Goal: Task Accomplishment & Management: Use online tool/utility

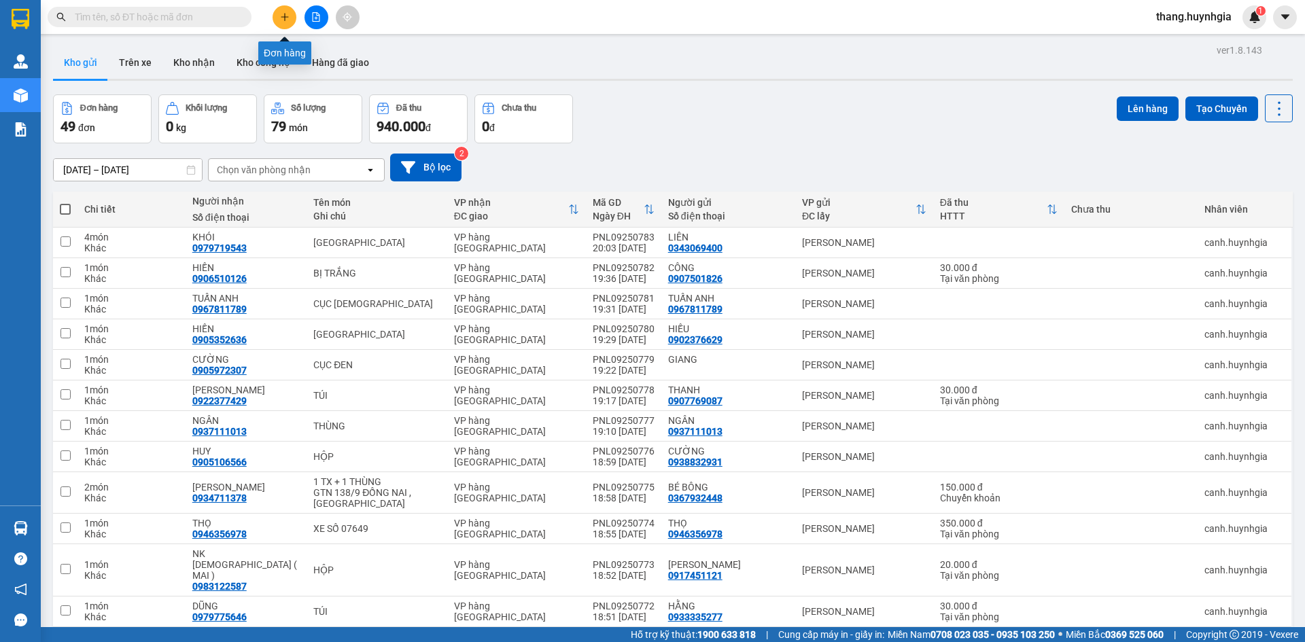
click at [285, 26] on button at bounding box center [285, 17] width 24 height 24
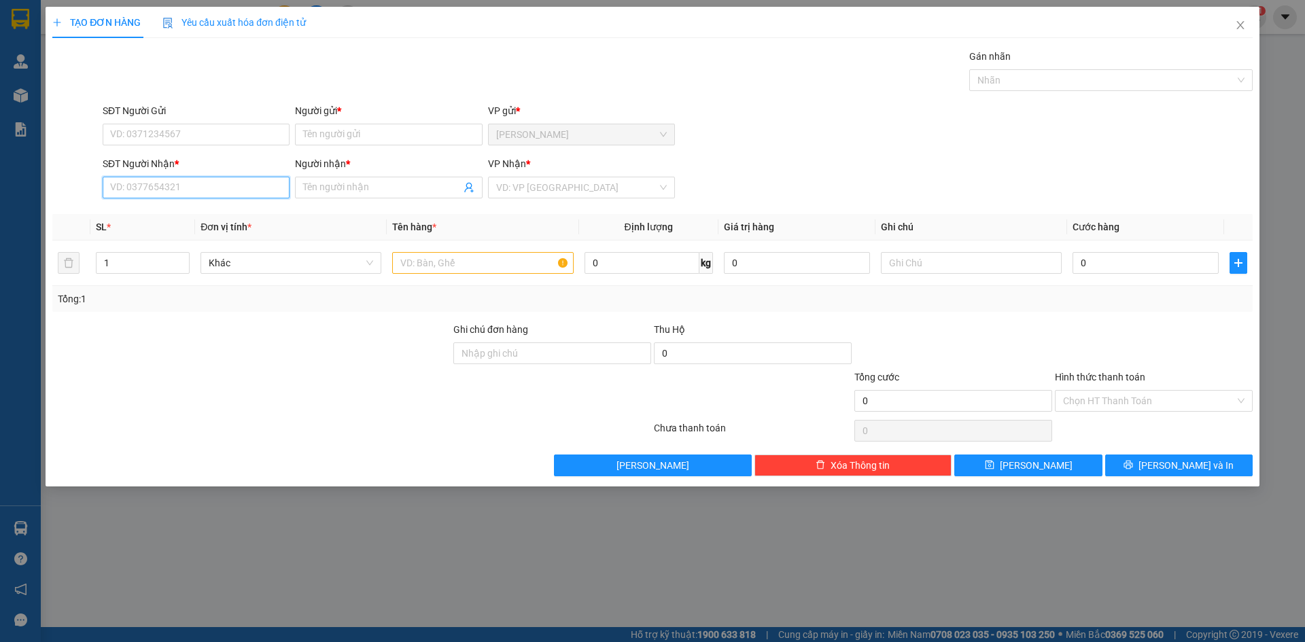
click at [176, 190] on input "SĐT Người Nhận *" at bounding box center [196, 188] width 187 height 22
drag, startPoint x: 188, startPoint y: 213, endPoint x: 190, endPoint y: 186, distance: 27.2
click at [189, 213] on div "0901923268 - [PERSON_NAME]" at bounding box center [196, 214] width 171 height 15
type input "0901923268"
type input "[PERSON_NAME]"
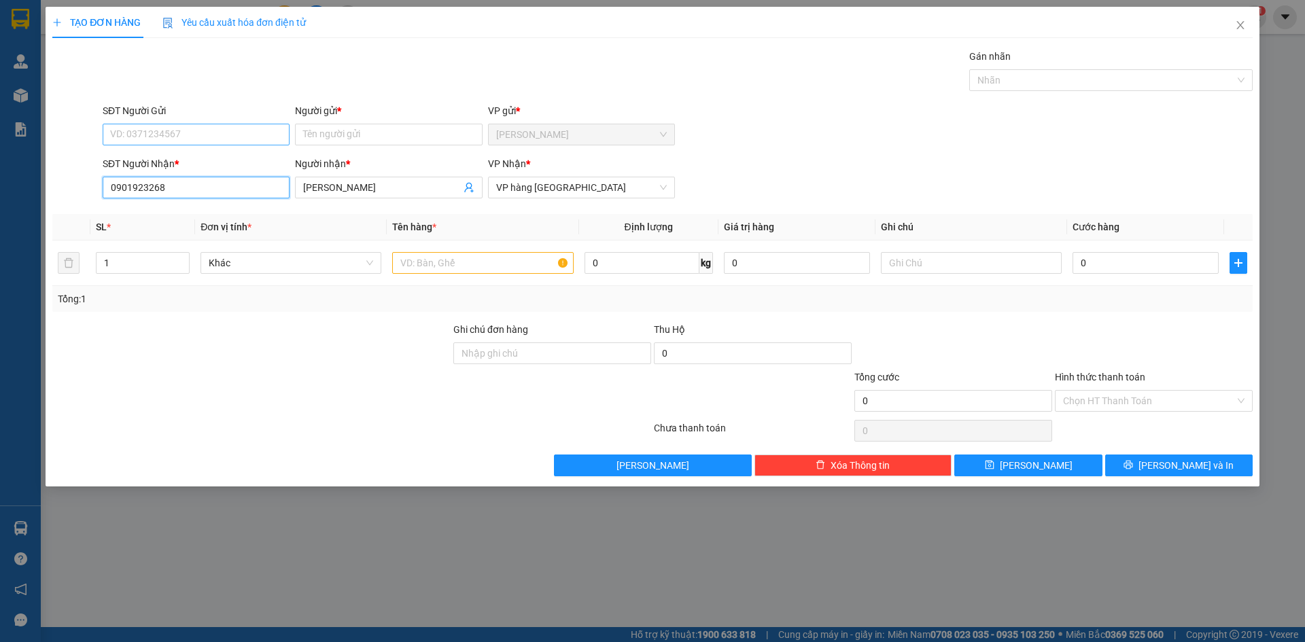
type input "0901923268"
click at [188, 141] on input "SĐT Người Gửi" at bounding box center [196, 135] width 187 height 22
click at [193, 156] on div "0903320665 - NHƯ LAN" at bounding box center [196, 161] width 171 height 15
type input "0903320665"
type input "NHƯ [PERSON_NAME]"
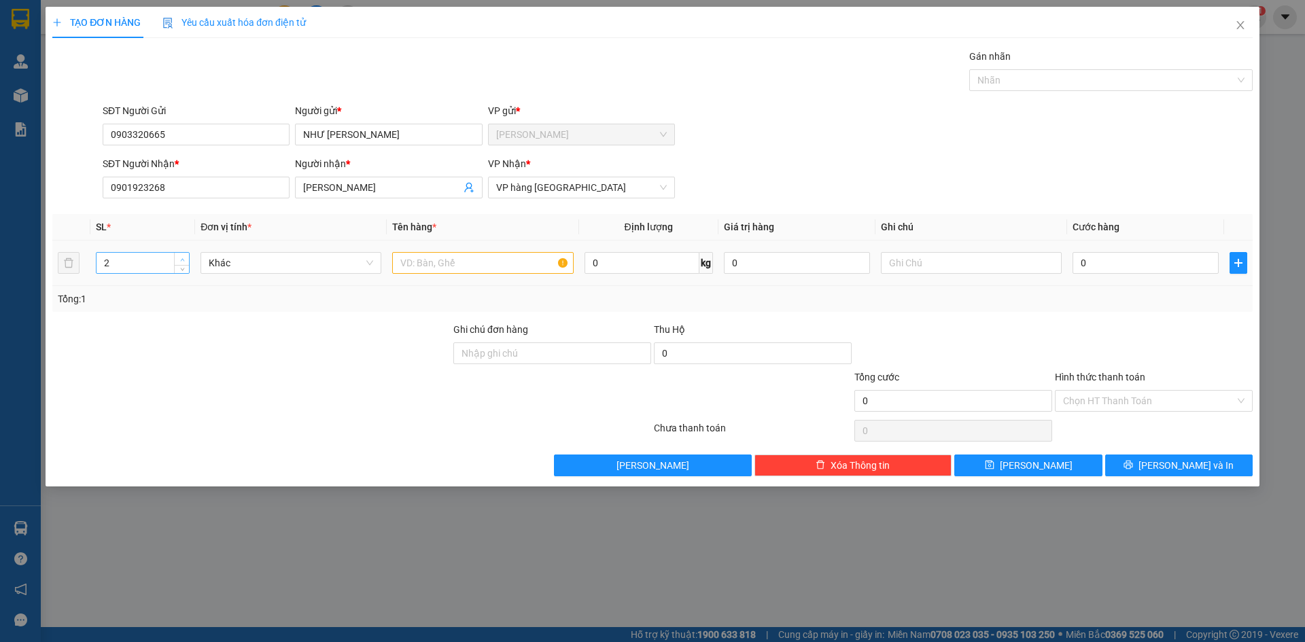
click at [184, 260] on icon "up" at bounding box center [182, 260] width 5 height 5
type input "3"
click at [184, 260] on icon "up" at bounding box center [182, 260] width 5 height 5
click at [500, 271] on input "text" at bounding box center [482, 263] width 181 height 22
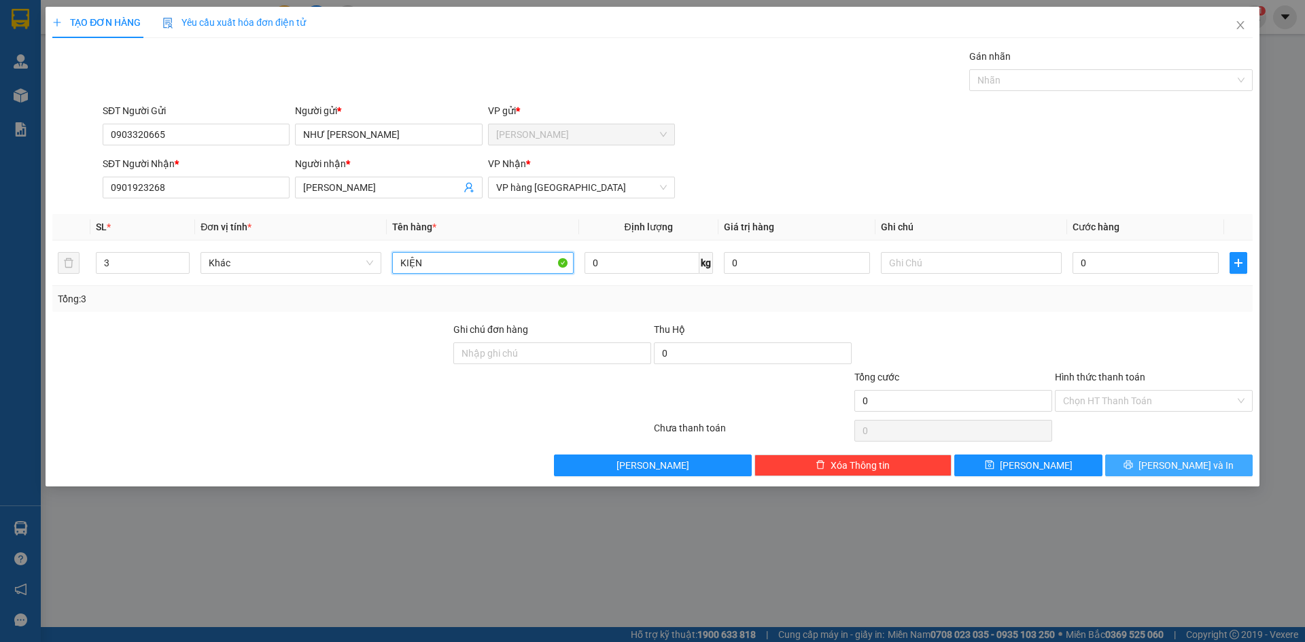
type input "KIỆN"
click at [1190, 467] on span "[PERSON_NAME] và In" at bounding box center [1186, 465] width 95 height 15
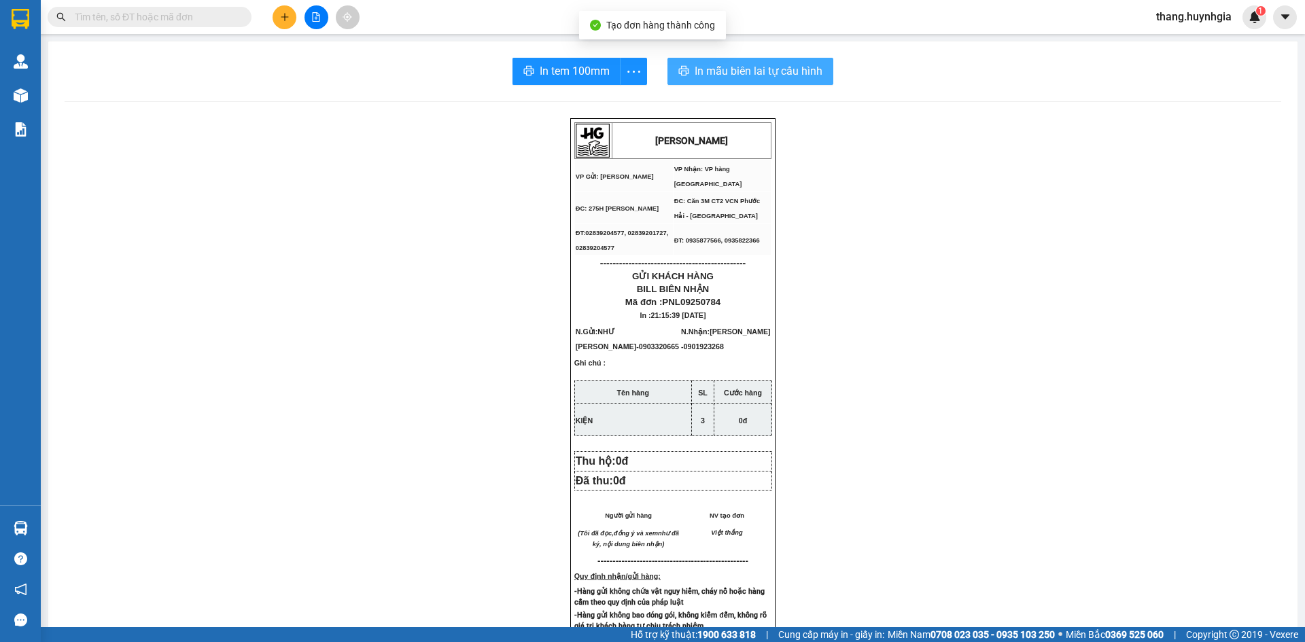
click at [786, 78] on span "In mẫu biên lai tự cấu hình" at bounding box center [759, 71] width 128 height 17
click at [604, 66] on span "In tem 100mm" at bounding box center [575, 71] width 70 height 17
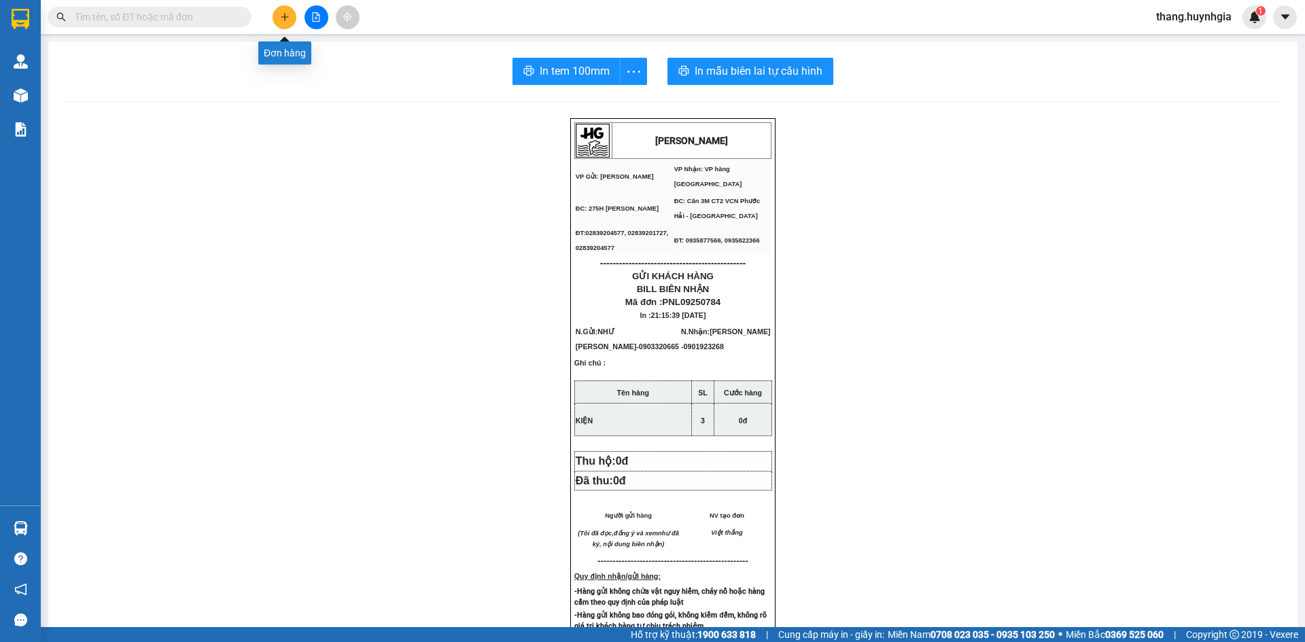
click at [290, 19] on button at bounding box center [285, 17] width 24 height 24
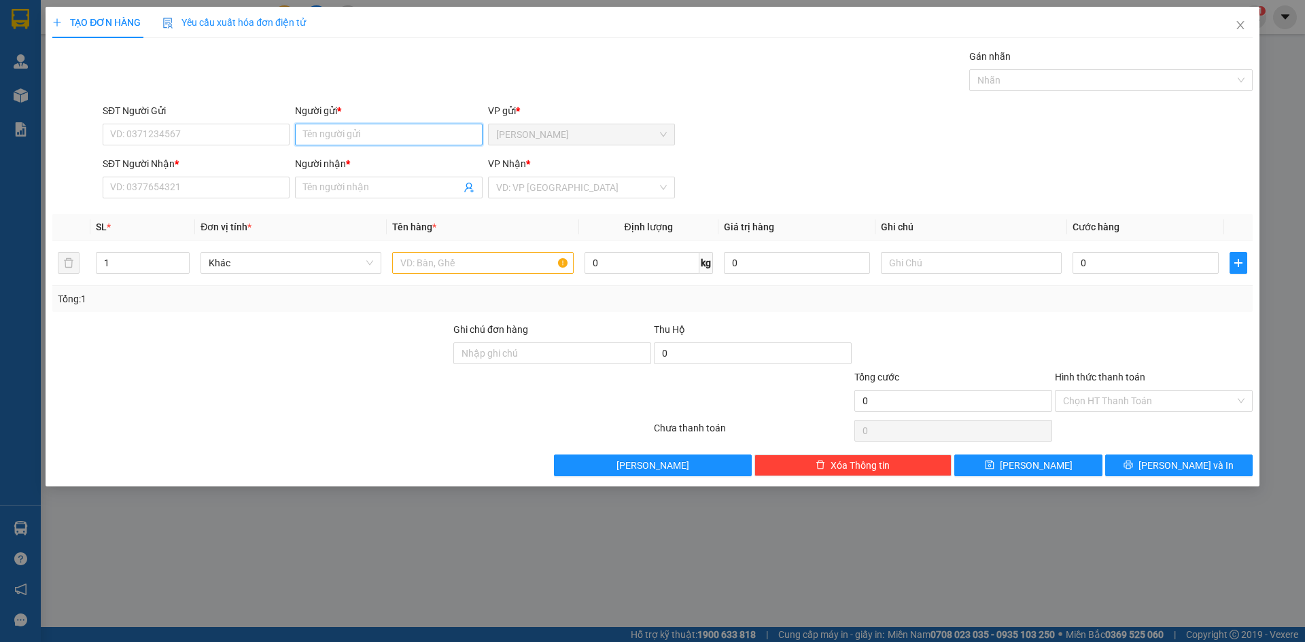
click at [365, 137] on input "Người gửi *" at bounding box center [388, 135] width 187 height 22
type input "HOÀ"
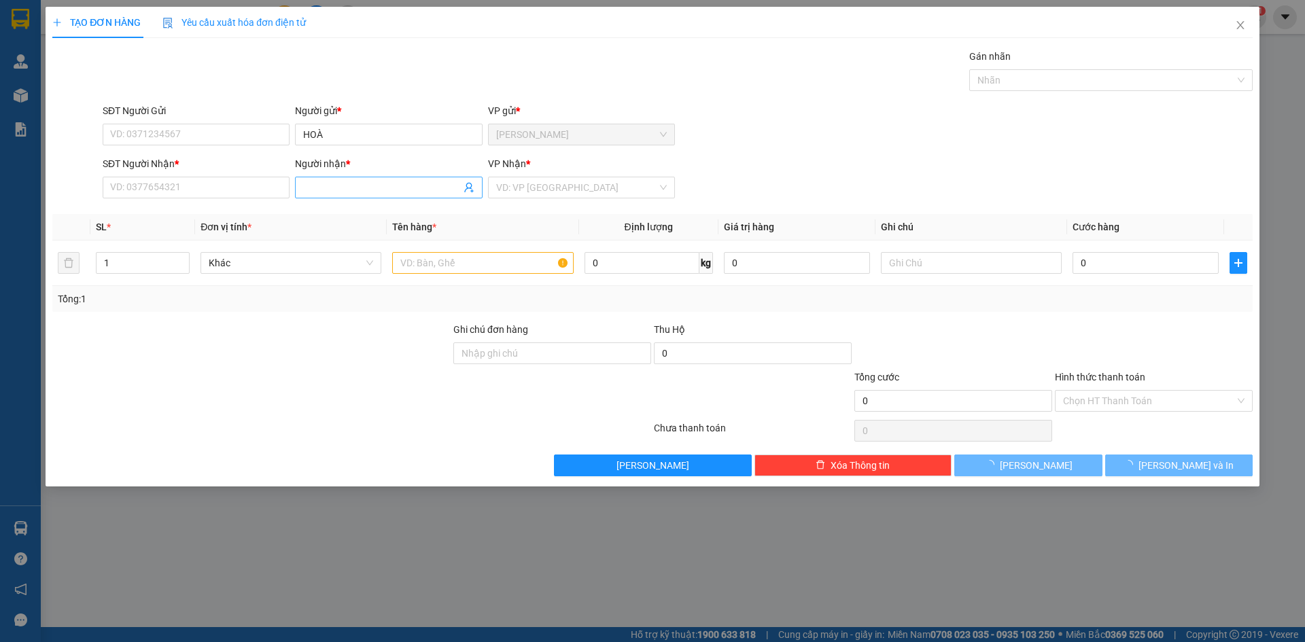
click at [362, 190] on input "Người nhận *" at bounding box center [381, 187] width 157 height 15
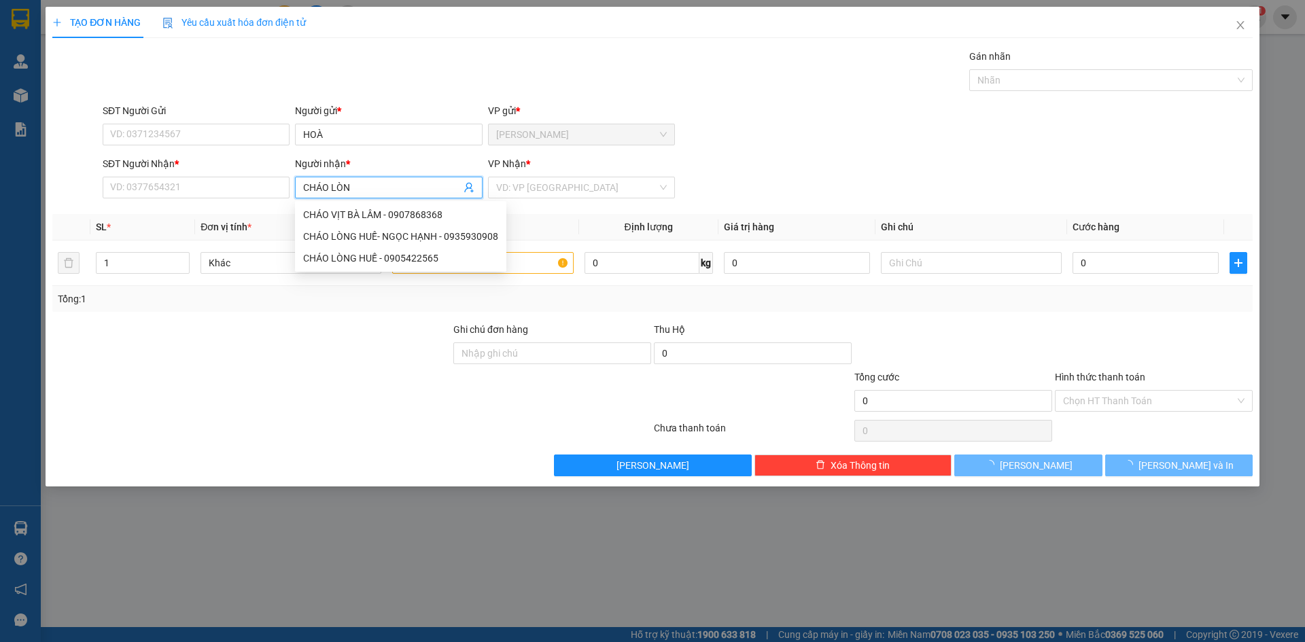
type input "CHÁO LÒNG"
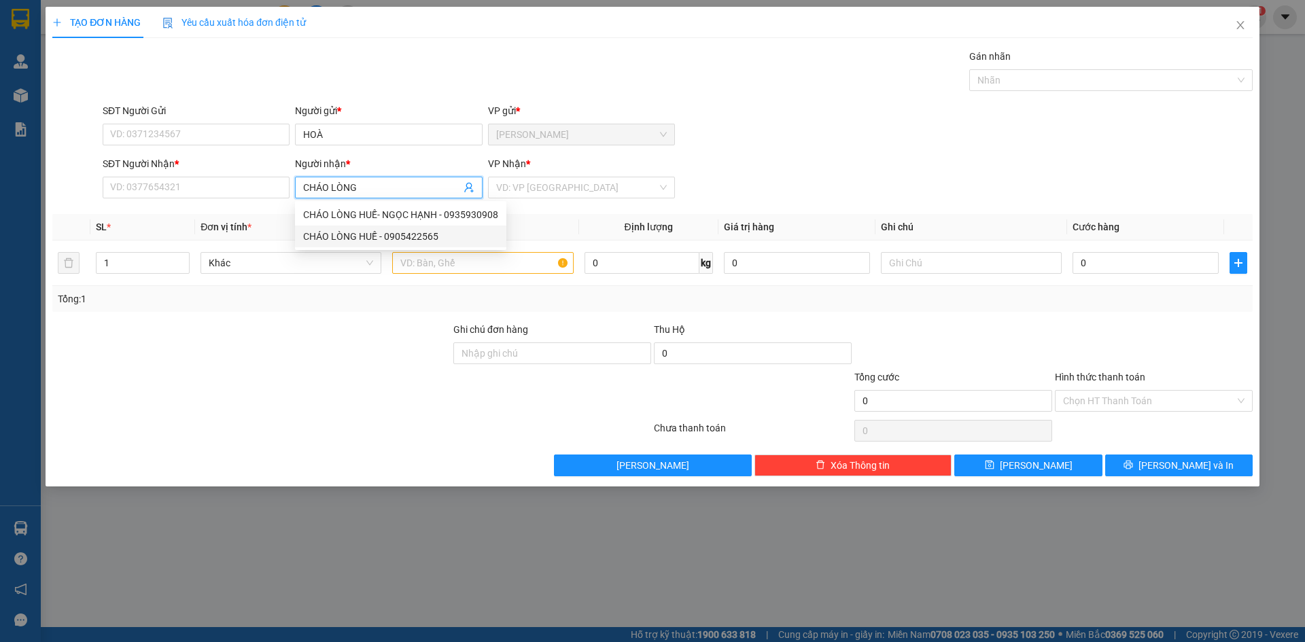
click at [385, 233] on div "CHÁO LÒNG HUẾ - 0905422565" at bounding box center [400, 236] width 195 height 15
type input "0905422565"
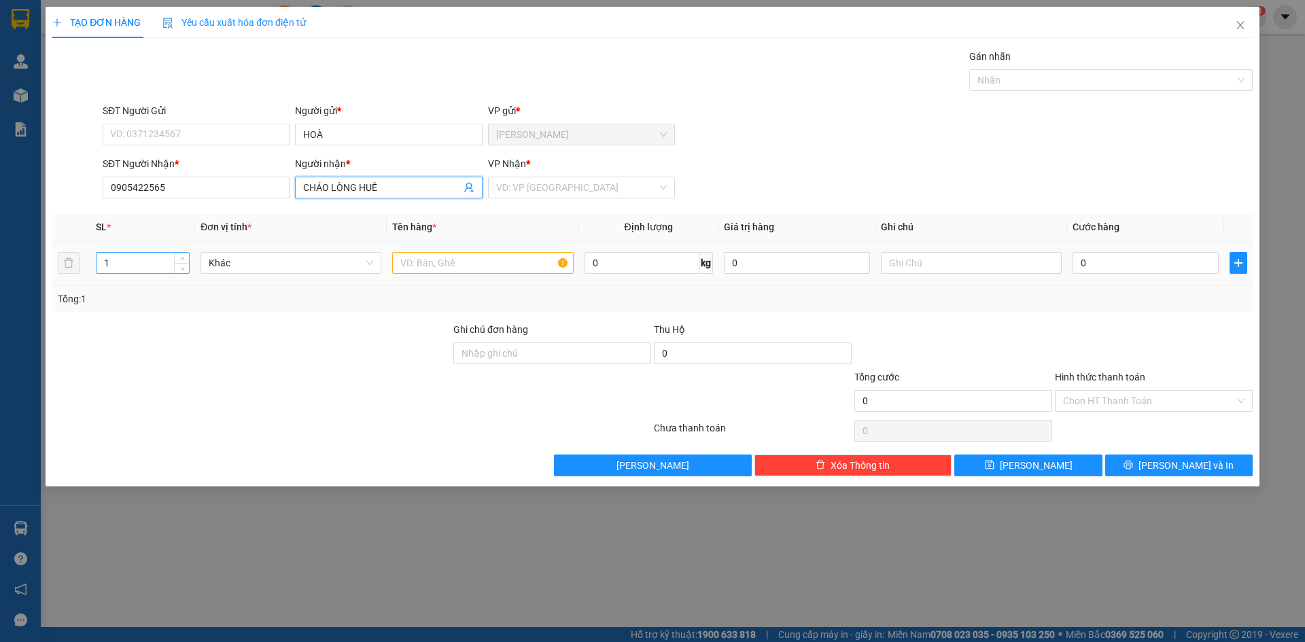
type input "CHÁO LÒNG HUẾ"
click at [120, 261] on input "1" at bounding box center [143, 263] width 92 height 20
type input "2"
click at [536, 180] on input "search" at bounding box center [576, 187] width 161 height 20
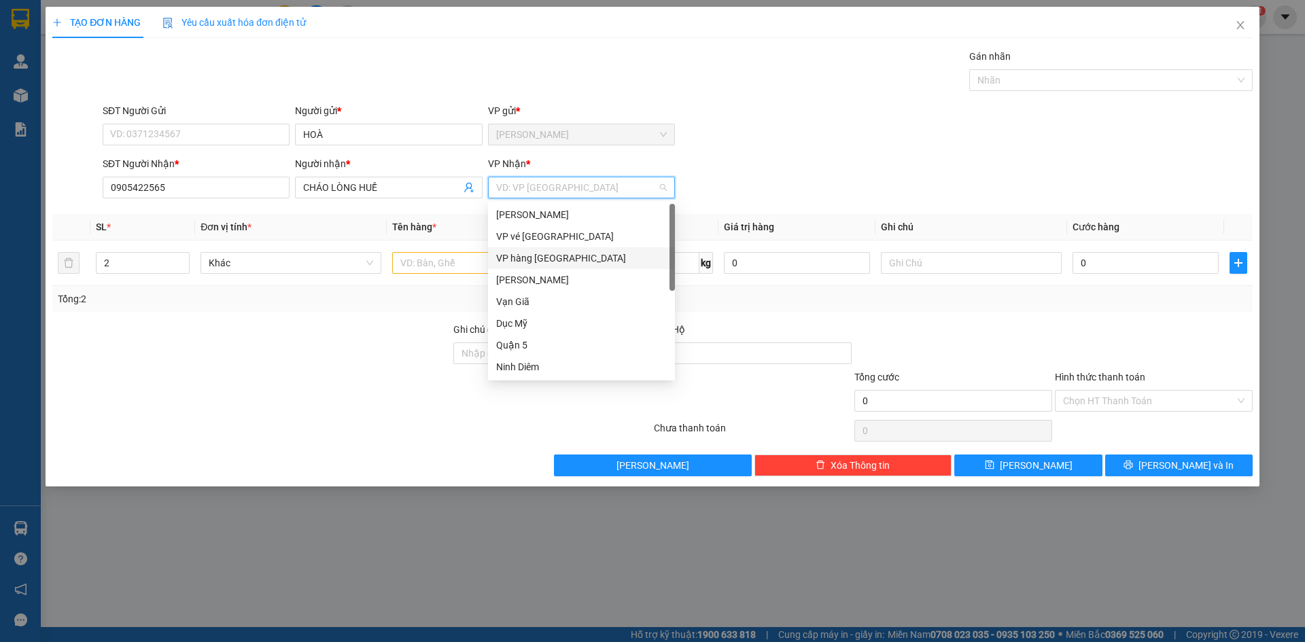
click at [549, 252] on div "VP hàng [GEOGRAPHIC_DATA]" at bounding box center [581, 258] width 171 height 15
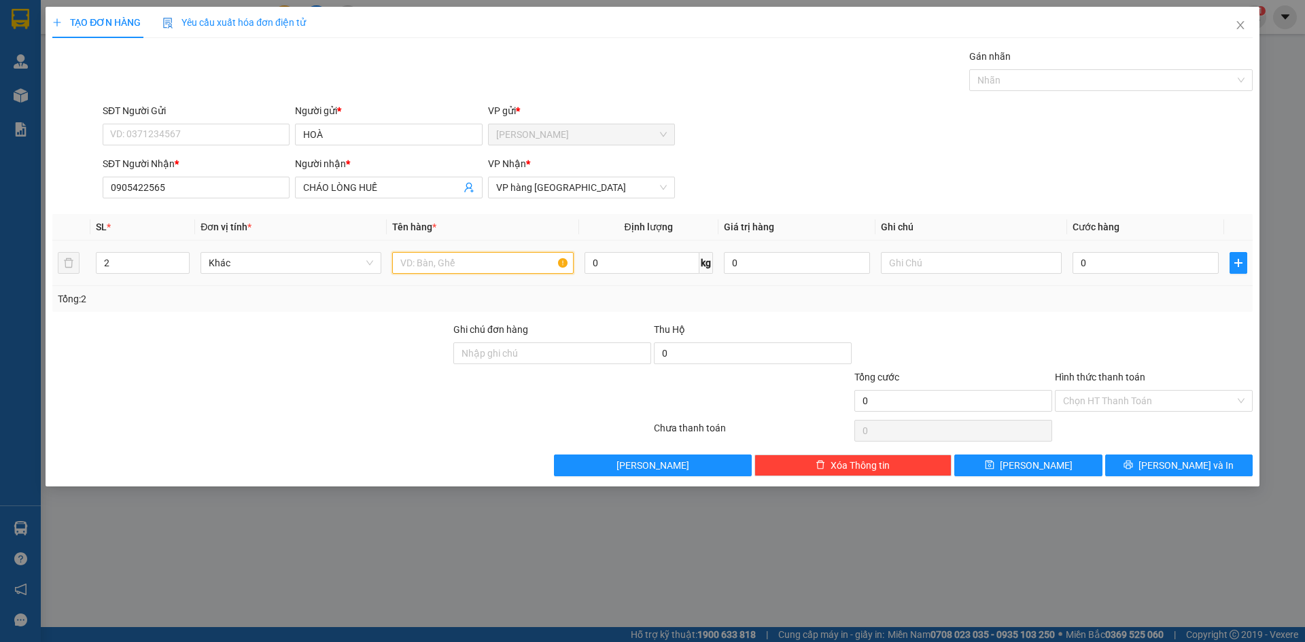
click at [439, 269] on input "text" at bounding box center [482, 263] width 181 height 22
type input "1TX+1K"
click at [1152, 266] on input "0" at bounding box center [1146, 263] width 146 height 22
type input "1"
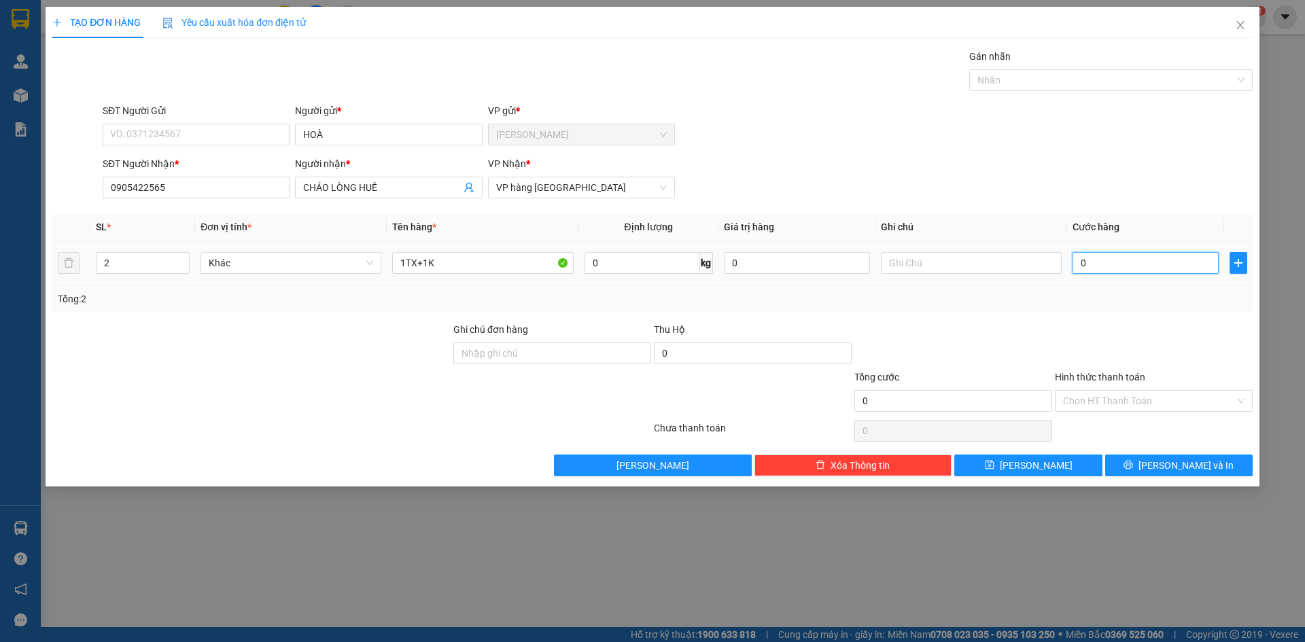
type input "1"
type input "10"
type input "100"
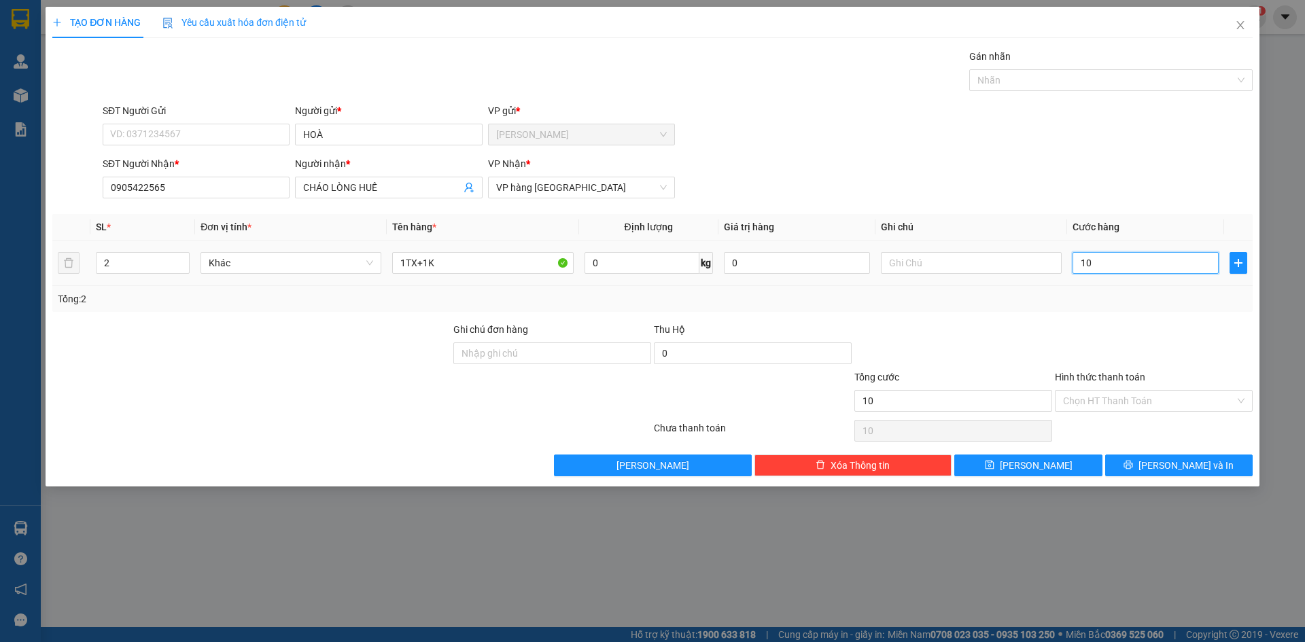
type input "100"
type input "100.000"
click at [1128, 396] on input "Hình thức thanh toán" at bounding box center [1149, 401] width 172 height 20
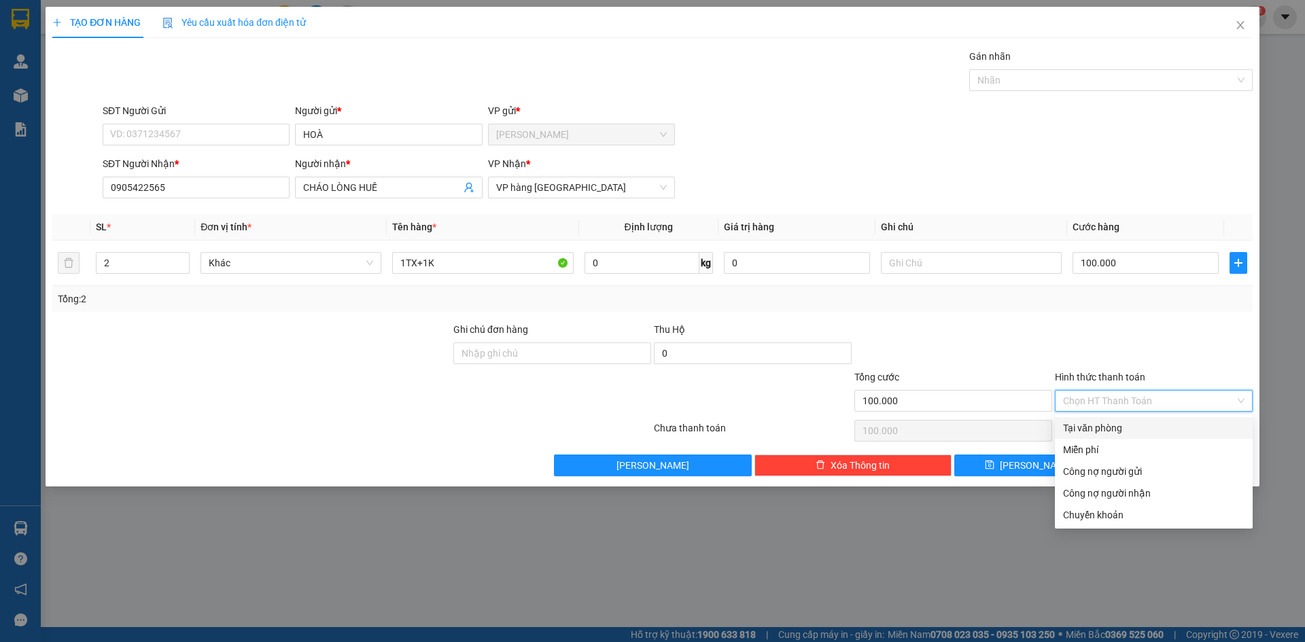
drag, startPoint x: 1101, startPoint y: 428, endPoint x: 1099, endPoint y: 489, distance: 61.2
click at [1099, 430] on div "Tại văn phòng" at bounding box center [1154, 428] width 182 height 15
type input "0"
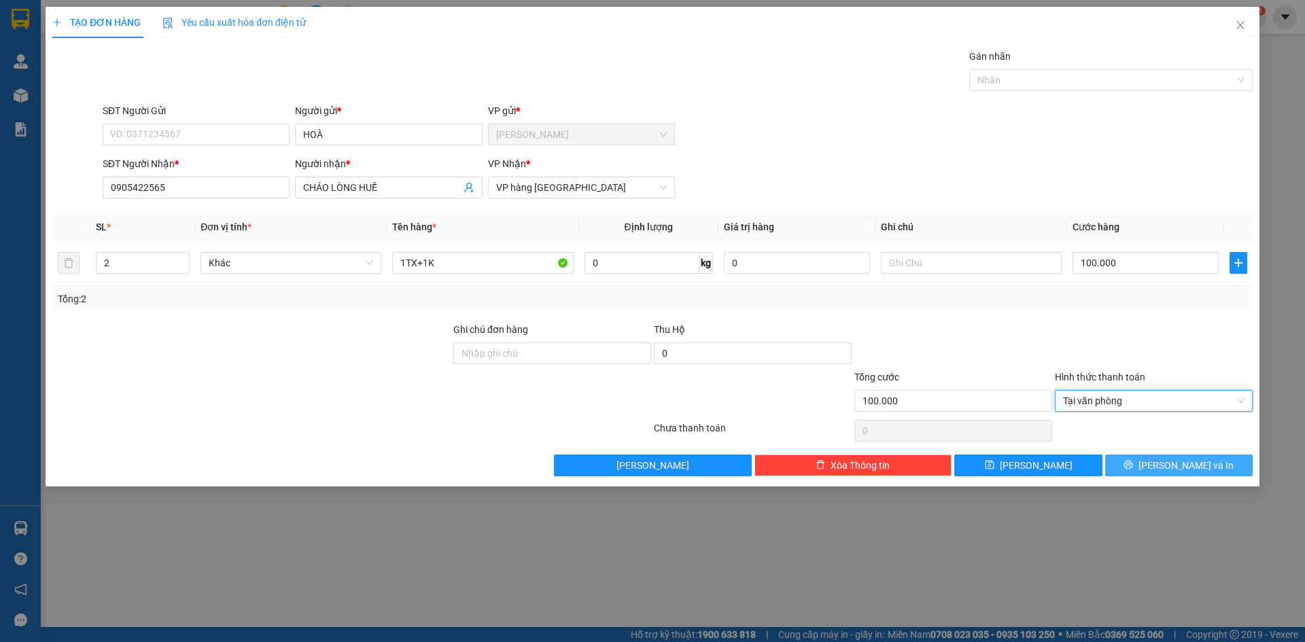
click at [1140, 468] on button "[PERSON_NAME] và In" at bounding box center [1179, 466] width 148 height 22
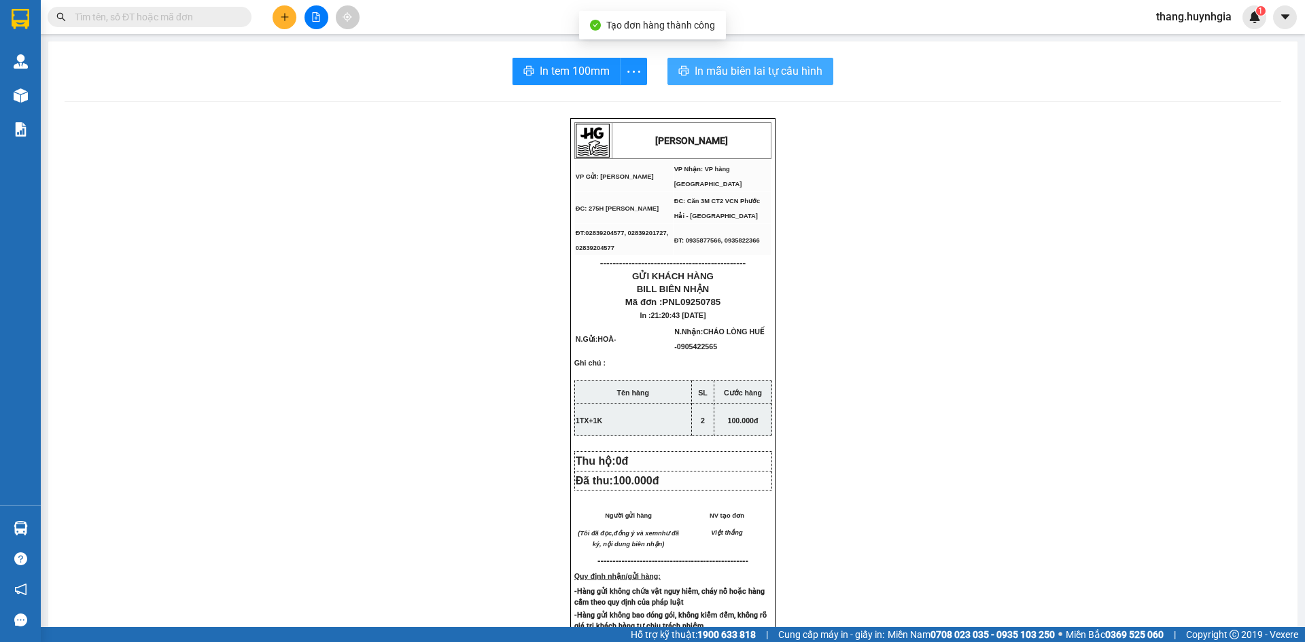
click at [695, 74] on span "In mẫu biên lai tự cấu hình" at bounding box center [759, 71] width 128 height 17
click at [171, 19] on input "text" at bounding box center [155, 17] width 160 height 15
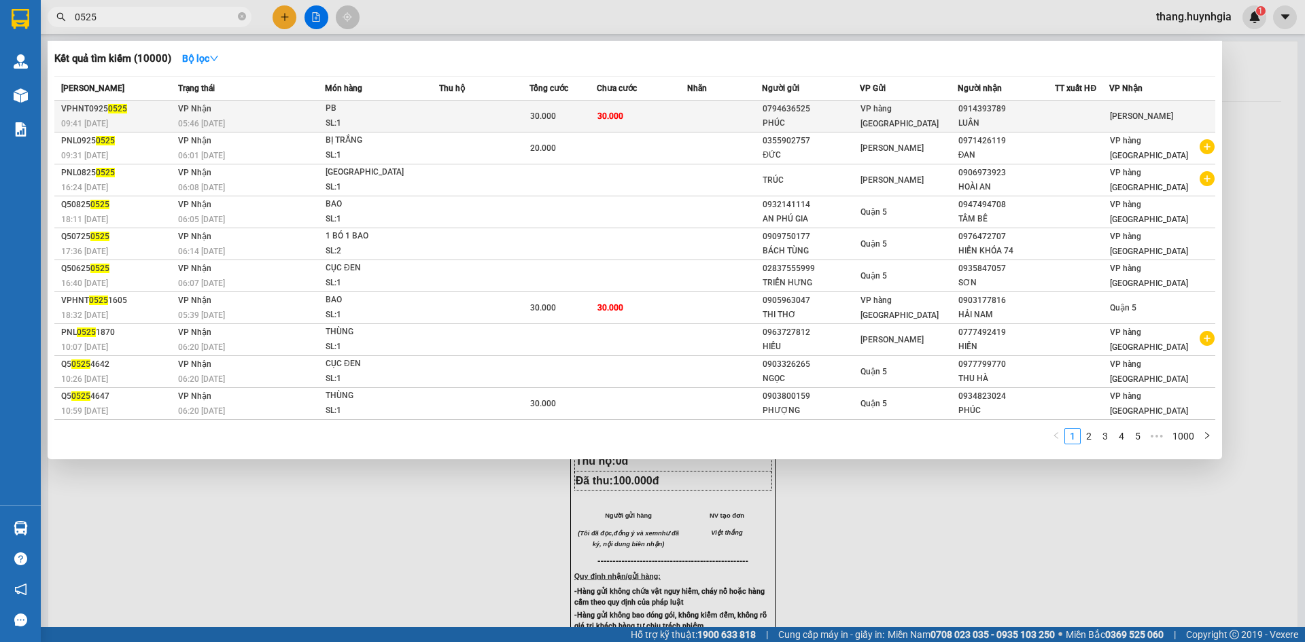
type input "0525"
click at [632, 122] on td "30.000" at bounding box center [642, 117] width 90 height 32
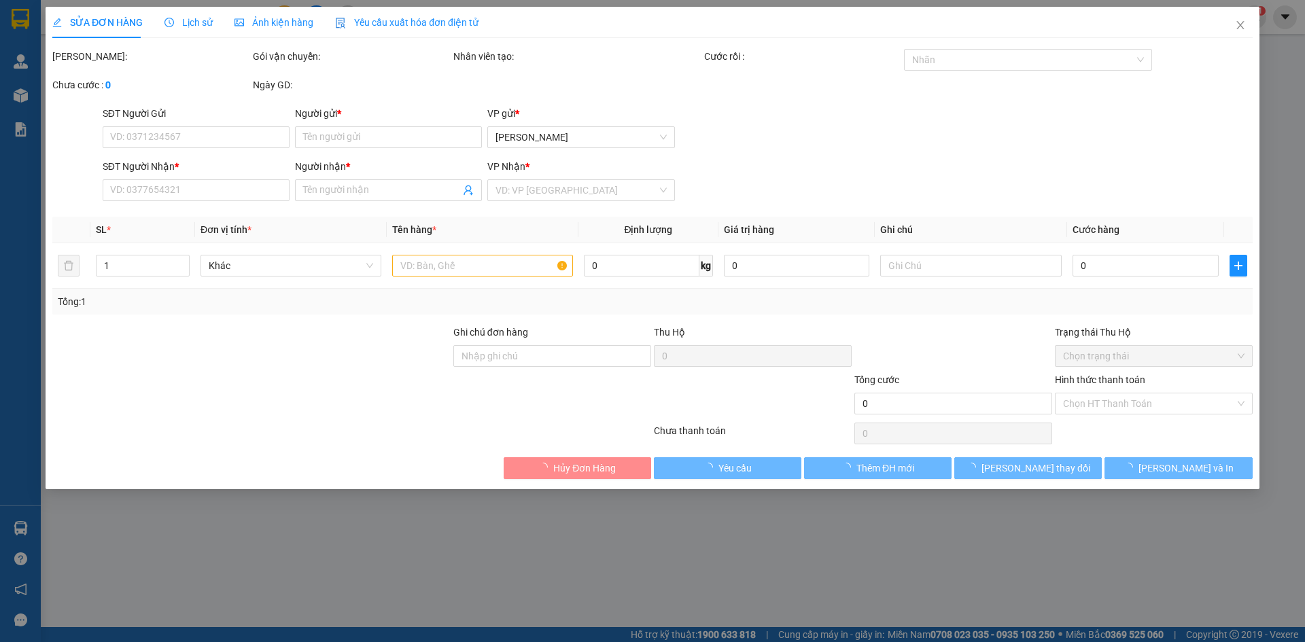
type input "0794636525"
type input "PHÚC"
type input "0914393789"
type input "LUÂN"
type input "30.000"
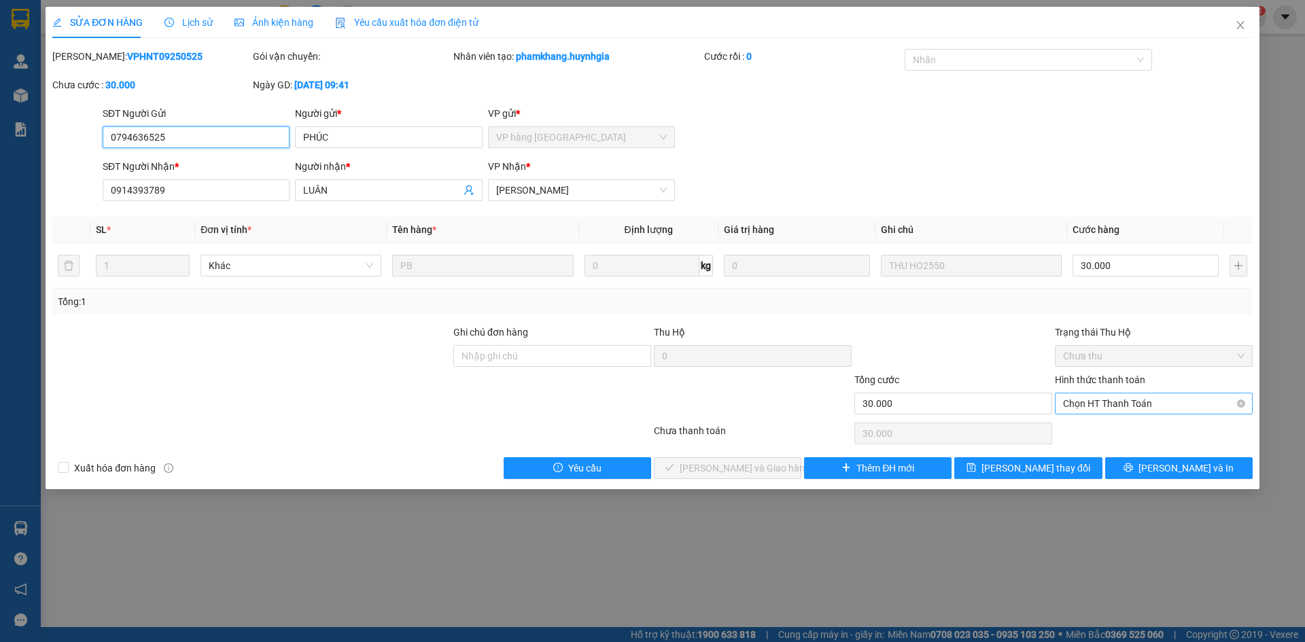
click at [1105, 409] on span "Chọn HT Thanh Toán" at bounding box center [1154, 404] width 182 height 20
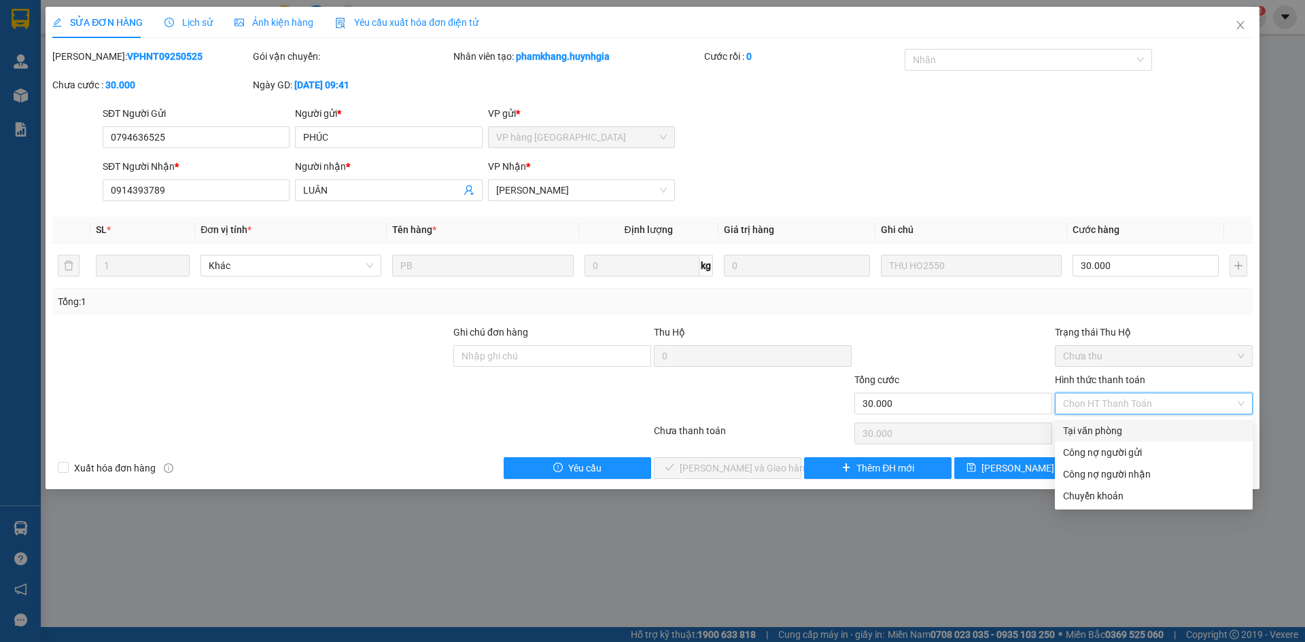
click at [1109, 434] on div "Tại văn phòng" at bounding box center [1154, 431] width 182 height 15
type input "0"
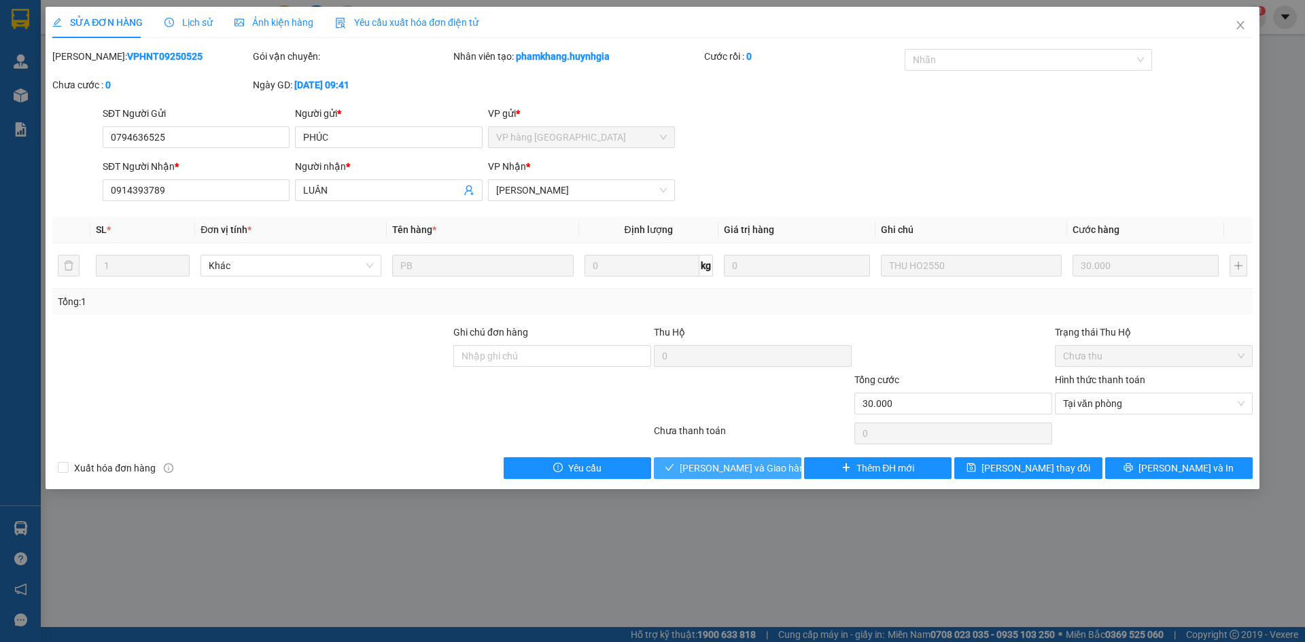
click at [775, 472] on button "[PERSON_NAME] và Giao hàng" at bounding box center [728, 469] width 148 height 22
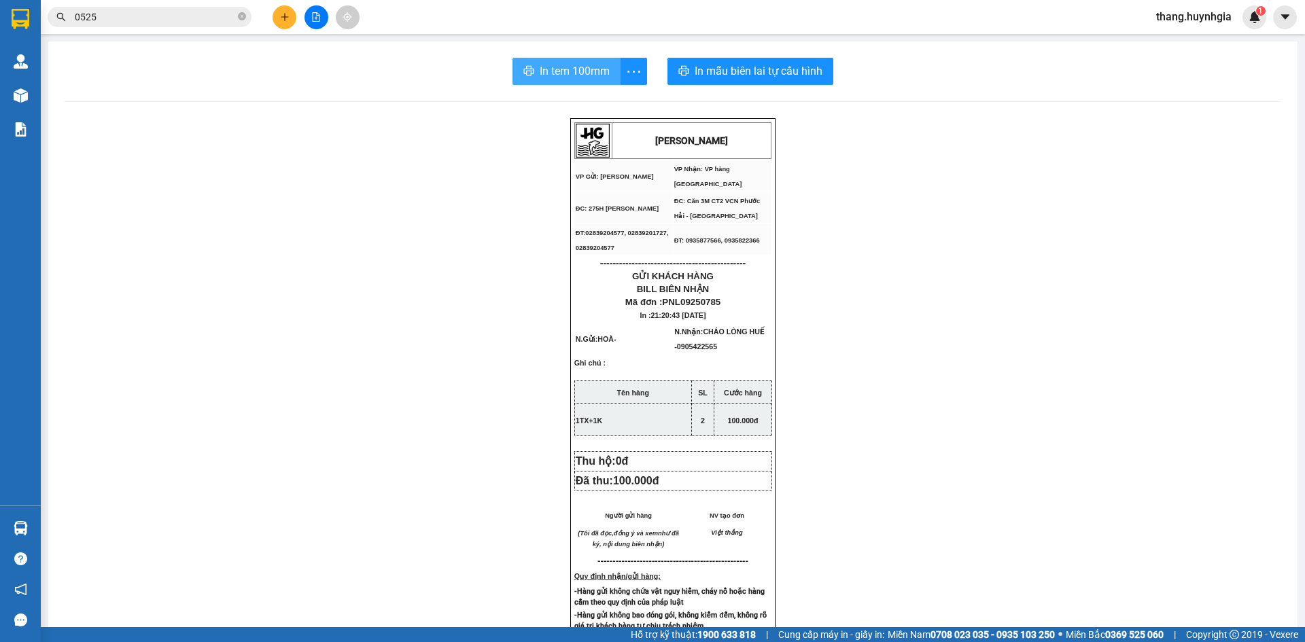
drag, startPoint x: 551, startPoint y: 75, endPoint x: 1082, endPoint y: 210, distance: 547.9
click at [551, 74] on span "In tem 100mm" at bounding box center [575, 71] width 70 height 17
click at [240, 19] on icon "close-circle" at bounding box center [242, 16] width 8 height 8
click at [283, 14] on icon "plus" at bounding box center [285, 17] width 10 height 10
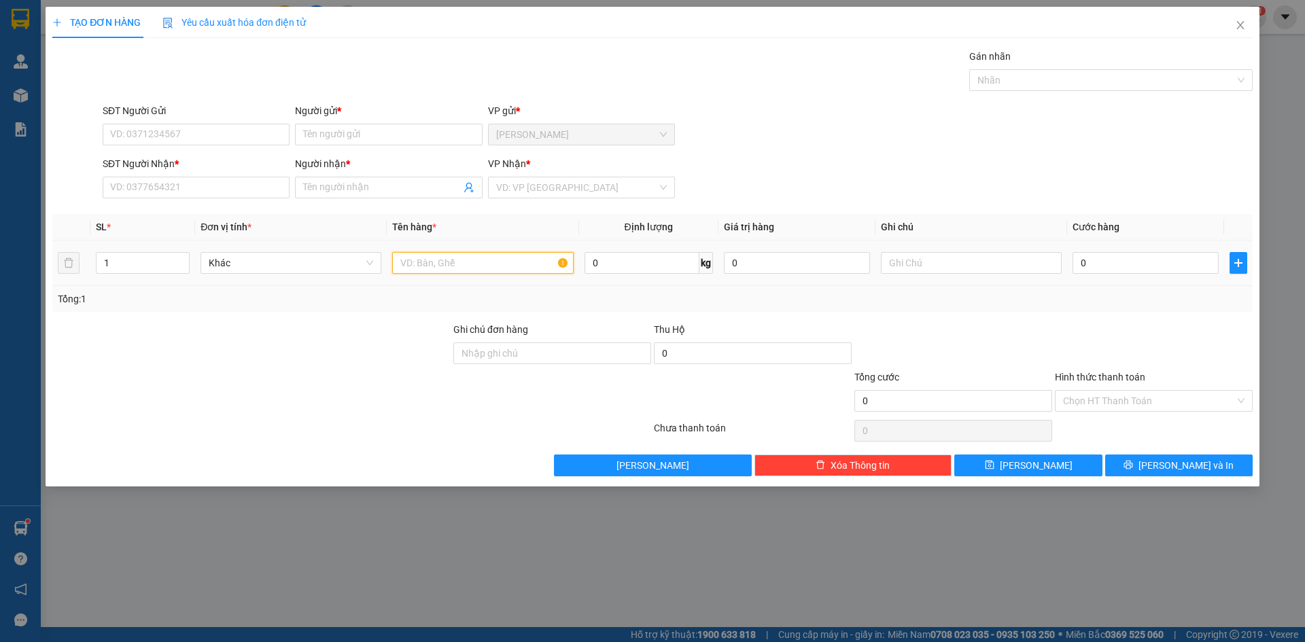
click at [426, 263] on input "text" at bounding box center [482, 263] width 181 height 22
type input "XE GA"
click at [530, 187] on input "search" at bounding box center [576, 187] width 161 height 20
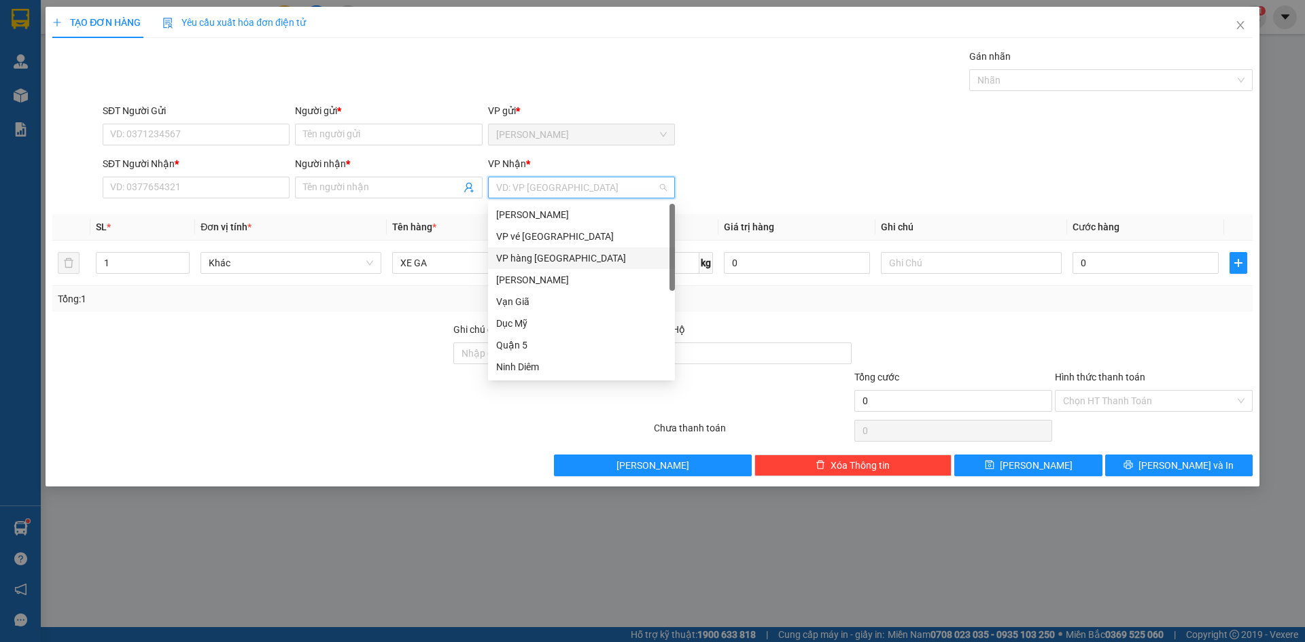
click at [540, 260] on div "VP hàng [GEOGRAPHIC_DATA]" at bounding box center [581, 258] width 171 height 15
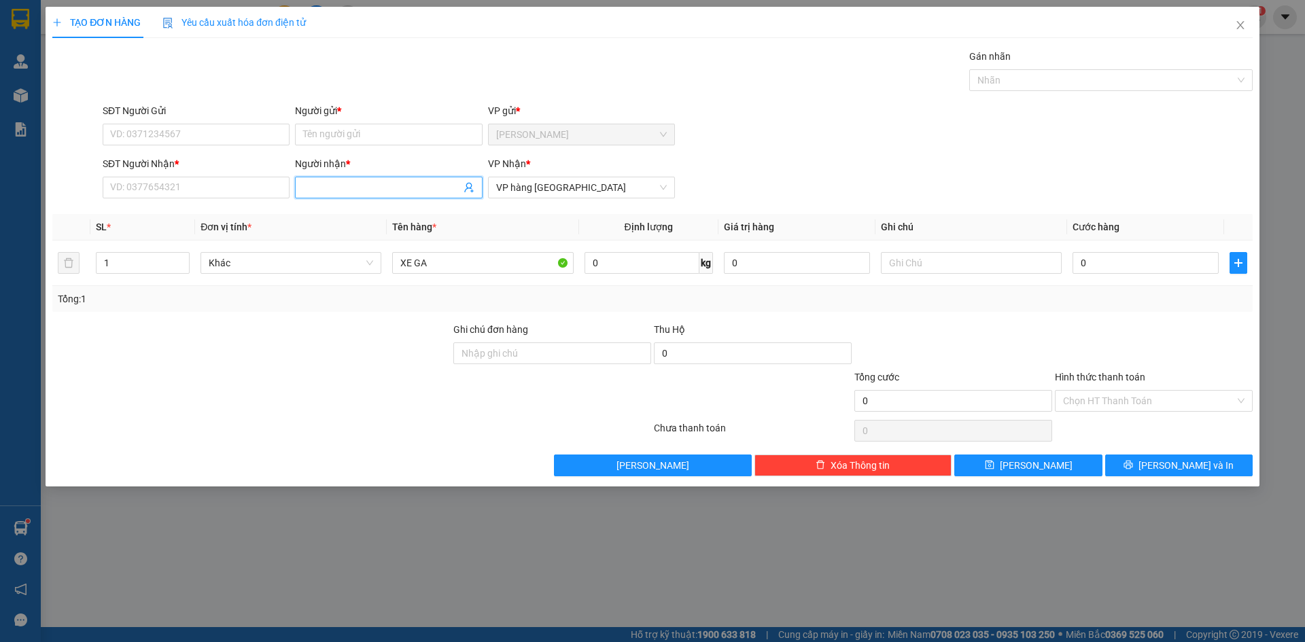
click at [364, 188] on input "Người nhận *" at bounding box center [381, 187] width 157 height 15
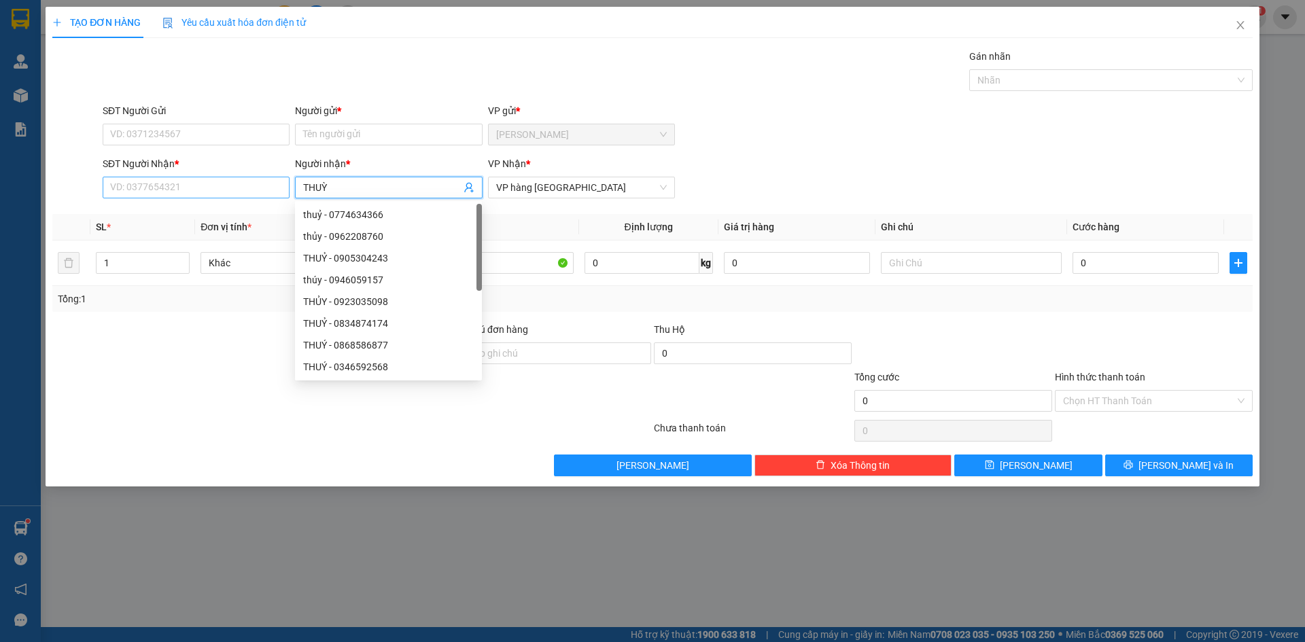
type input "THUỲ"
click at [260, 187] on input "SĐT Người Nhận *" at bounding box center [196, 188] width 187 height 22
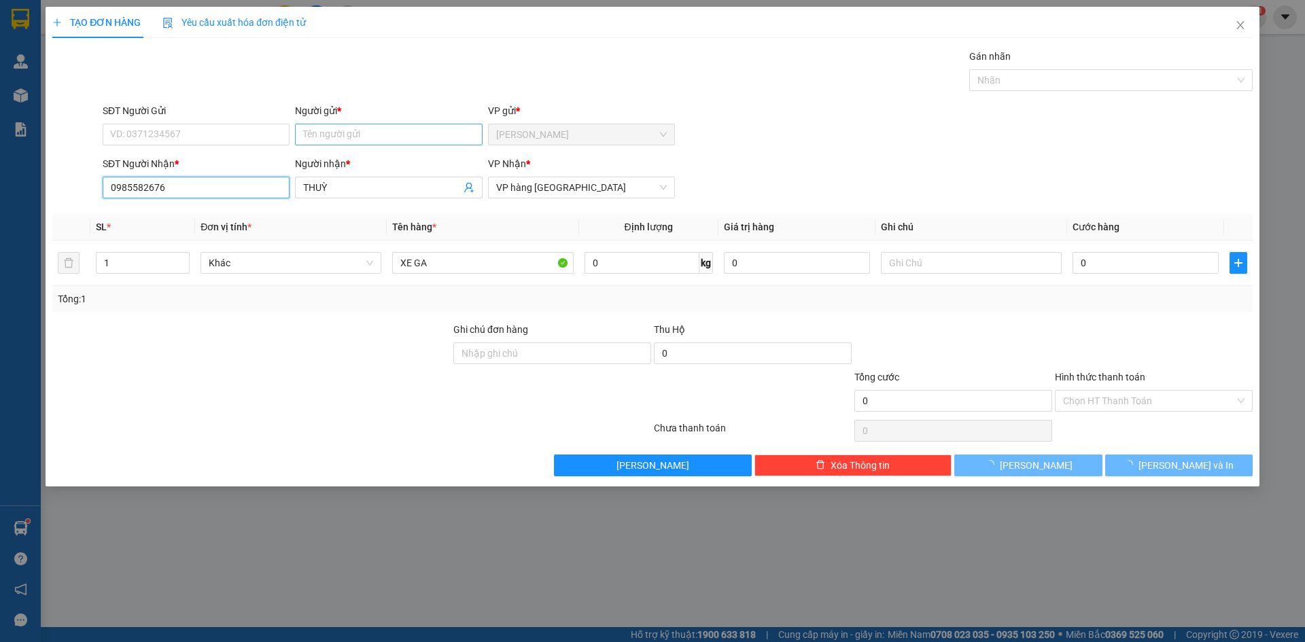
type input "0985582676"
click at [377, 128] on input "Người gửi *" at bounding box center [388, 135] width 187 height 22
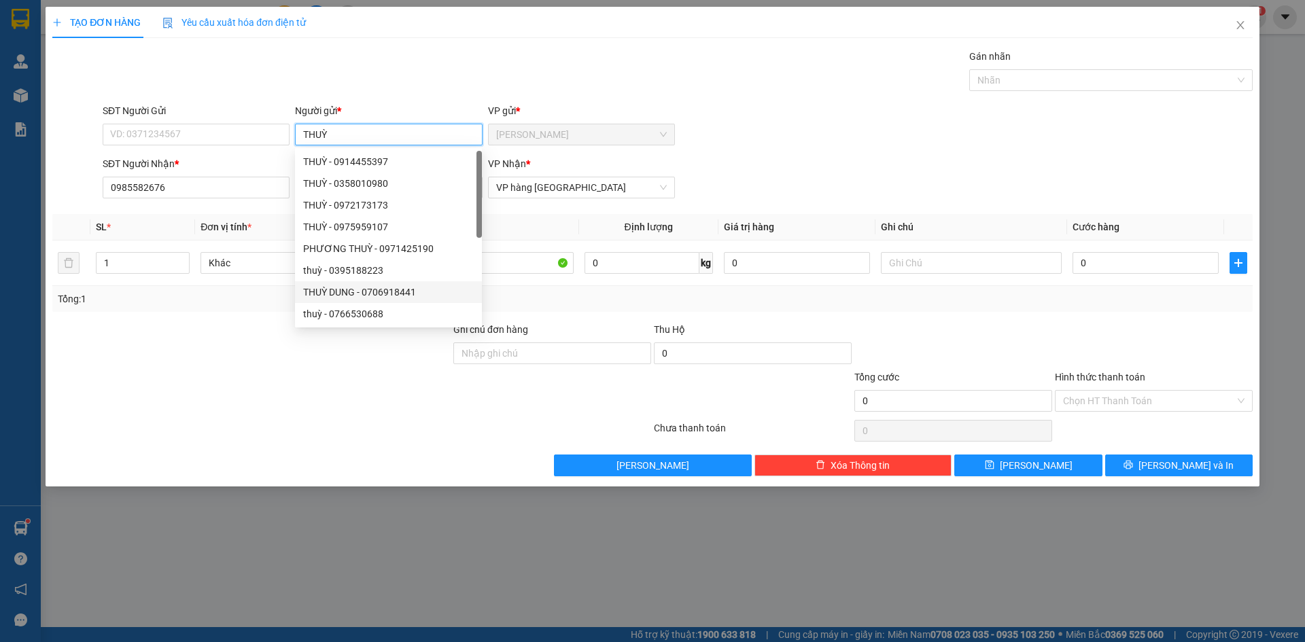
type input "THUỲ"
click at [236, 341] on div at bounding box center [251, 346] width 401 height 48
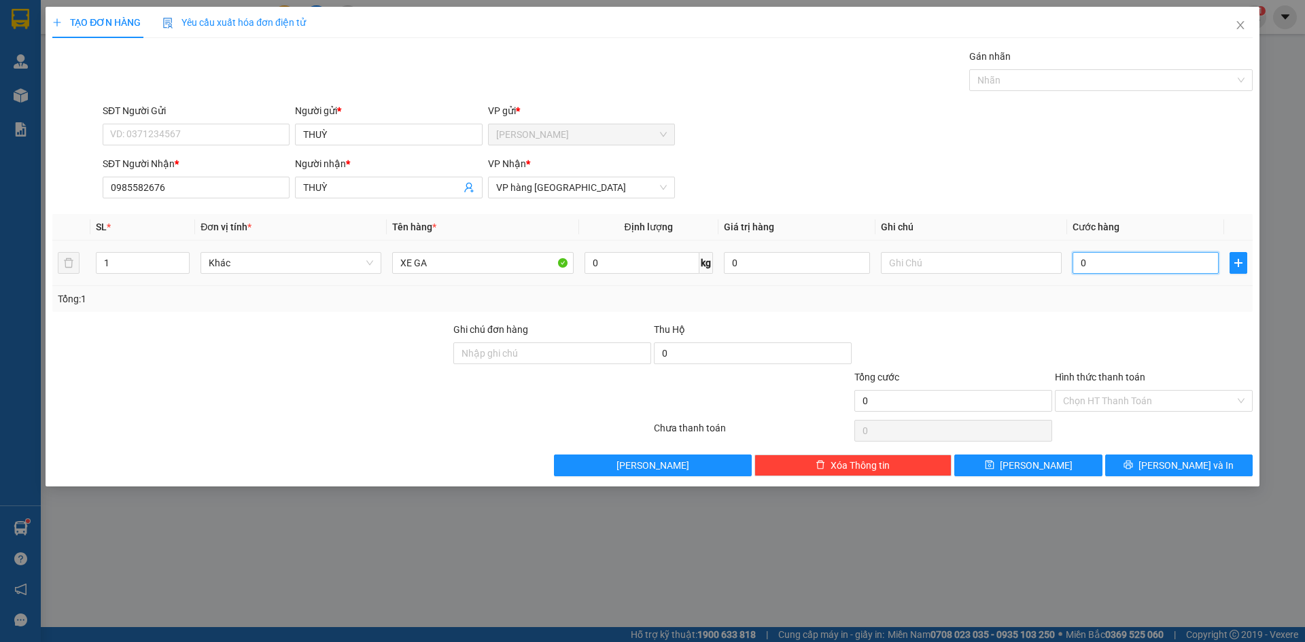
click at [1120, 264] on input "0" at bounding box center [1146, 263] width 146 height 22
type input "4"
type input "40"
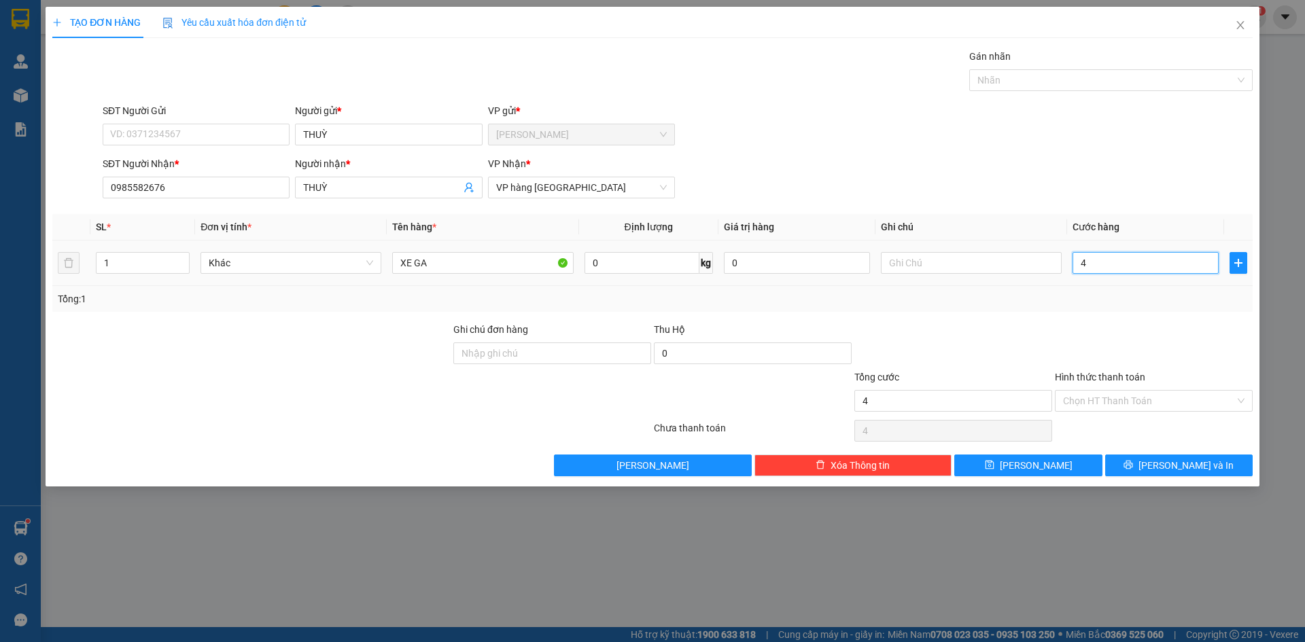
type input "40"
type input "400"
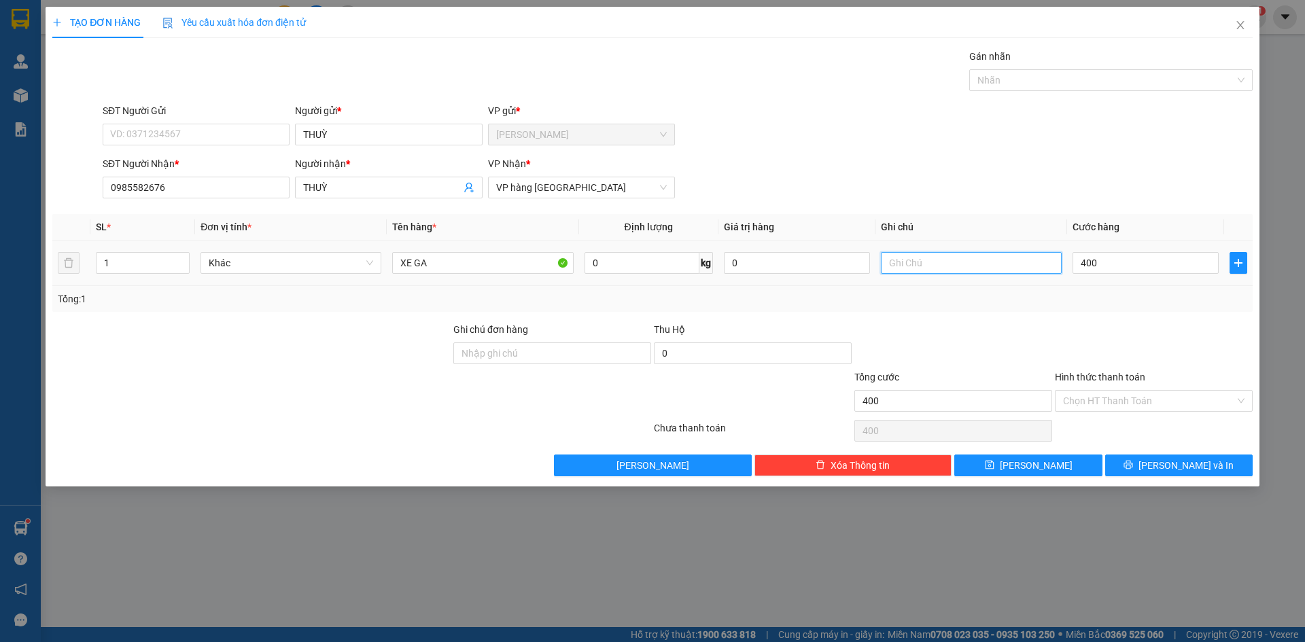
type input "400.000"
click at [954, 262] on input "text" at bounding box center [971, 263] width 181 height 22
type input "XE CÓ TRẦY"
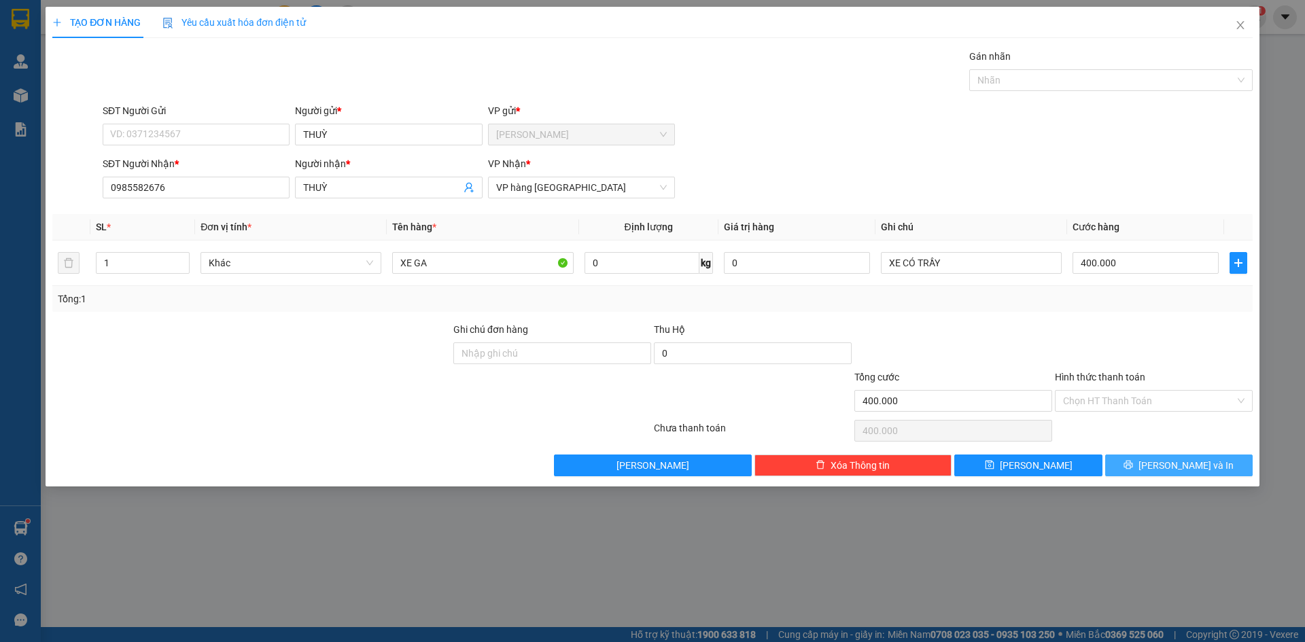
click at [1167, 462] on button "[PERSON_NAME] và In" at bounding box center [1179, 466] width 148 height 22
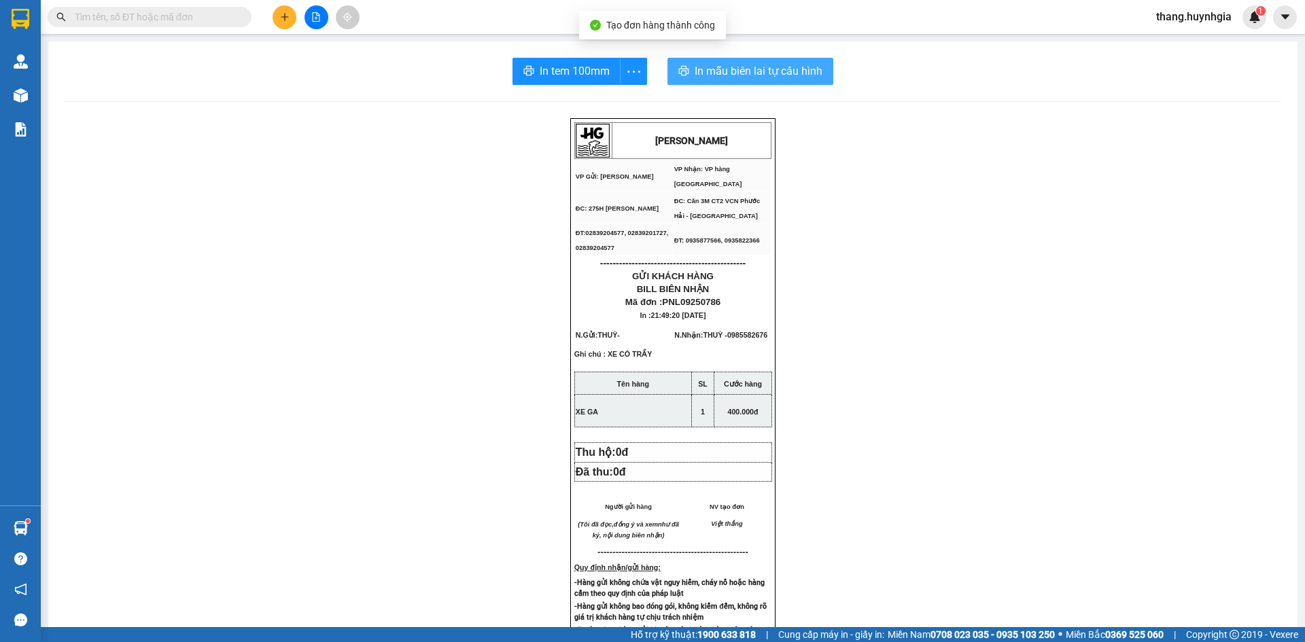
click at [749, 61] on button "In mẫu biên lai tự cấu hình" at bounding box center [751, 71] width 166 height 27
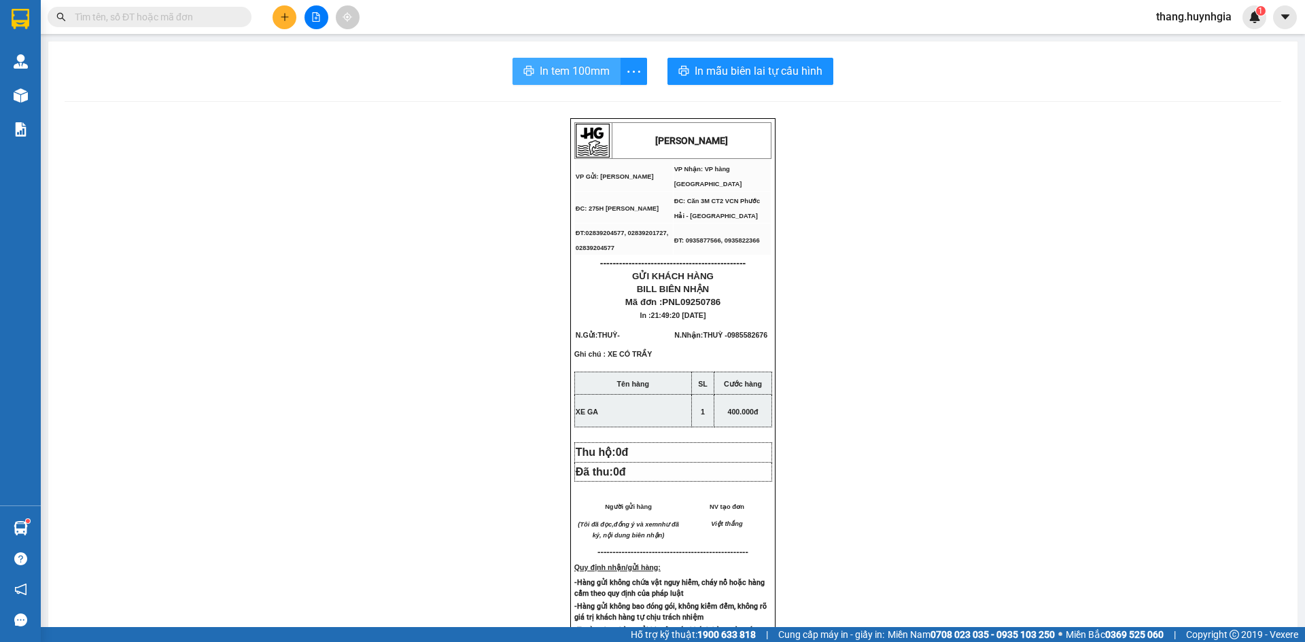
click at [573, 71] on span "In tem 100mm" at bounding box center [575, 71] width 70 height 17
drag, startPoint x: 309, startPoint y: 449, endPoint x: 317, endPoint y: 451, distance: 8.4
click at [308, 449] on div "[PERSON_NAME] VP Gửi: [PERSON_NAME] Lão VP Nhận: VP hàng [GEOGRAPHIC_DATA] ĐC…" at bounding box center [673, 597] width 1217 height 959
click at [283, 24] on button at bounding box center [285, 17] width 24 height 24
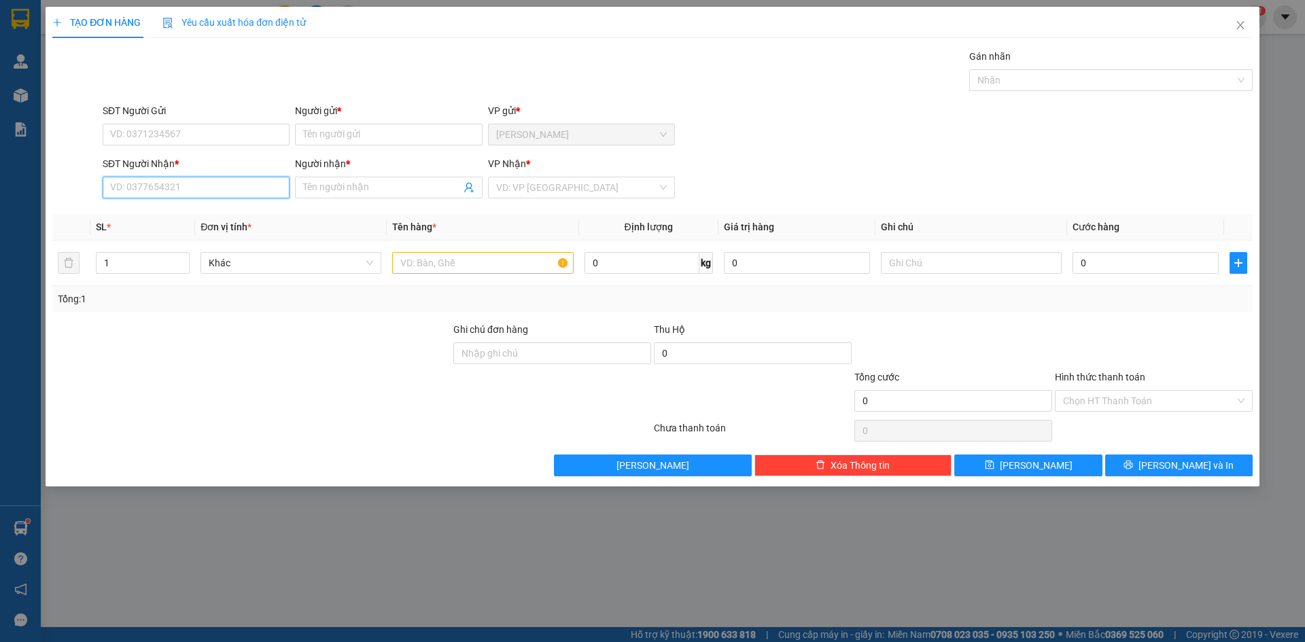
click at [215, 186] on input "SĐT Người Nhận *" at bounding box center [196, 188] width 187 height 22
type input "0333624317"
click at [184, 213] on div "0333624317 - [GEOGRAPHIC_DATA]" at bounding box center [196, 214] width 171 height 15
type input "NGA"
type input "0333624317"
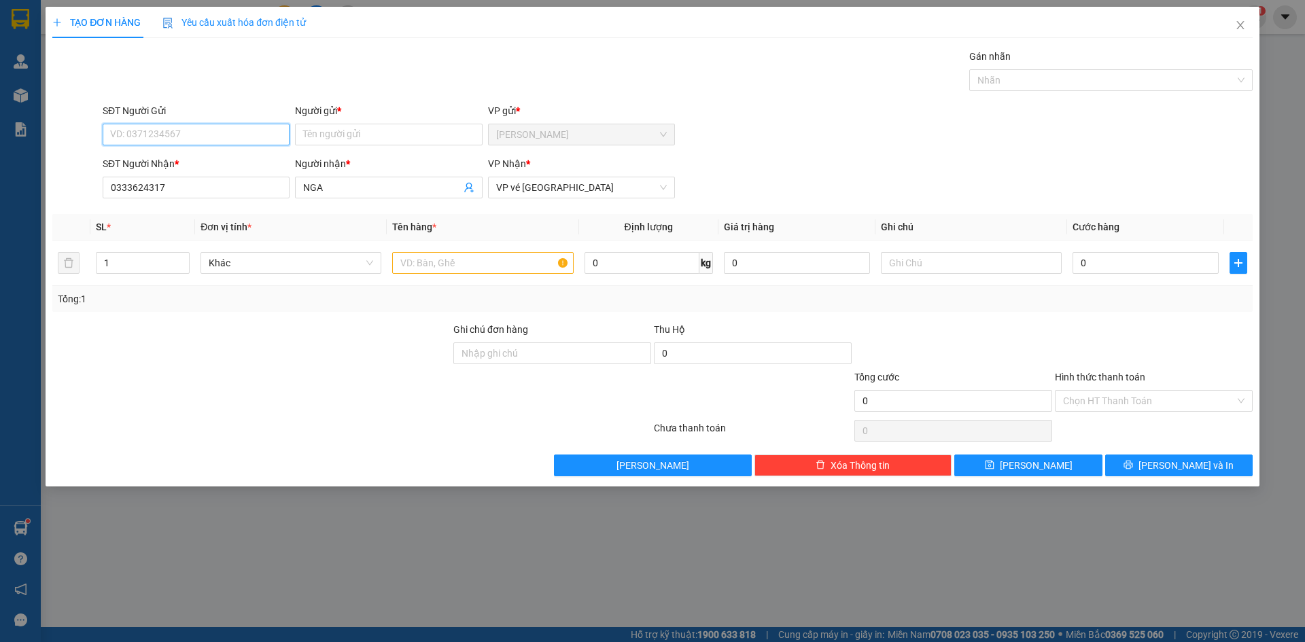
click at [232, 128] on input "SĐT Người Gửi" at bounding box center [196, 135] width 187 height 22
click at [175, 152] on div "0333624317 - [GEOGRAPHIC_DATA]" at bounding box center [196, 162] width 187 height 22
type input "0333624317"
type input "NGA"
type input "0333624317"
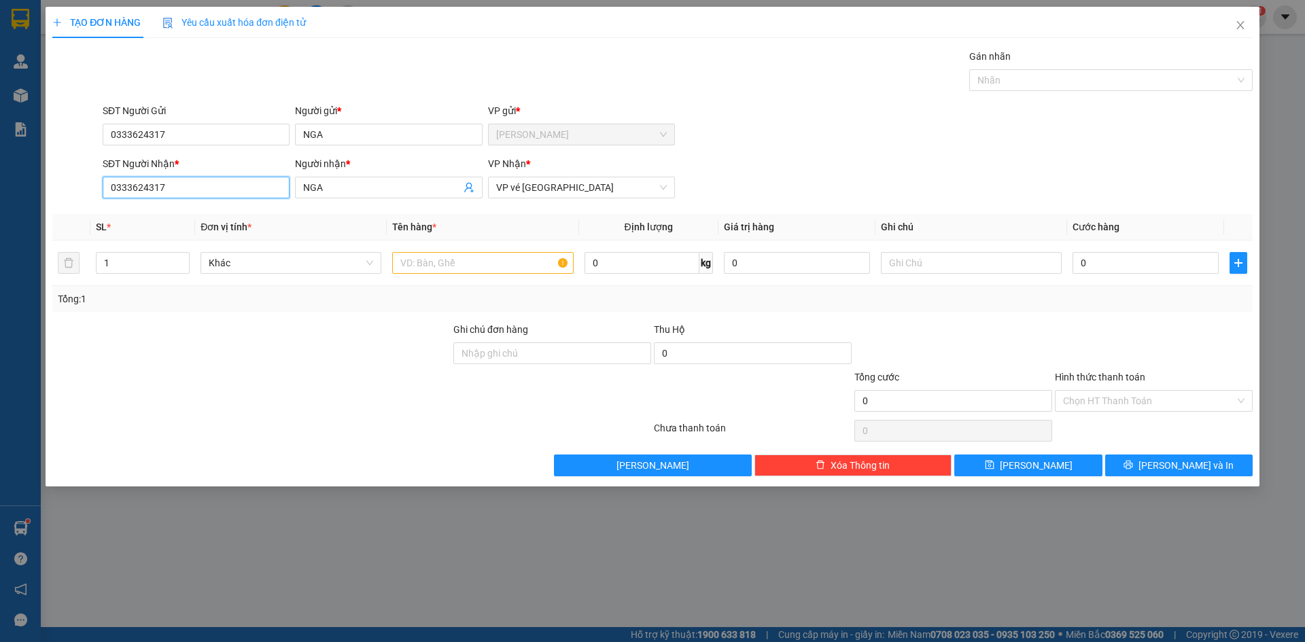
click at [243, 192] on input "0333624317" at bounding box center [196, 188] width 187 height 22
type input "0"
click at [343, 190] on input "NGA" at bounding box center [381, 187] width 157 height 15
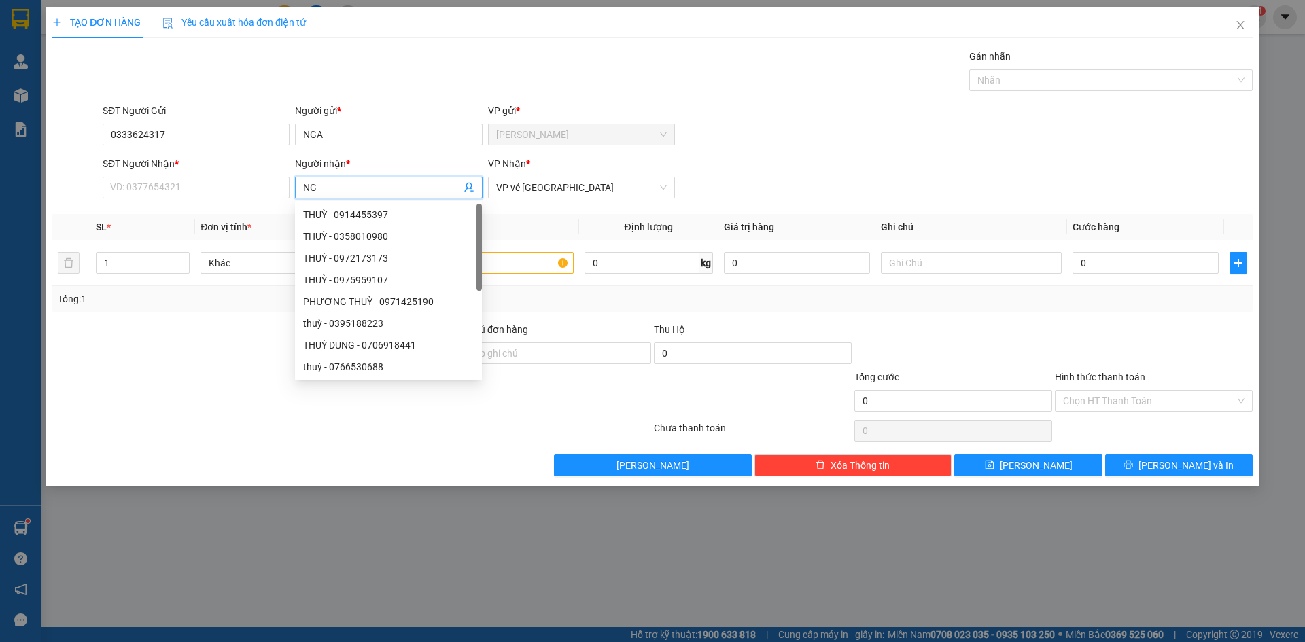
type input "N"
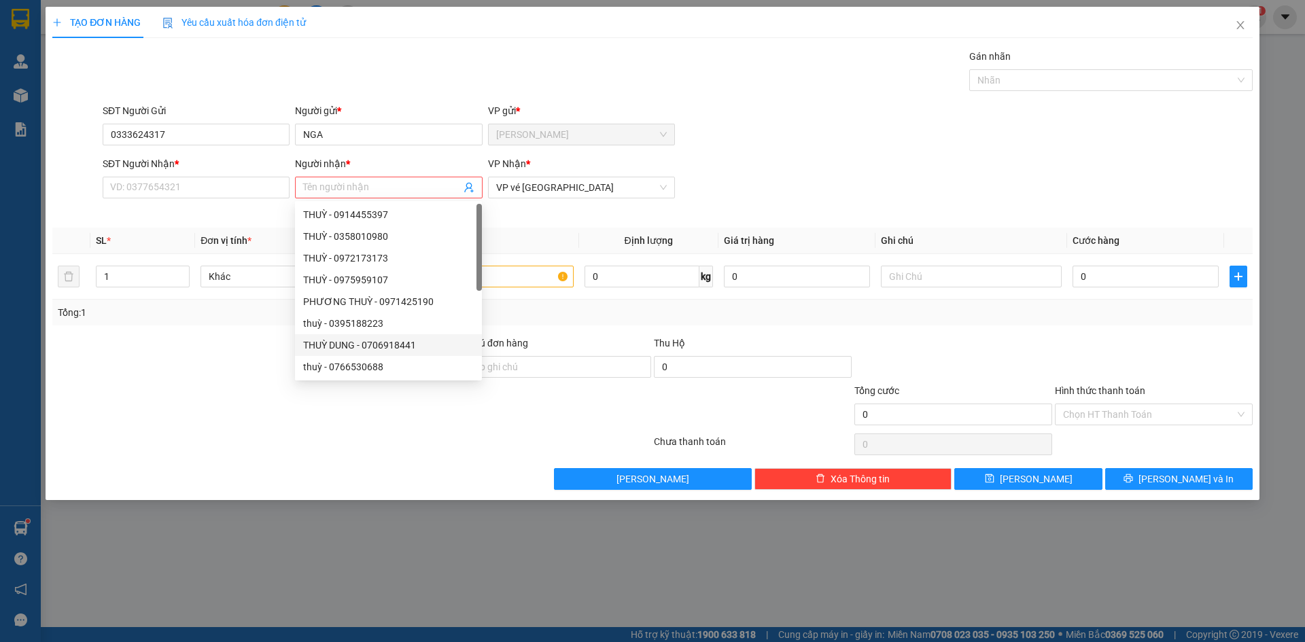
click at [254, 423] on div at bounding box center [251, 407] width 401 height 48
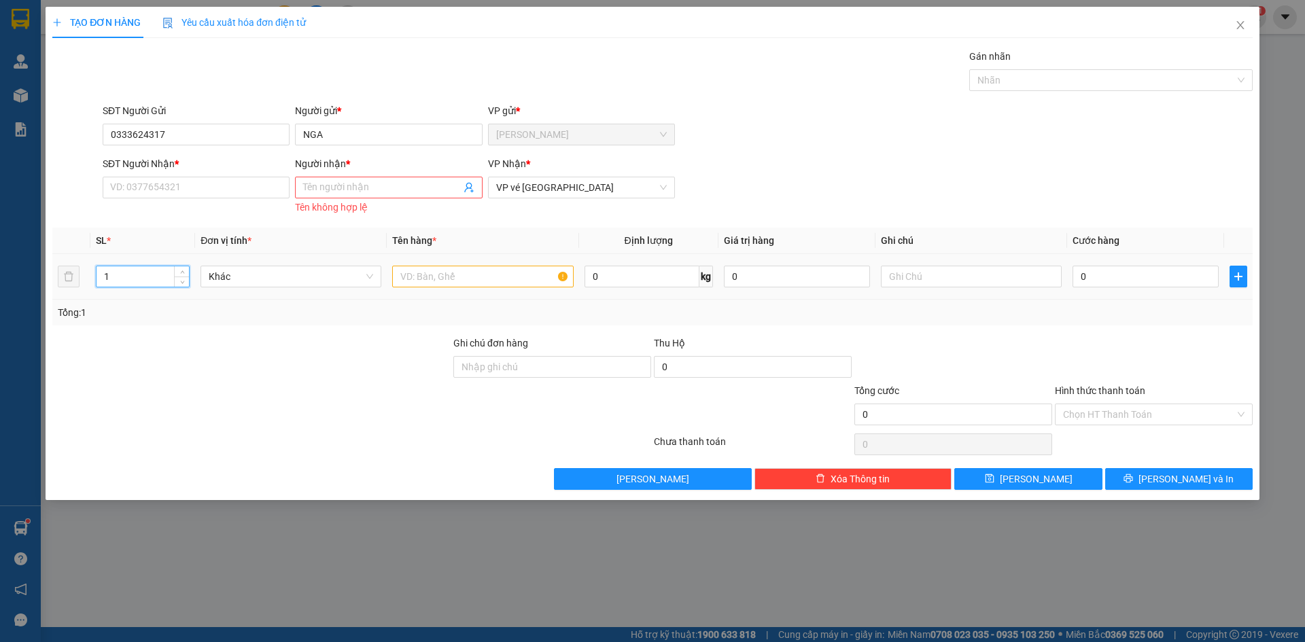
click at [116, 285] on input "1" at bounding box center [143, 276] width 92 height 20
type input "3"
click at [492, 276] on input "text" at bounding box center [482, 277] width 181 height 22
type input "T"
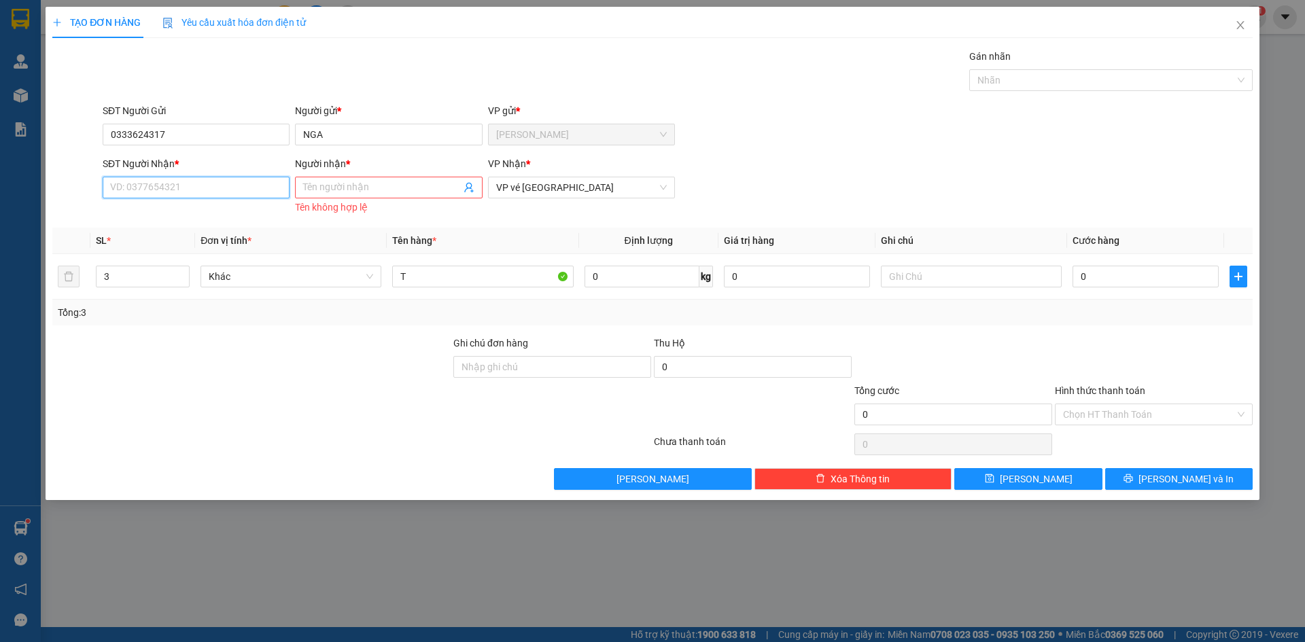
click at [251, 190] on input "SĐT Người Nhận *" at bounding box center [196, 188] width 187 height 22
click at [311, 191] on input "Người nhận *" at bounding box center [381, 187] width 157 height 15
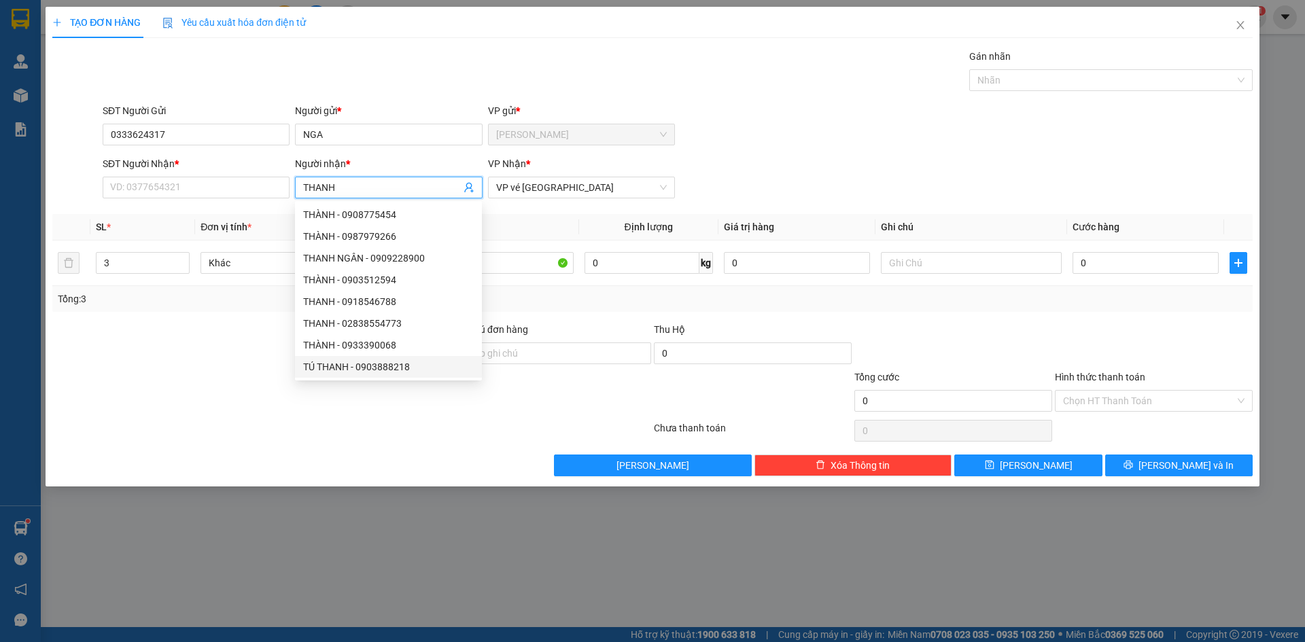
type input "THANH"
click at [334, 416] on div at bounding box center [251, 394] width 401 height 48
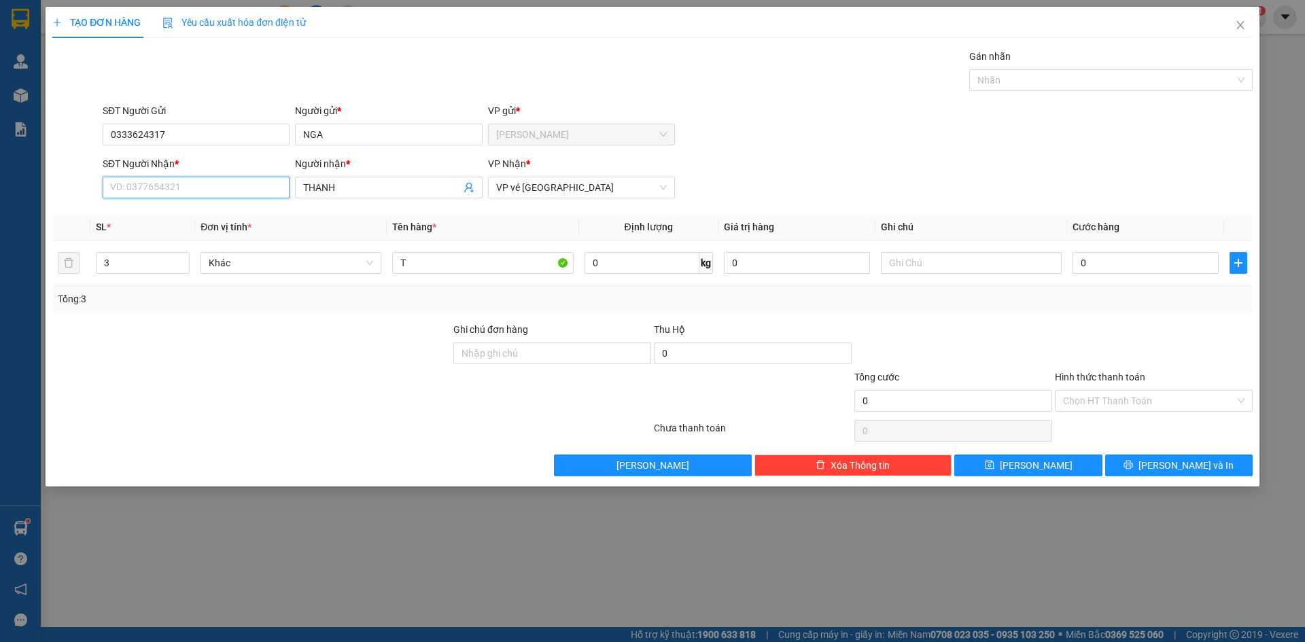
click at [122, 188] on input "SĐT Người Nhận *" at bounding box center [196, 188] width 187 height 22
click at [144, 210] on div "0965430694 - [PERSON_NAME]" at bounding box center [196, 214] width 171 height 15
type input "0965430694"
click at [1133, 468] on icon "printer" at bounding box center [1128, 465] width 9 height 9
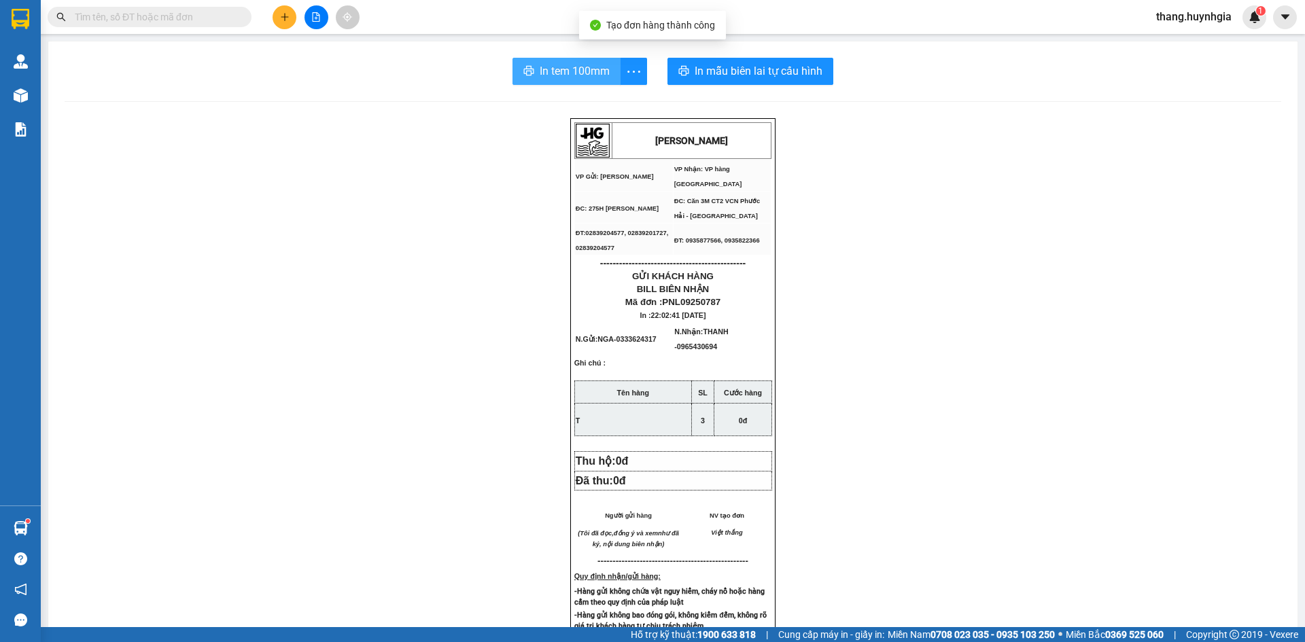
click at [549, 67] on span "In tem 100mm" at bounding box center [575, 71] width 70 height 17
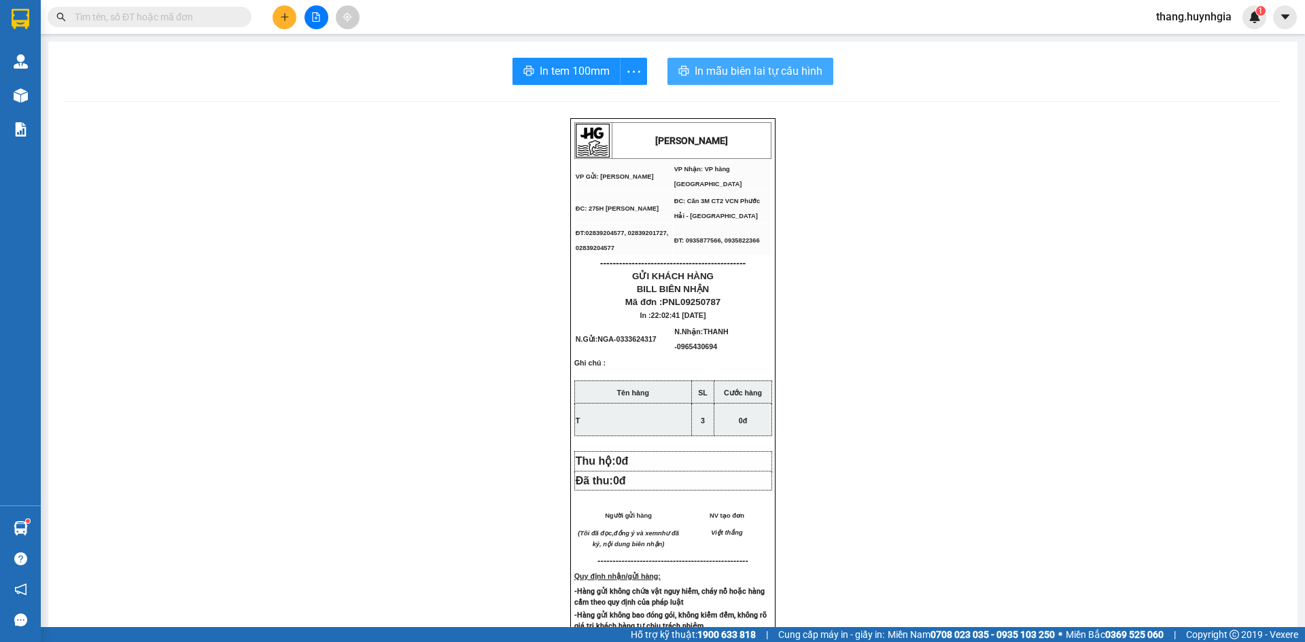
click at [710, 73] on span "In mẫu biên lai tự cấu hình" at bounding box center [759, 71] width 128 height 17
click at [281, 21] on icon "plus" at bounding box center [285, 17] width 10 height 10
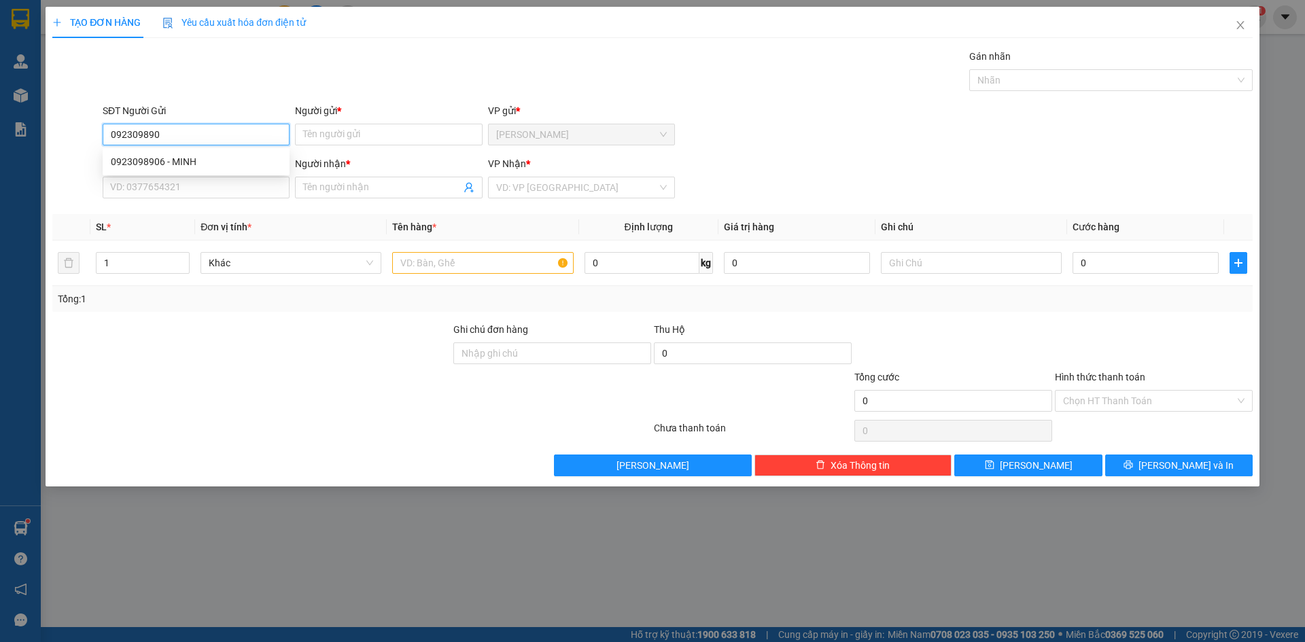
type input "0923098906"
click at [188, 155] on div "0923098906 - MINH" at bounding box center [196, 161] width 171 height 15
type input "MINH"
type input "0899790790"
type input "HIẾU"
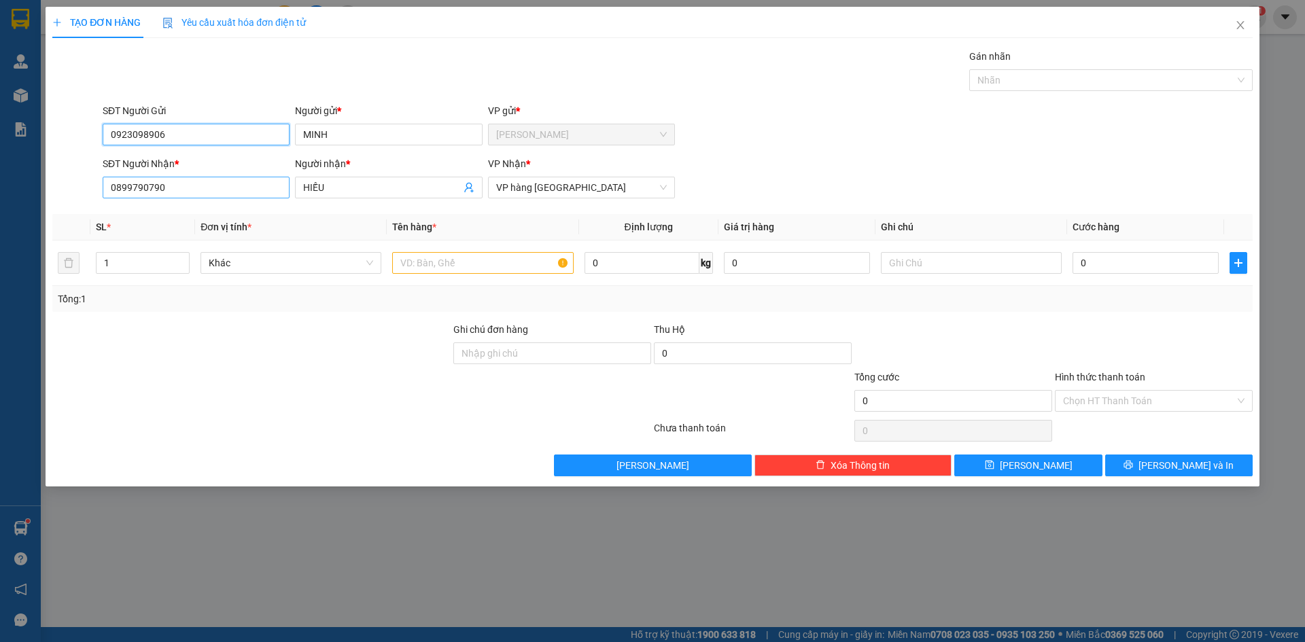
type input "0923098906"
click at [177, 186] on input "0899790790" at bounding box center [196, 188] width 187 height 22
type input "0"
type input "0935856072"
click at [339, 179] on span "HIẾU" at bounding box center [388, 188] width 187 height 22
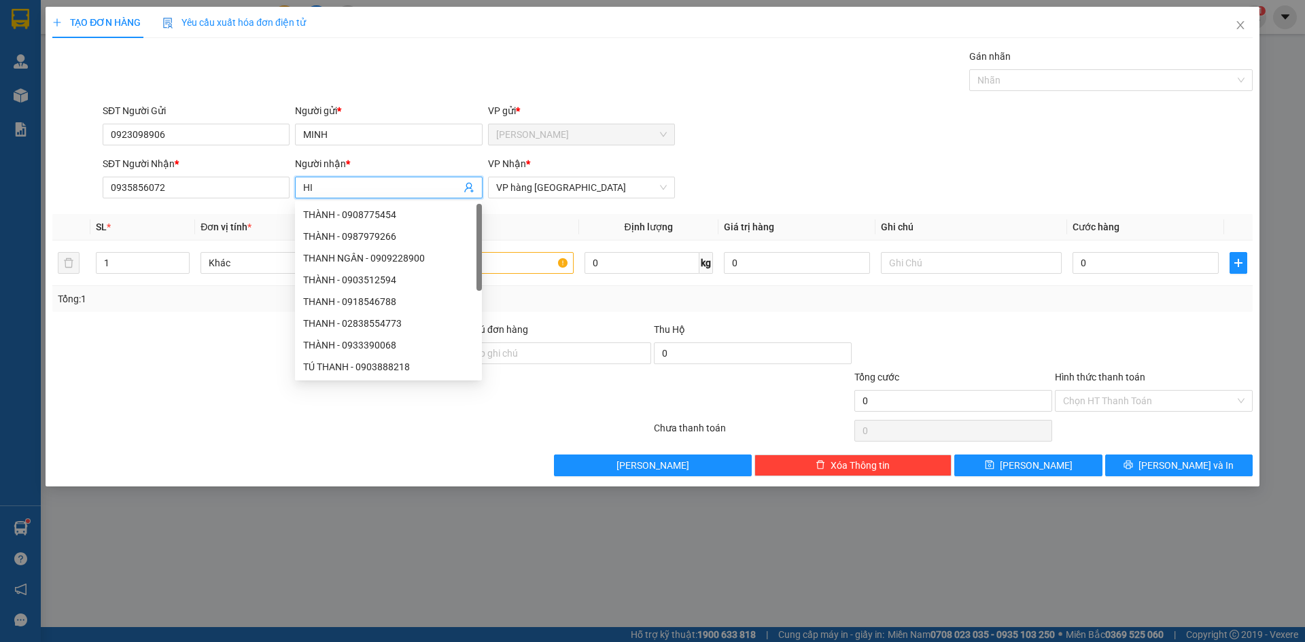
type input "H"
type input "QUÂN"
click at [526, 269] on input "text" at bounding box center [482, 263] width 181 height 22
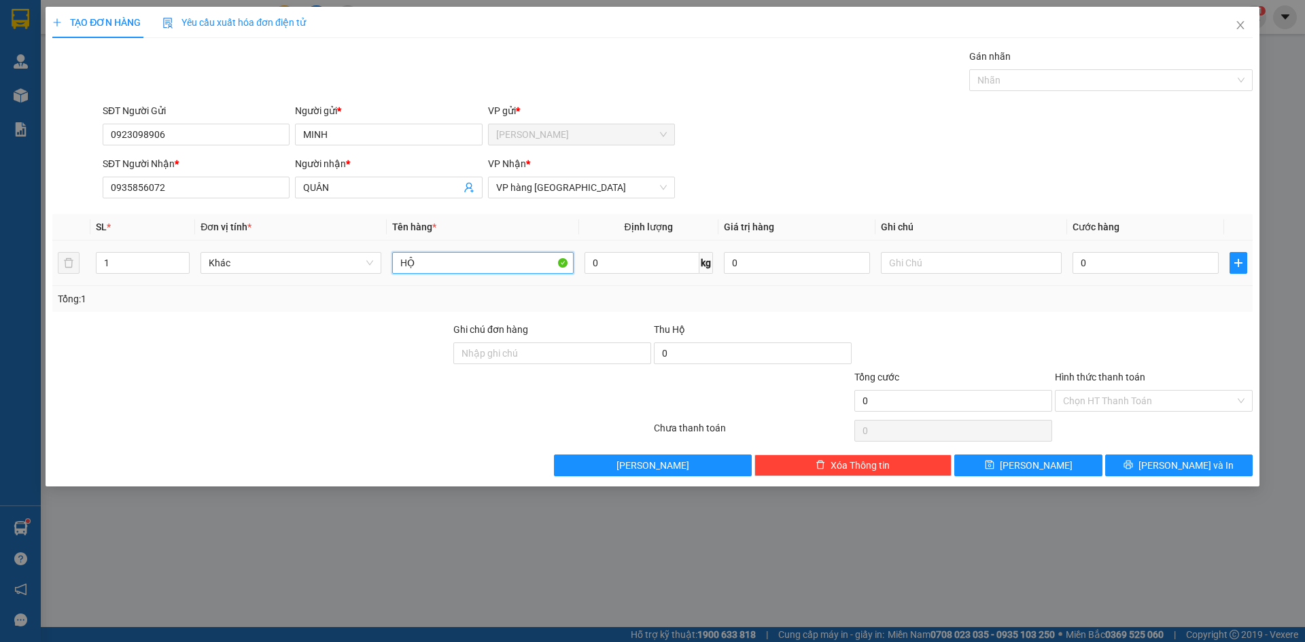
type input "HỘP"
click at [1209, 470] on button "[PERSON_NAME] và In" at bounding box center [1179, 466] width 148 height 22
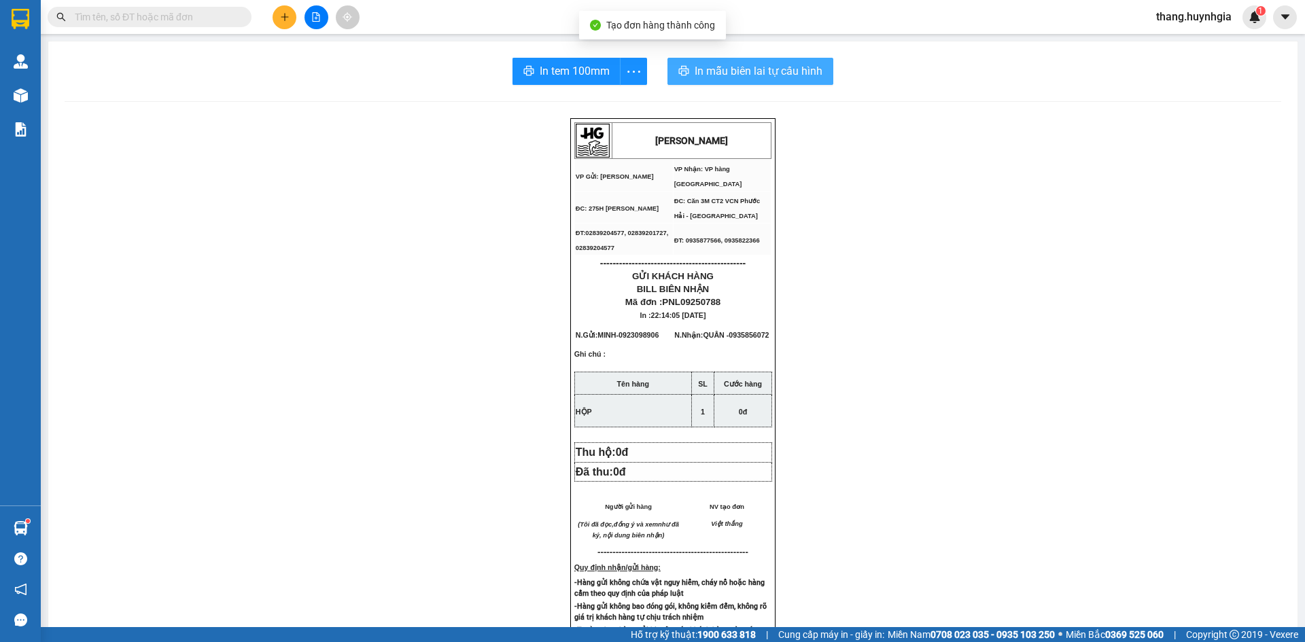
click at [695, 73] on span "In mẫu biên lai tự cấu hình" at bounding box center [759, 71] width 128 height 17
click at [576, 73] on span "In tem 100mm" at bounding box center [575, 71] width 70 height 17
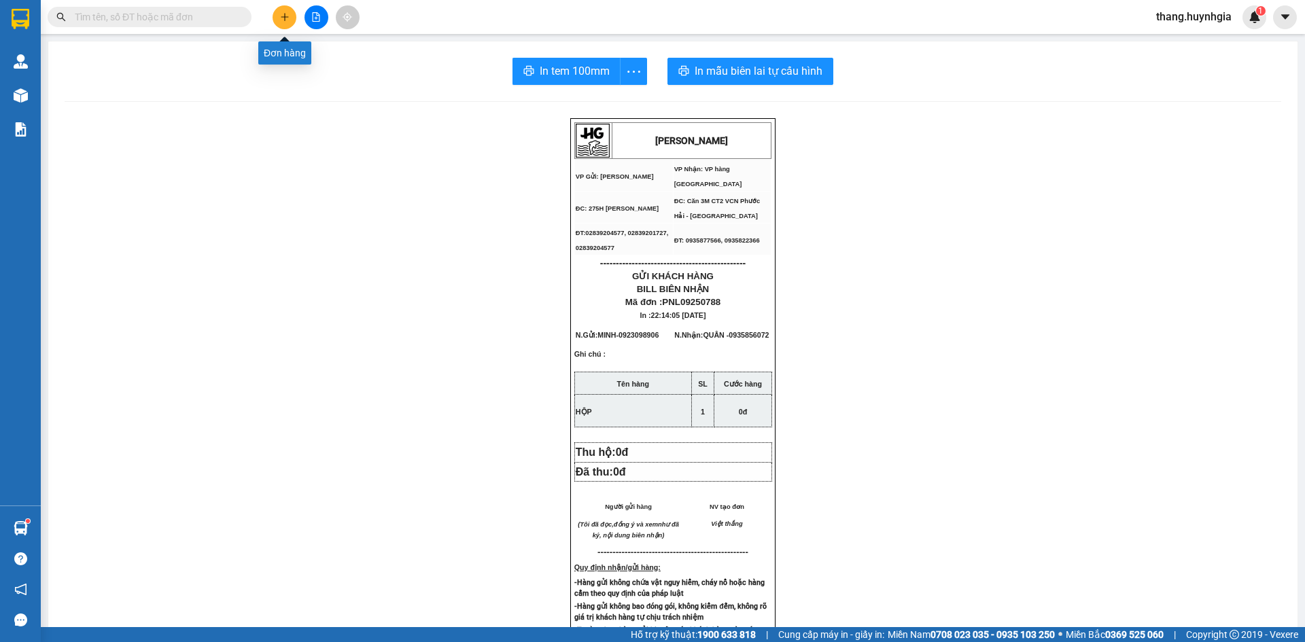
click at [288, 24] on button at bounding box center [285, 17] width 24 height 24
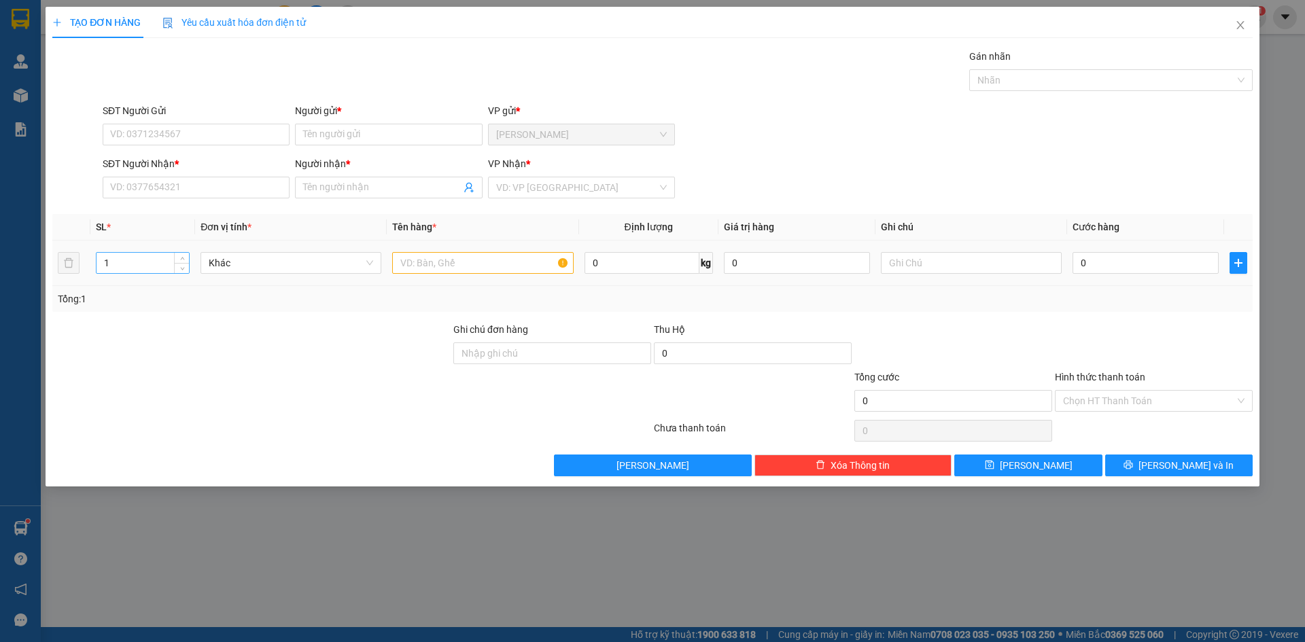
click at [143, 266] on input "1" at bounding box center [143, 263] width 92 height 20
type input "2"
click at [195, 186] on input "SĐT Người Nhận *" at bounding box center [196, 188] width 187 height 22
type input "0795696300"
click at [184, 215] on div "0795696300 - HOA" at bounding box center [196, 214] width 171 height 15
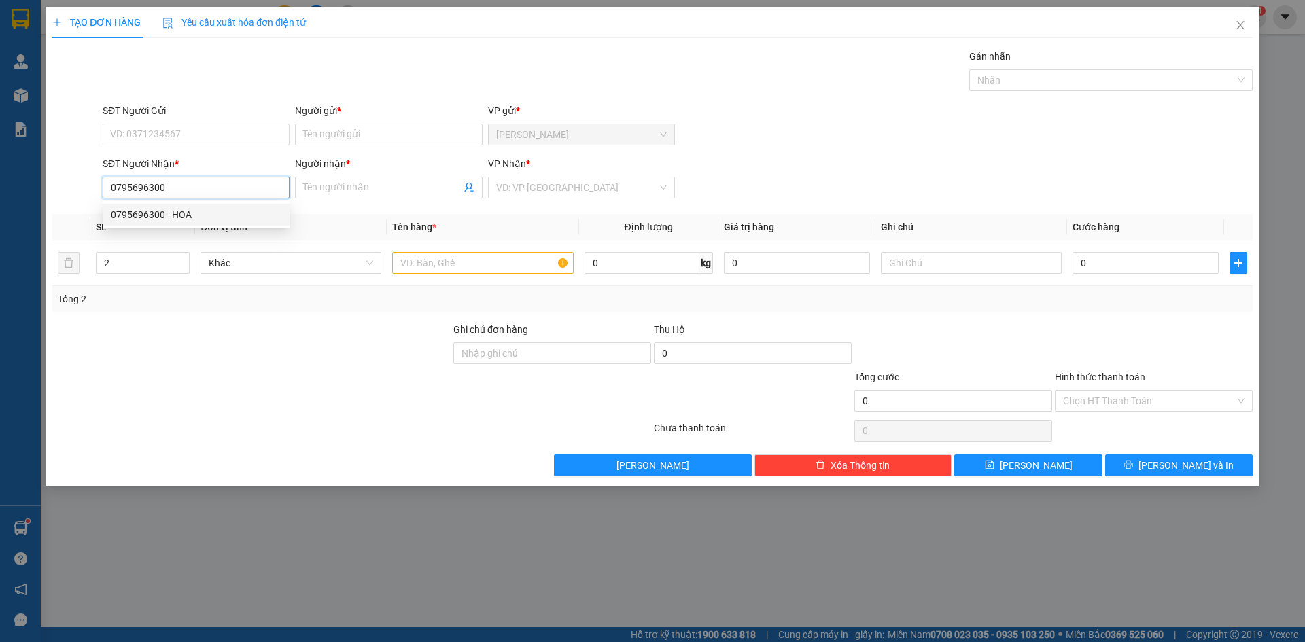
type input "HOA"
type input "0795696300"
click at [440, 267] on input "text" at bounding box center [482, 263] width 181 height 22
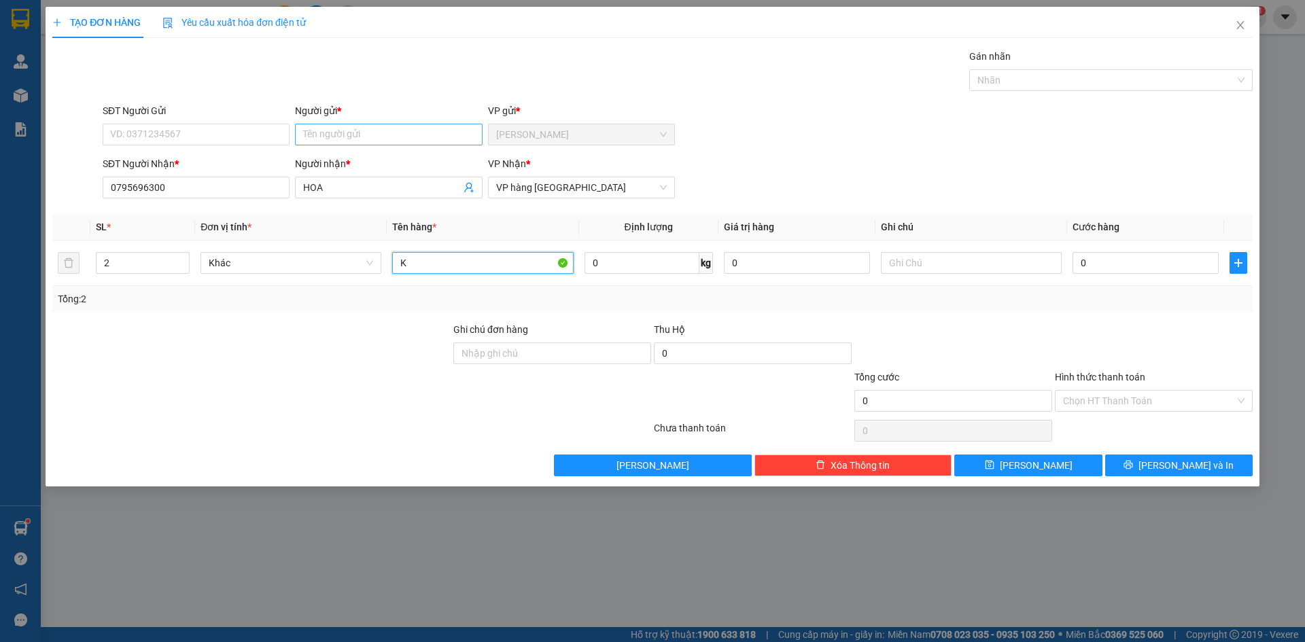
type input "K"
click at [332, 139] on input "Người gửi *" at bounding box center [388, 135] width 187 height 22
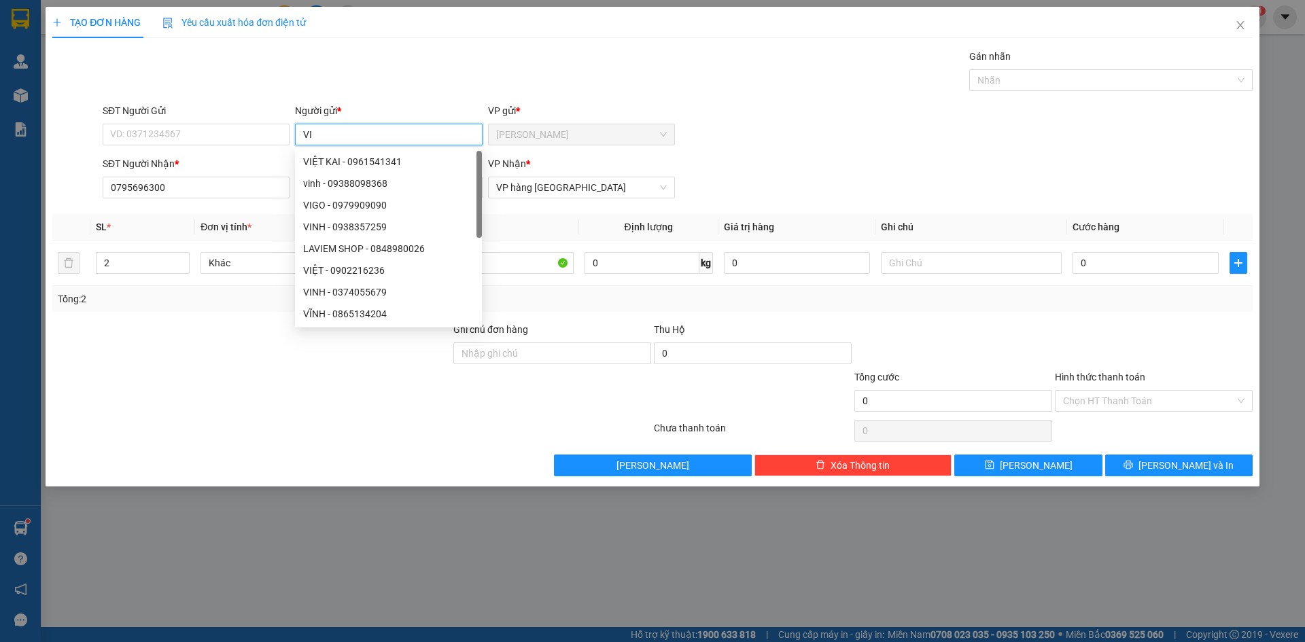
type input "V"
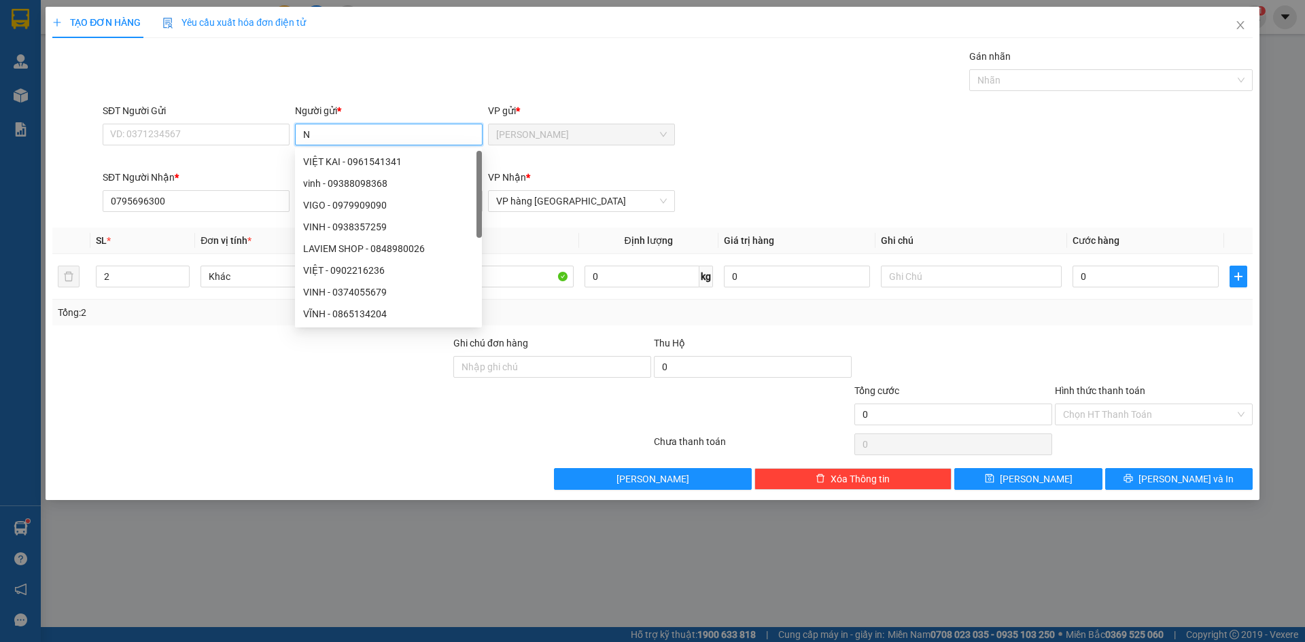
type input "NG"
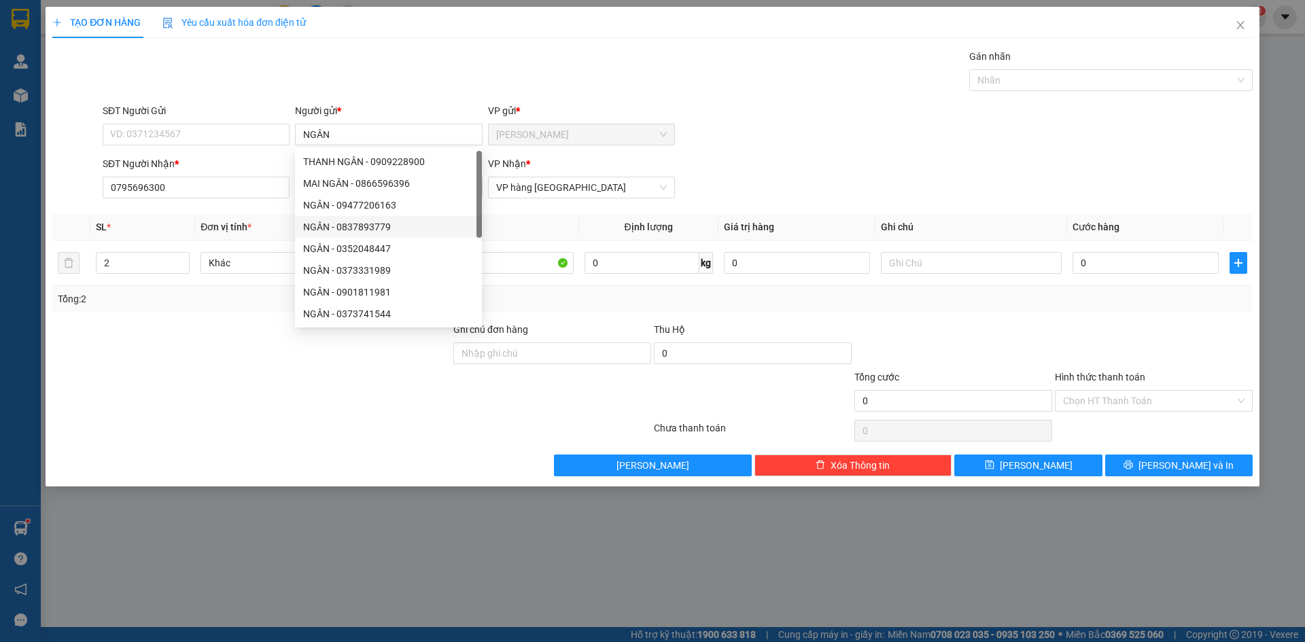
click at [322, 383] on div at bounding box center [251, 394] width 401 height 48
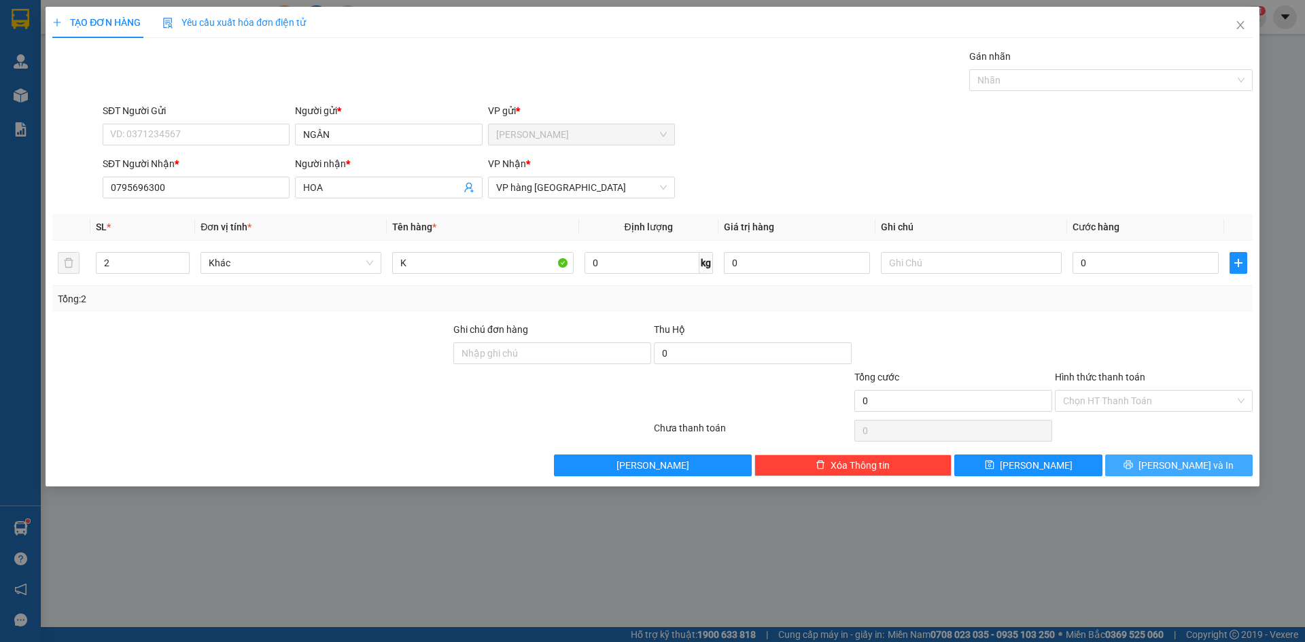
click at [1142, 462] on button "[PERSON_NAME] và In" at bounding box center [1179, 466] width 148 height 22
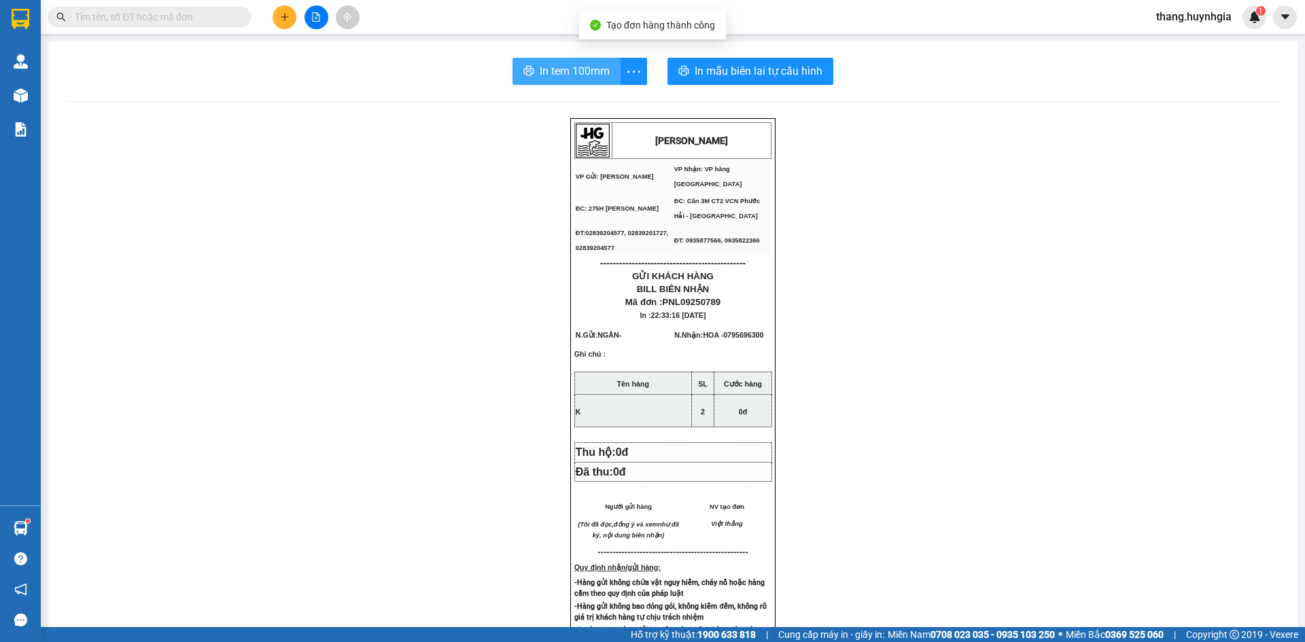
click at [572, 65] on span "In tem 100mm" at bounding box center [575, 71] width 70 height 17
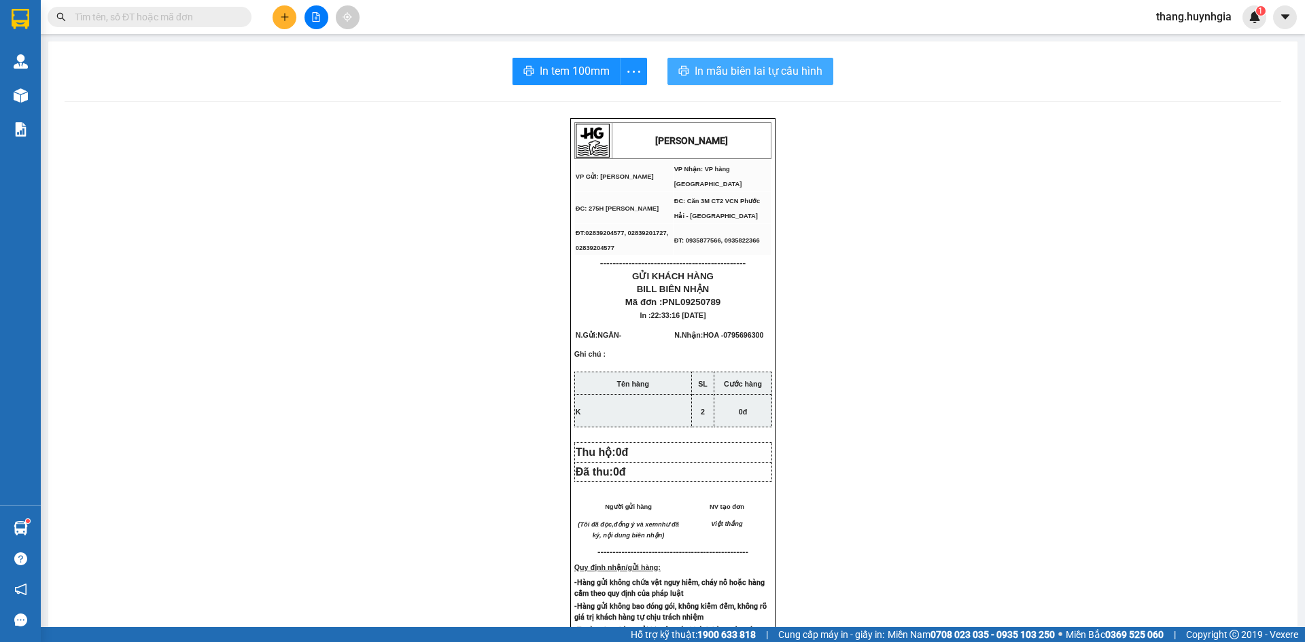
click at [710, 64] on span "In mẫu biên lai tự cấu hình" at bounding box center [759, 71] width 128 height 17
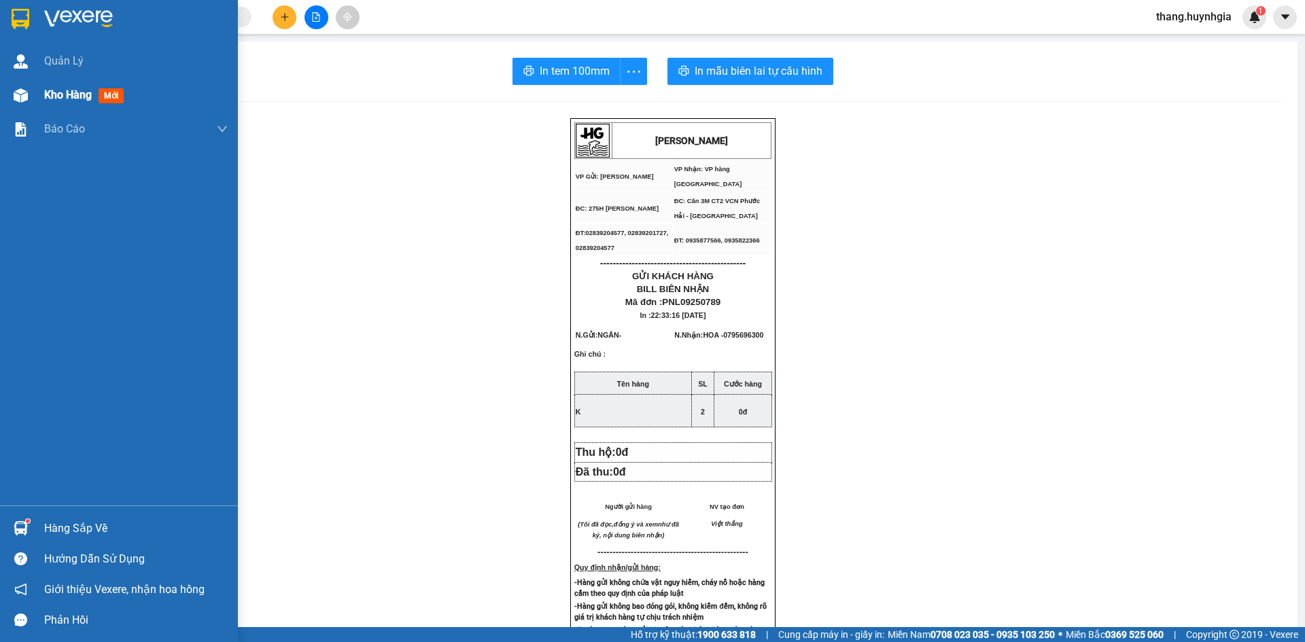
click at [66, 91] on span "Kho hàng" at bounding box center [68, 94] width 48 height 13
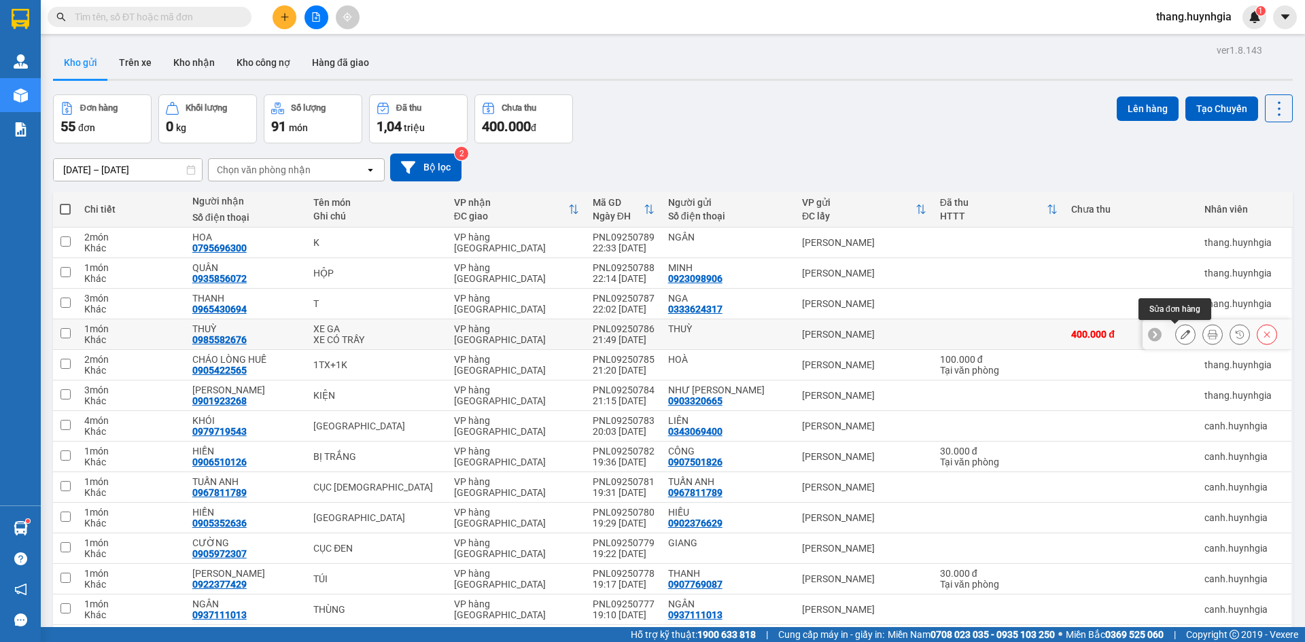
click at [1181, 337] on icon at bounding box center [1186, 335] width 10 height 10
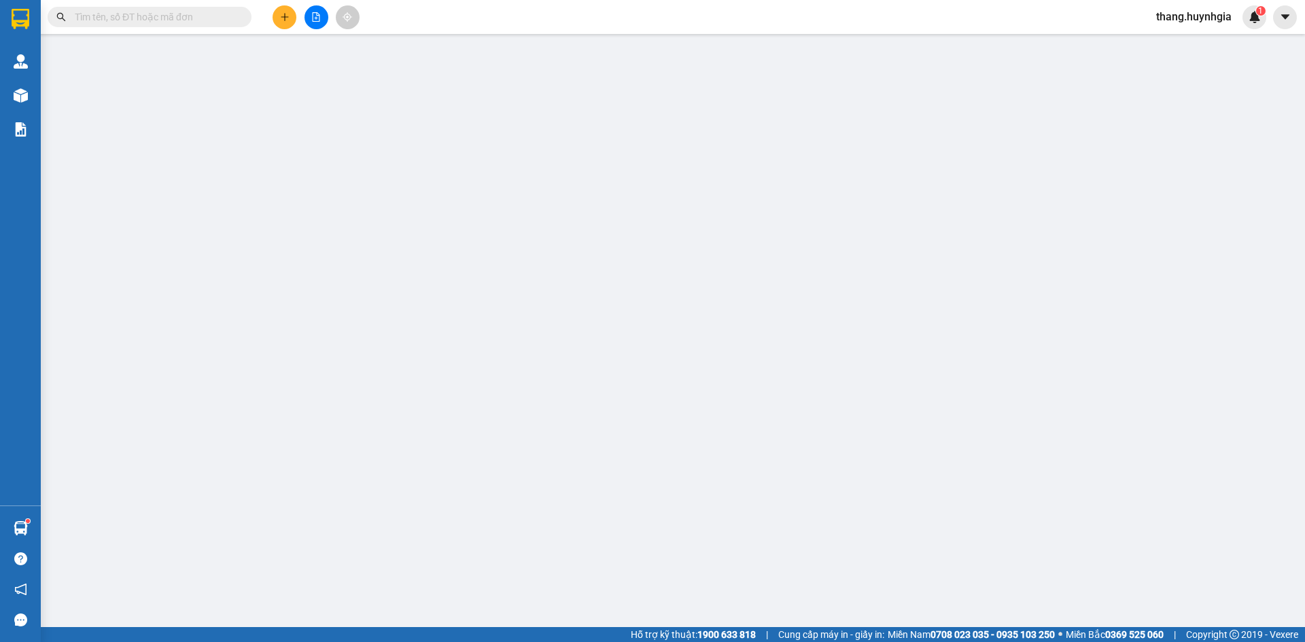
type input "THUỲ"
type input "0985582676"
type input "THUỲ"
type input "400.000"
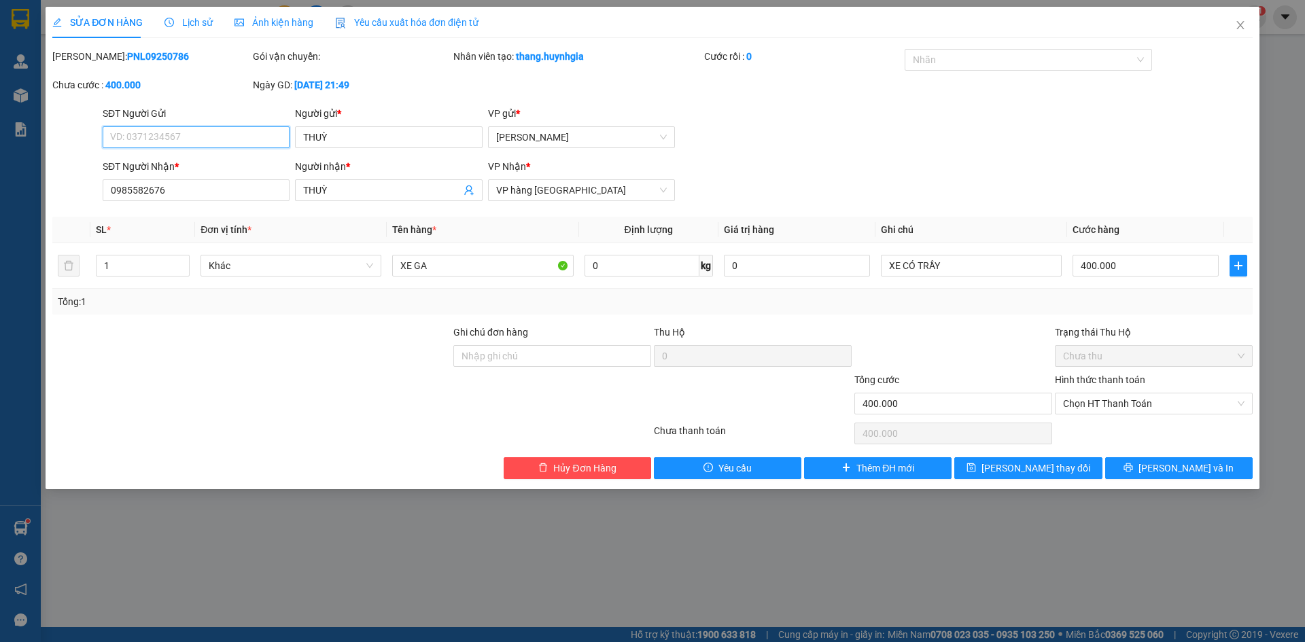
drag, startPoint x: 1097, startPoint y: 402, endPoint x: 1095, endPoint y: 449, distance: 46.3
click at [1095, 427] on div "Total Paid Fee 0 Total UnPaid Fee 400.000 Cash Collection Total Fee Mã ĐH: PNL0…" at bounding box center [652, 264] width 1201 height 430
click at [1089, 405] on span "Chọn HT Thanh Toán" at bounding box center [1154, 404] width 182 height 20
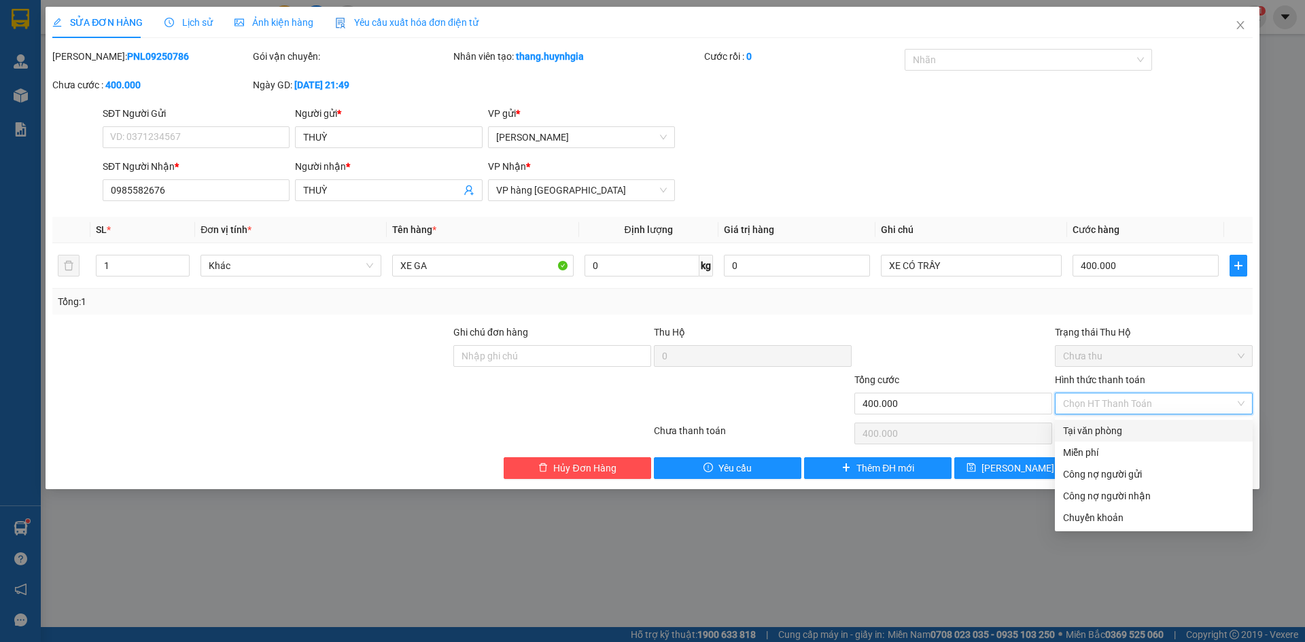
click at [1091, 431] on div "Tại văn phòng" at bounding box center [1154, 431] width 182 height 15
type input "0"
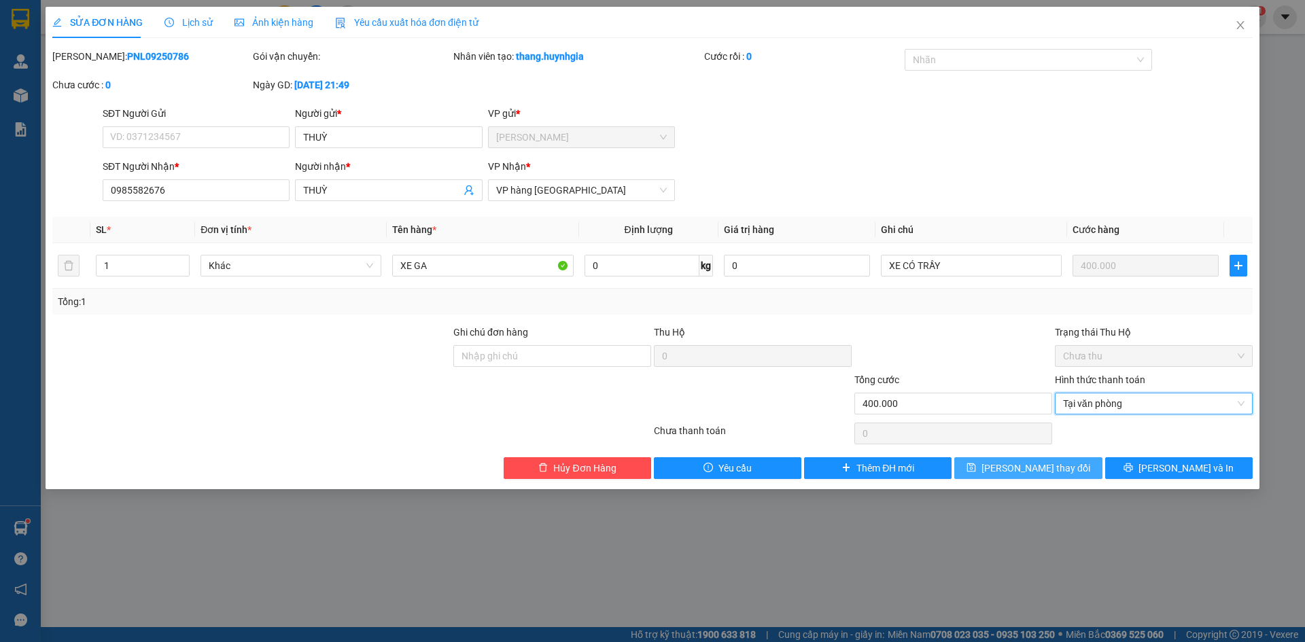
click at [1050, 468] on span "[PERSON_NAME] thay đổi" at bounding box center [1036, 468] width 109 height 15
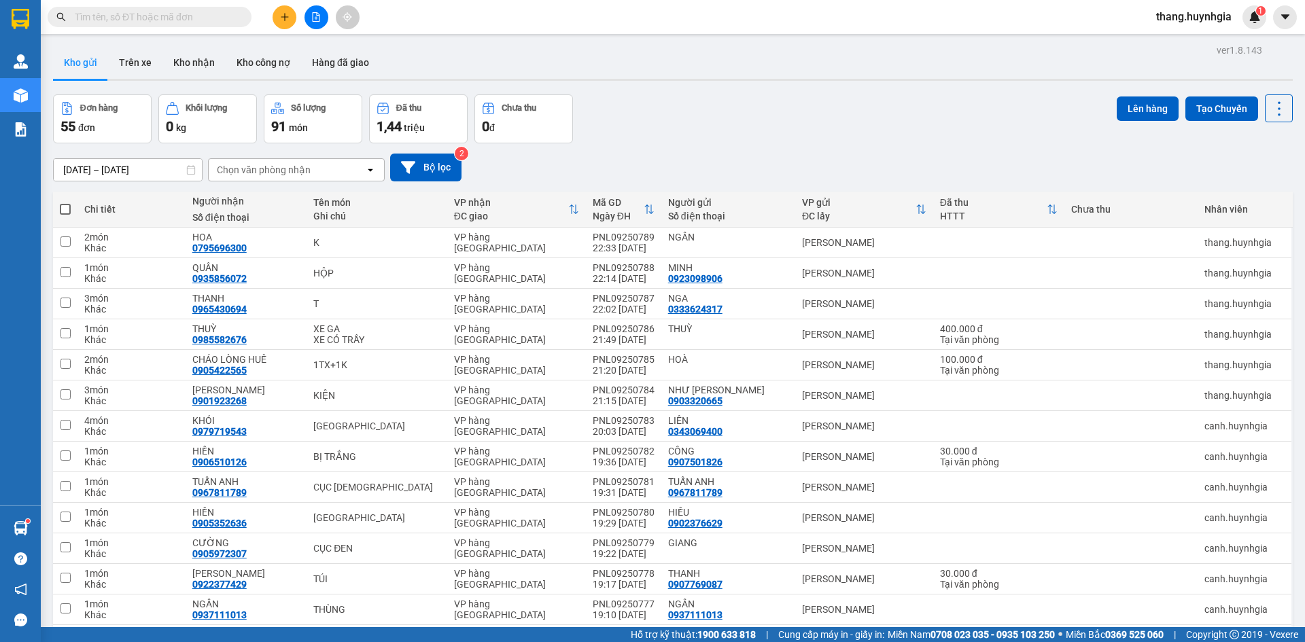
click at [63, 207] on span at bounding box center [65, 209] width 11 height 11
click at [65, 203] on input "checkbox" at bounding box center [65, 203] width 0 height 0
checkbox input "true"
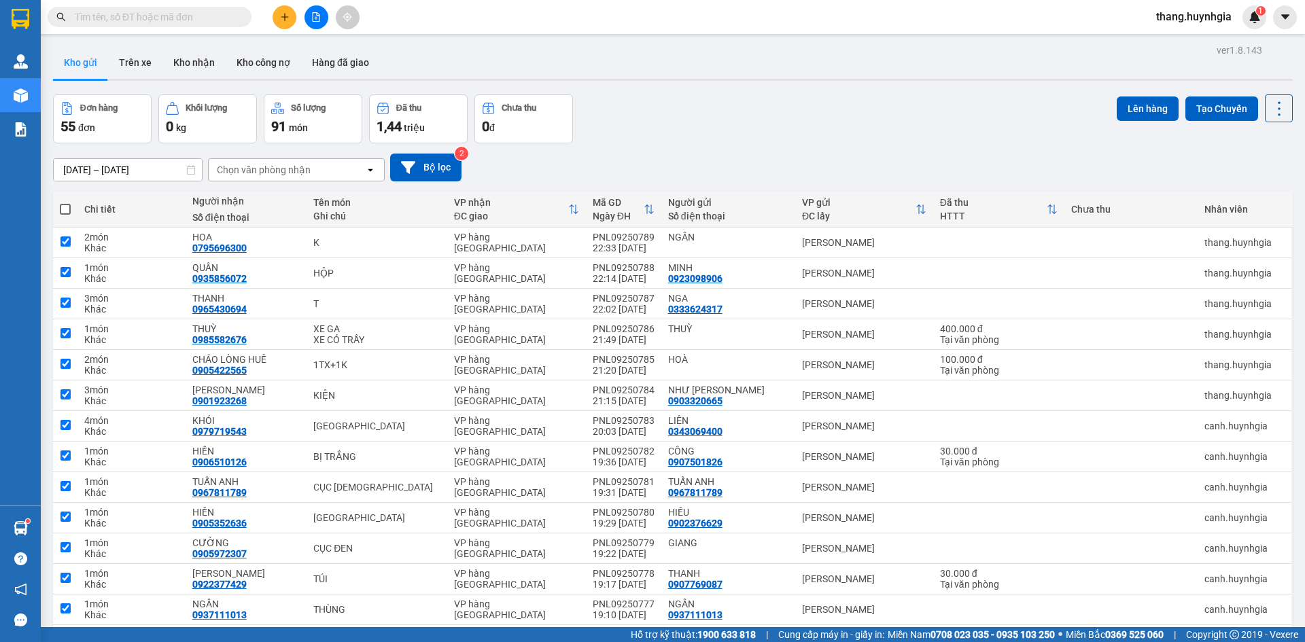
checkbox input "true"
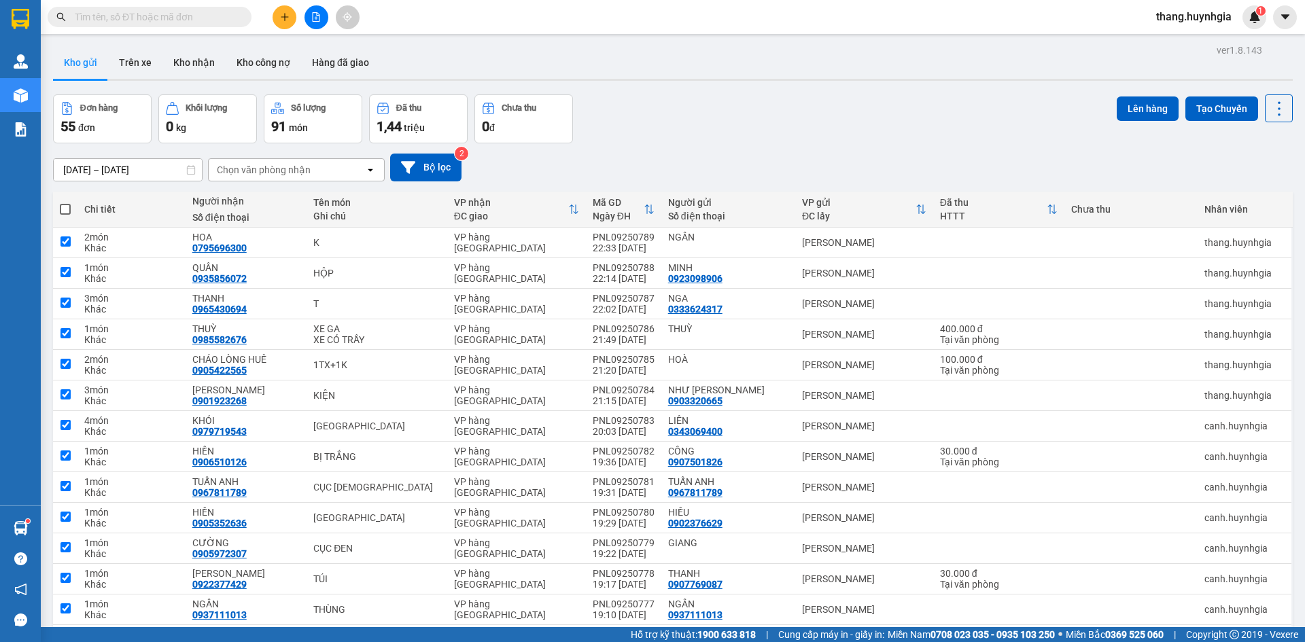
checkbox input "true"
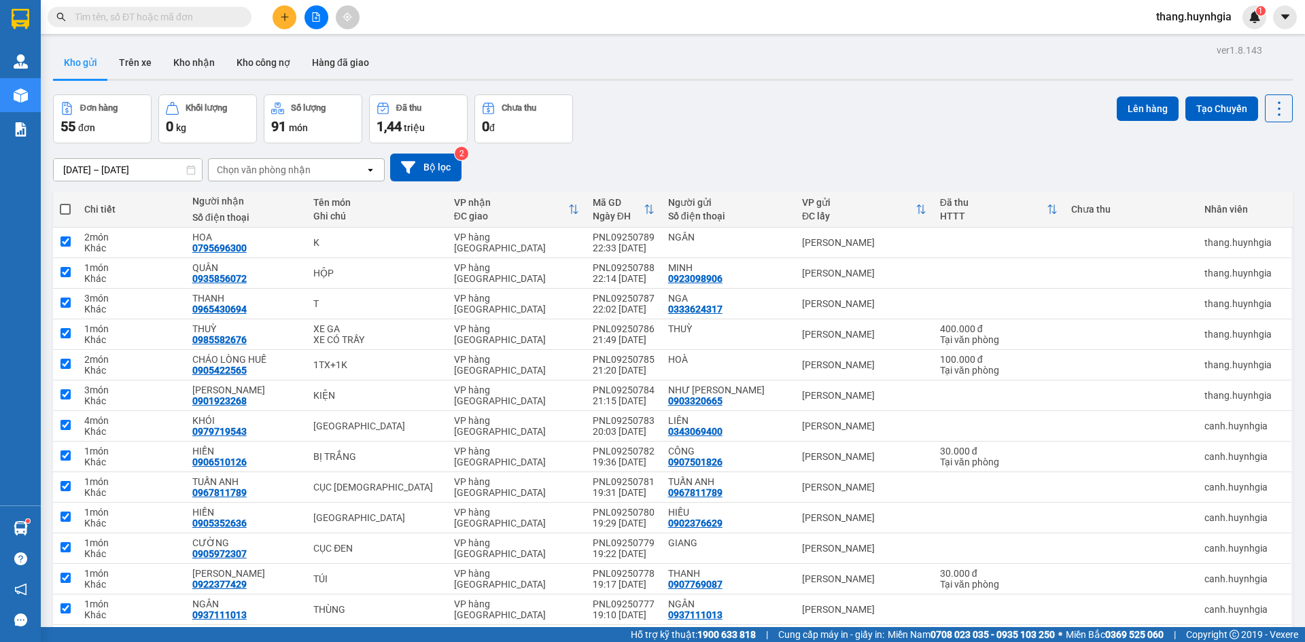
checkbox input "true"
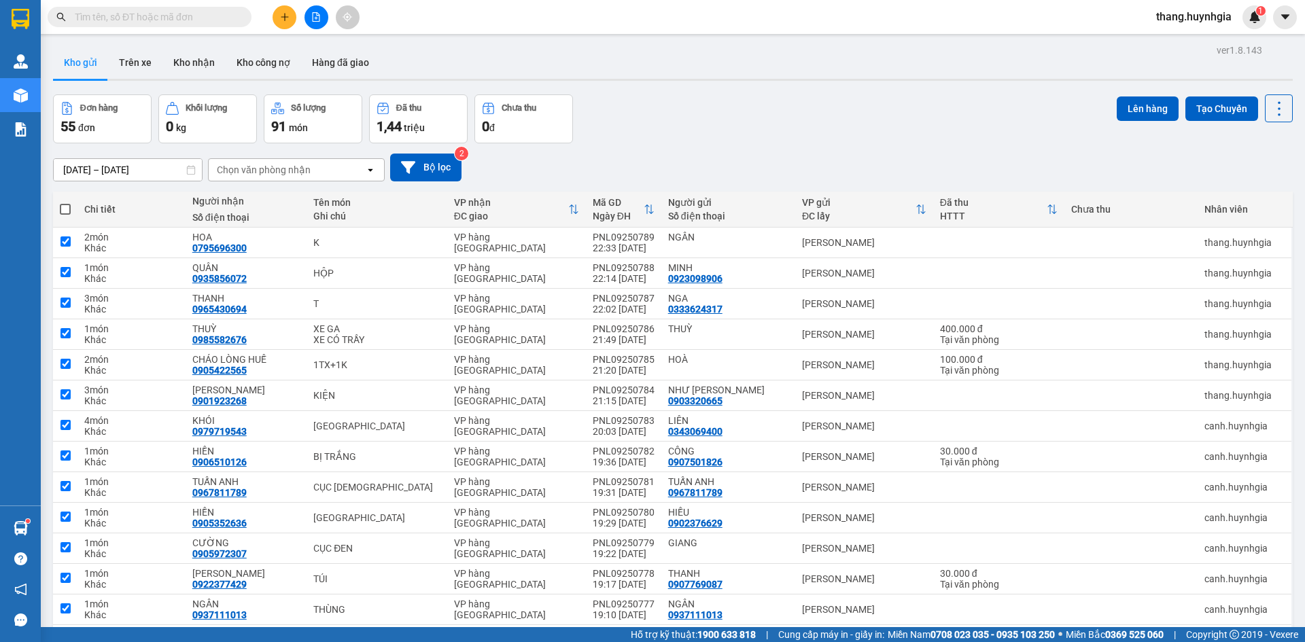
checkbox input "true"
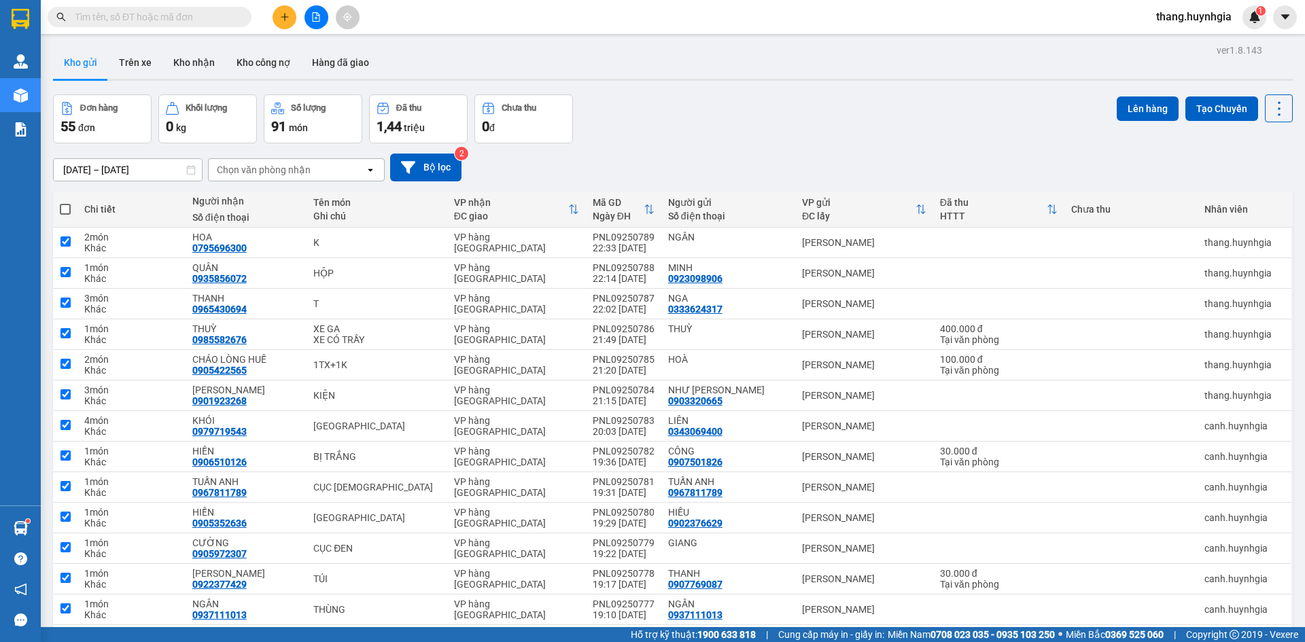
checkbox input "true"
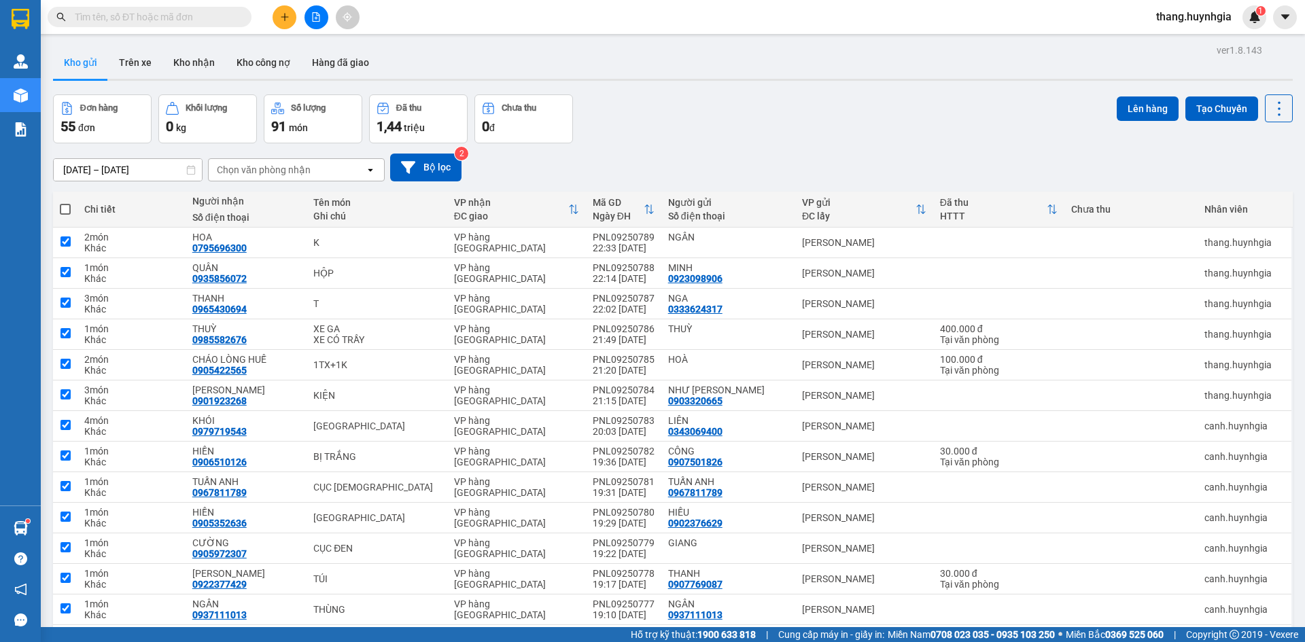
checkbox input "true"
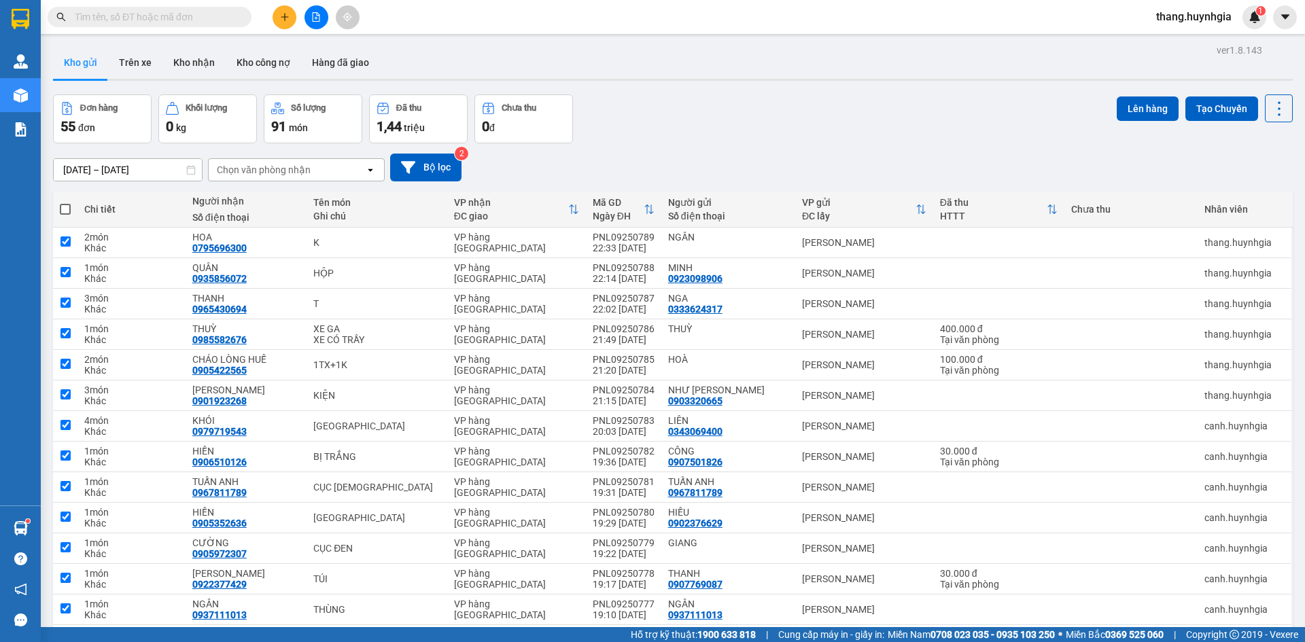
checkbox input "true"
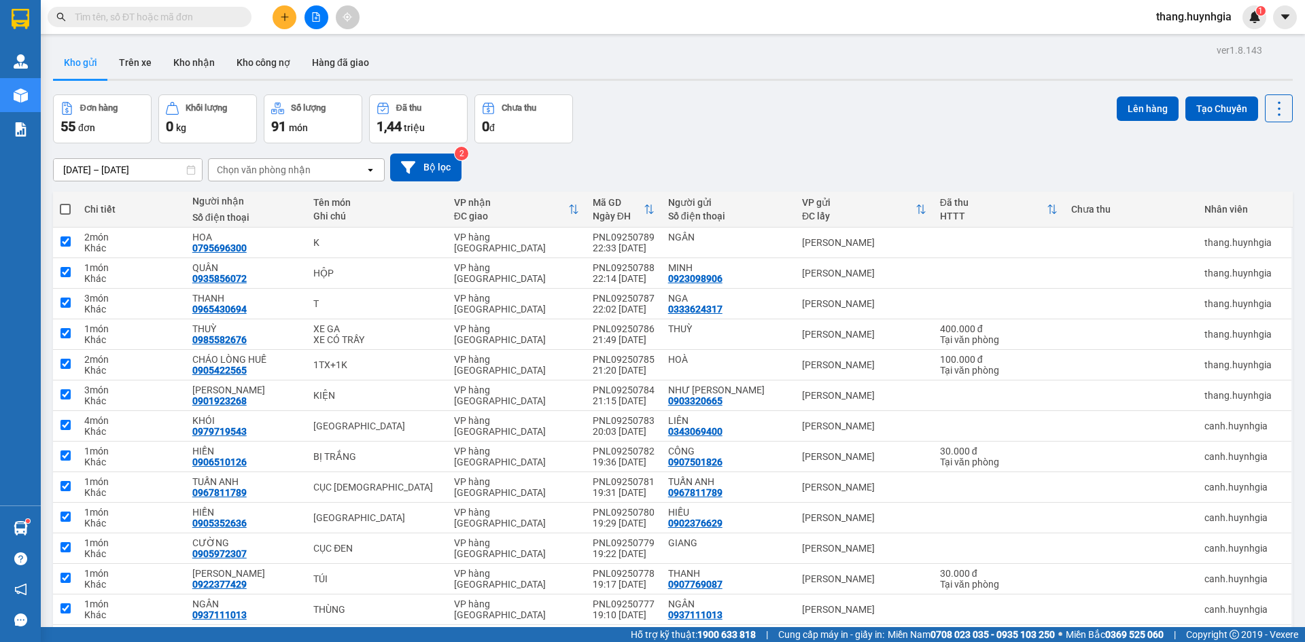
checkbox input "true"
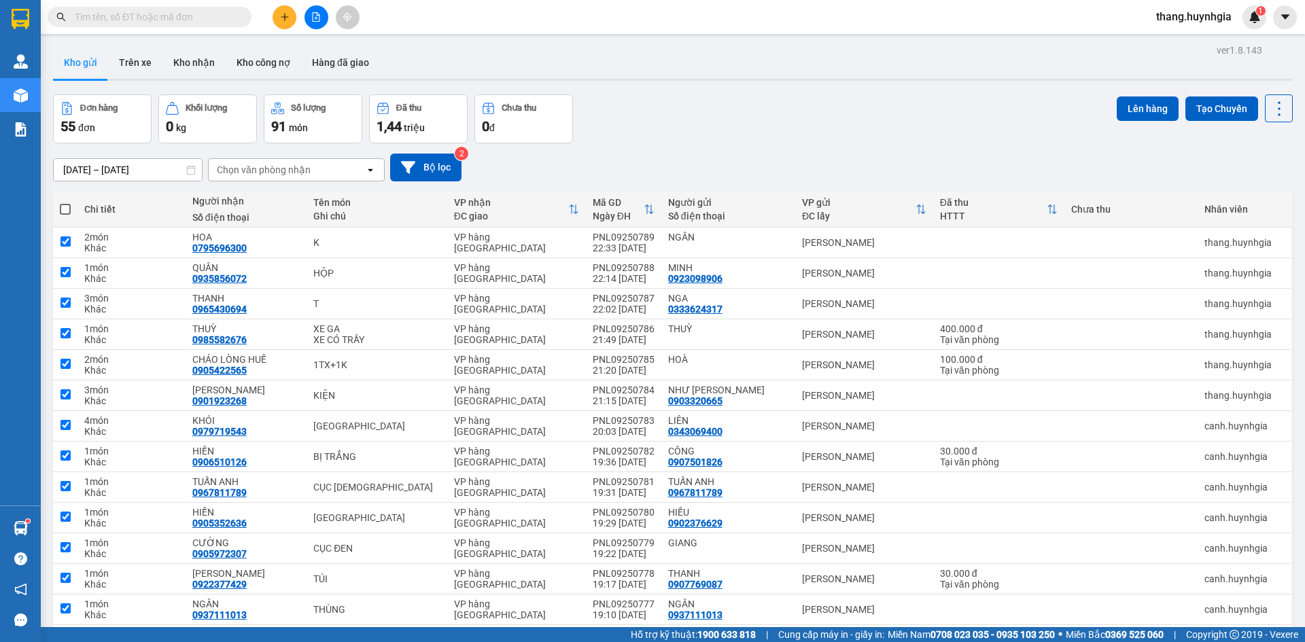
checkbox input "true"
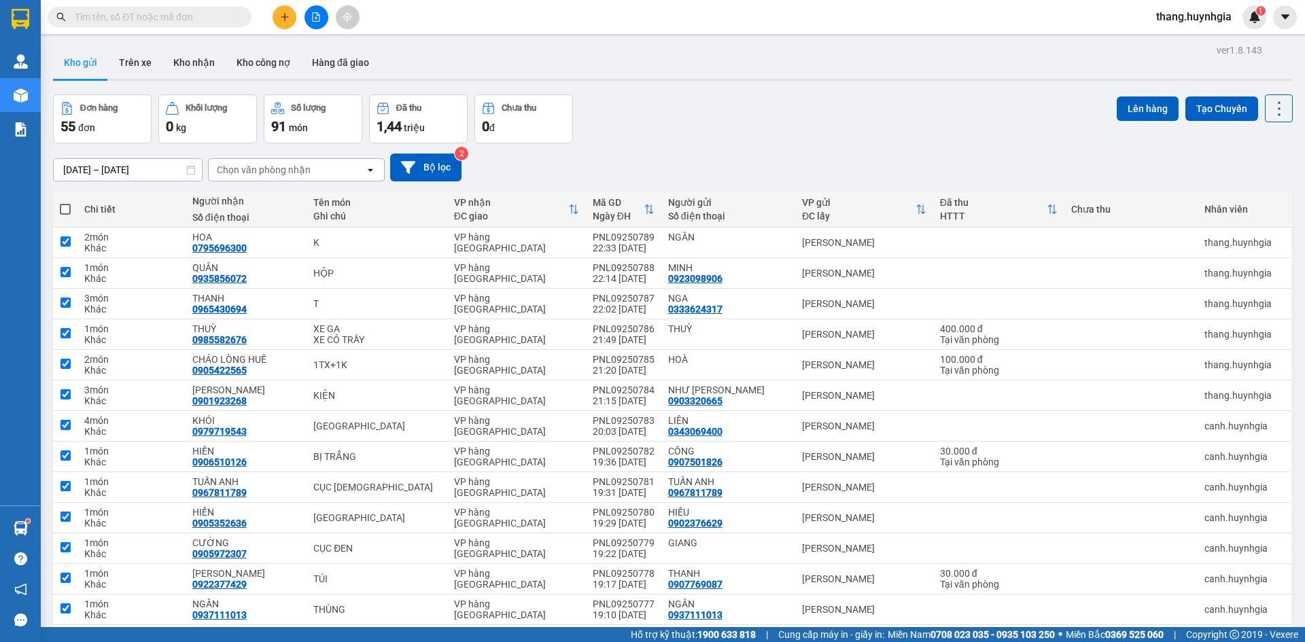
checkbox input "true"
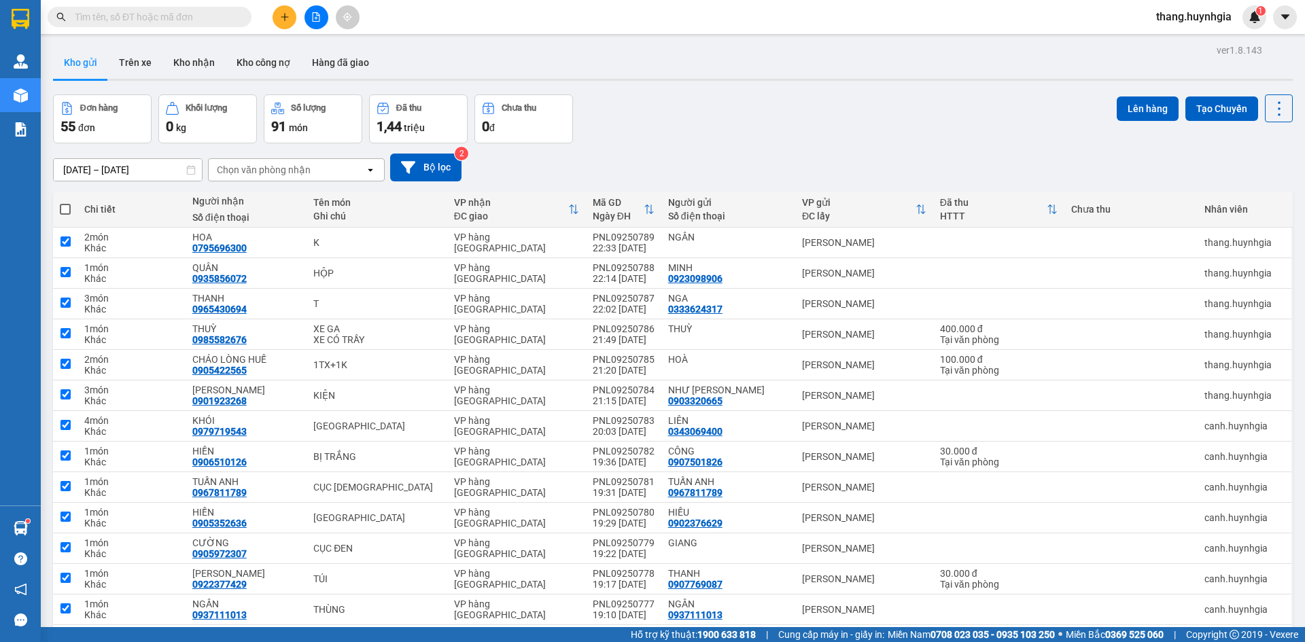
checkbox input "true"
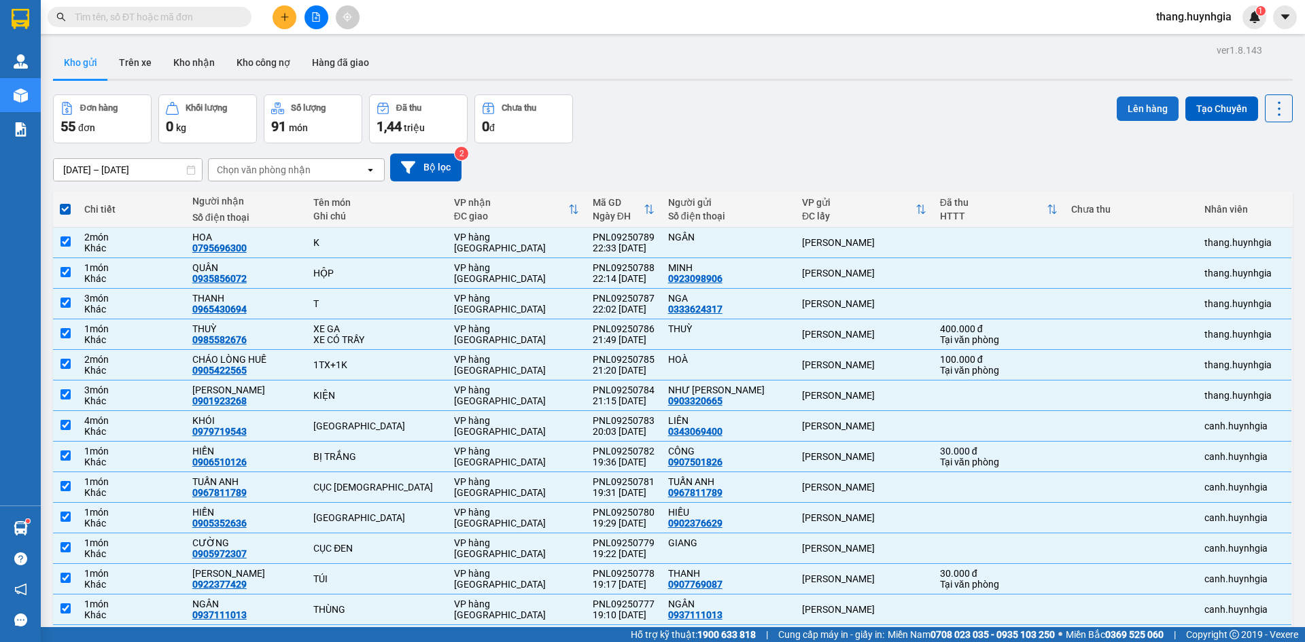
click at [1146, 111] on button "Lên hàng" at bounding box center [1148, 109] width 62 height 24
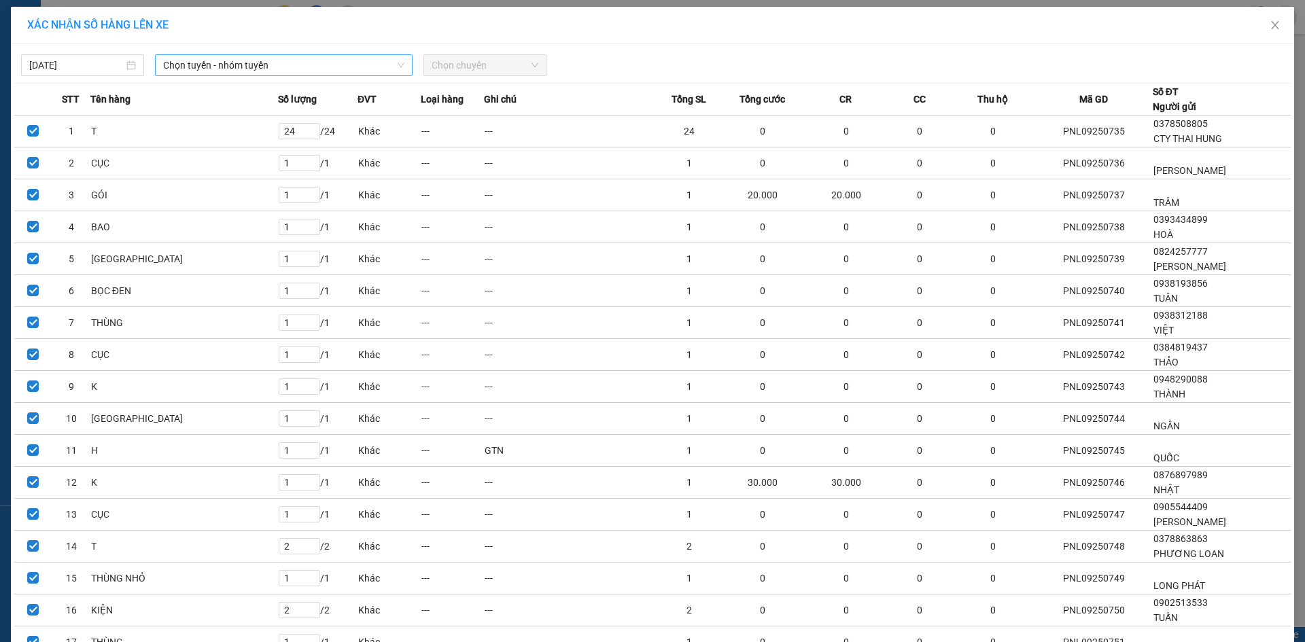
click at [219, 63] on span "Chọn tuyến - nhóm tuyến" at bounding box center [283, 65] width 241 height 20
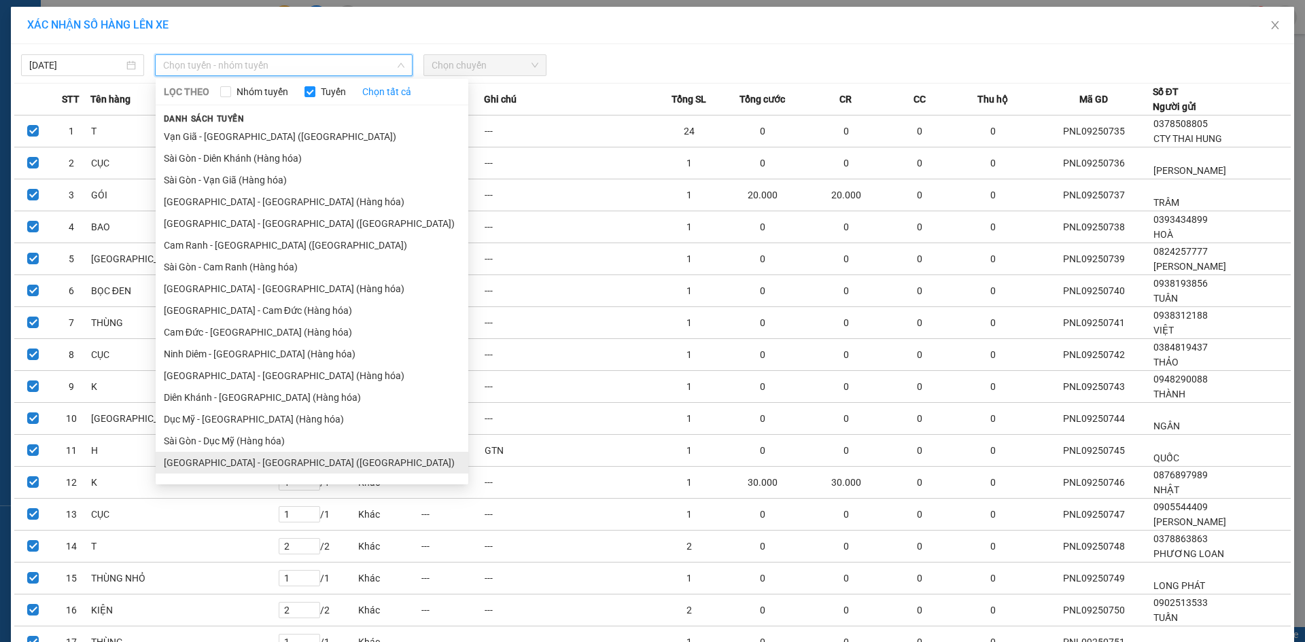
click at [221, 452] on li "[GEOGRAPHIC_DATA] - [GEOGRAPHIC_DATA] ([GEOGRAPHIC_DATA])" at bounding box center [312, 463] width 313 height 22
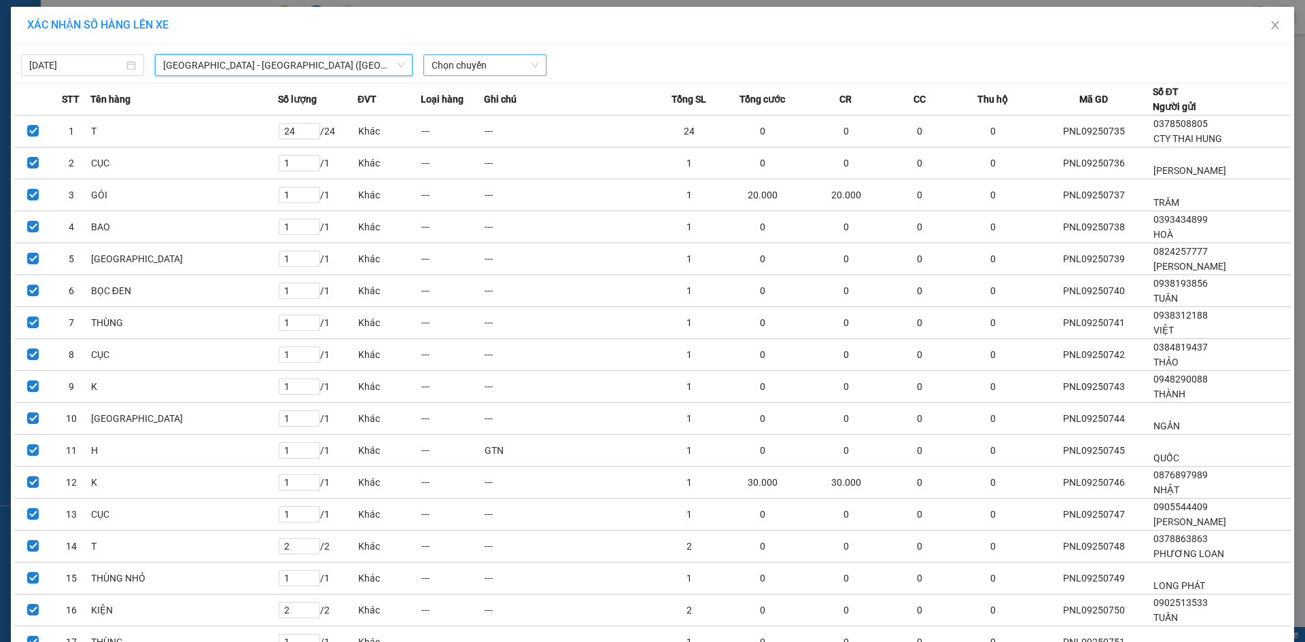
click at [495, 69] on span "Chọn chuyến" at bounding box center [485, 65] width 107 height 20
click at [453, 116] on div "22:00" at bounding box center [480, 114] width 106 height 15
